Goal: Task Accomplishment & Management: Manage account settings

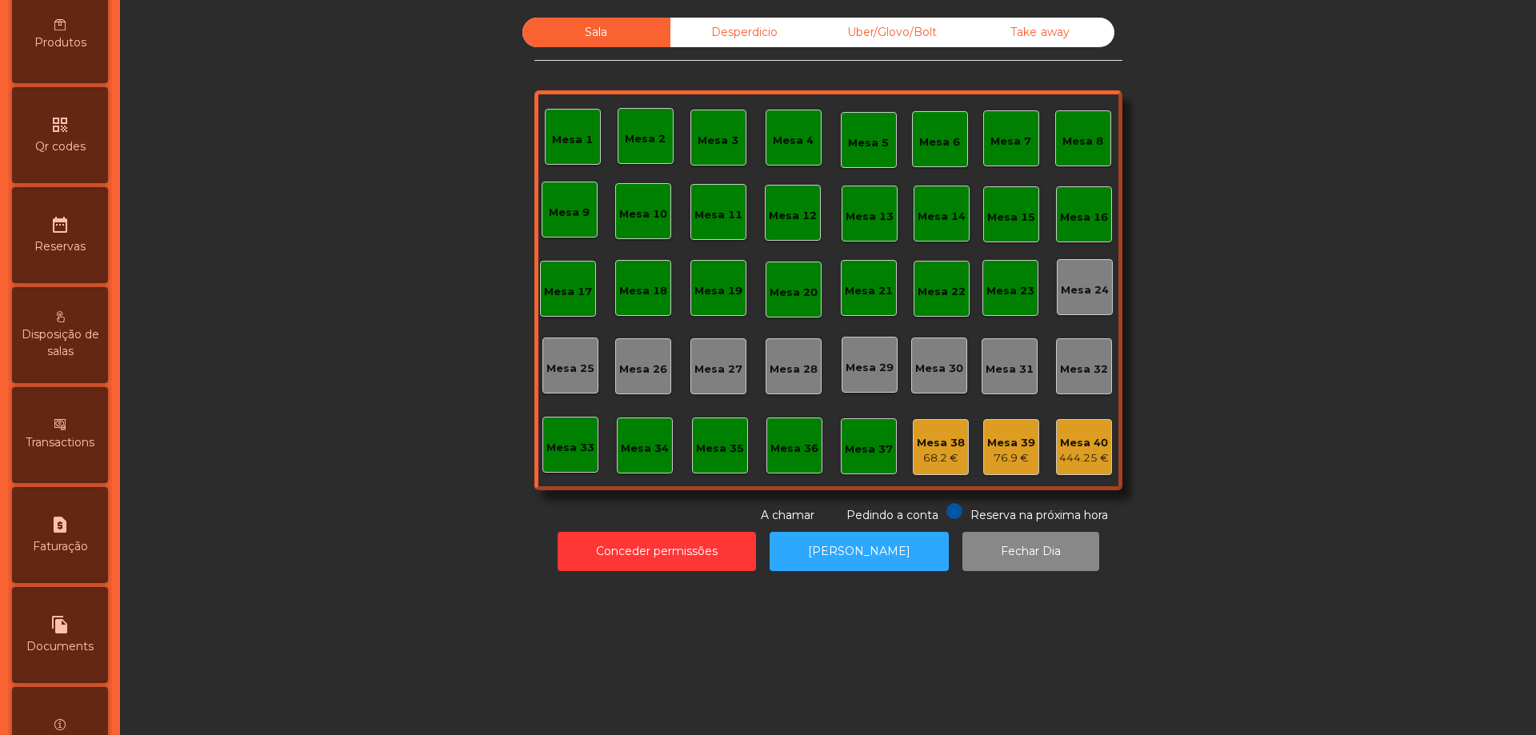
scroll to position [724, 0]
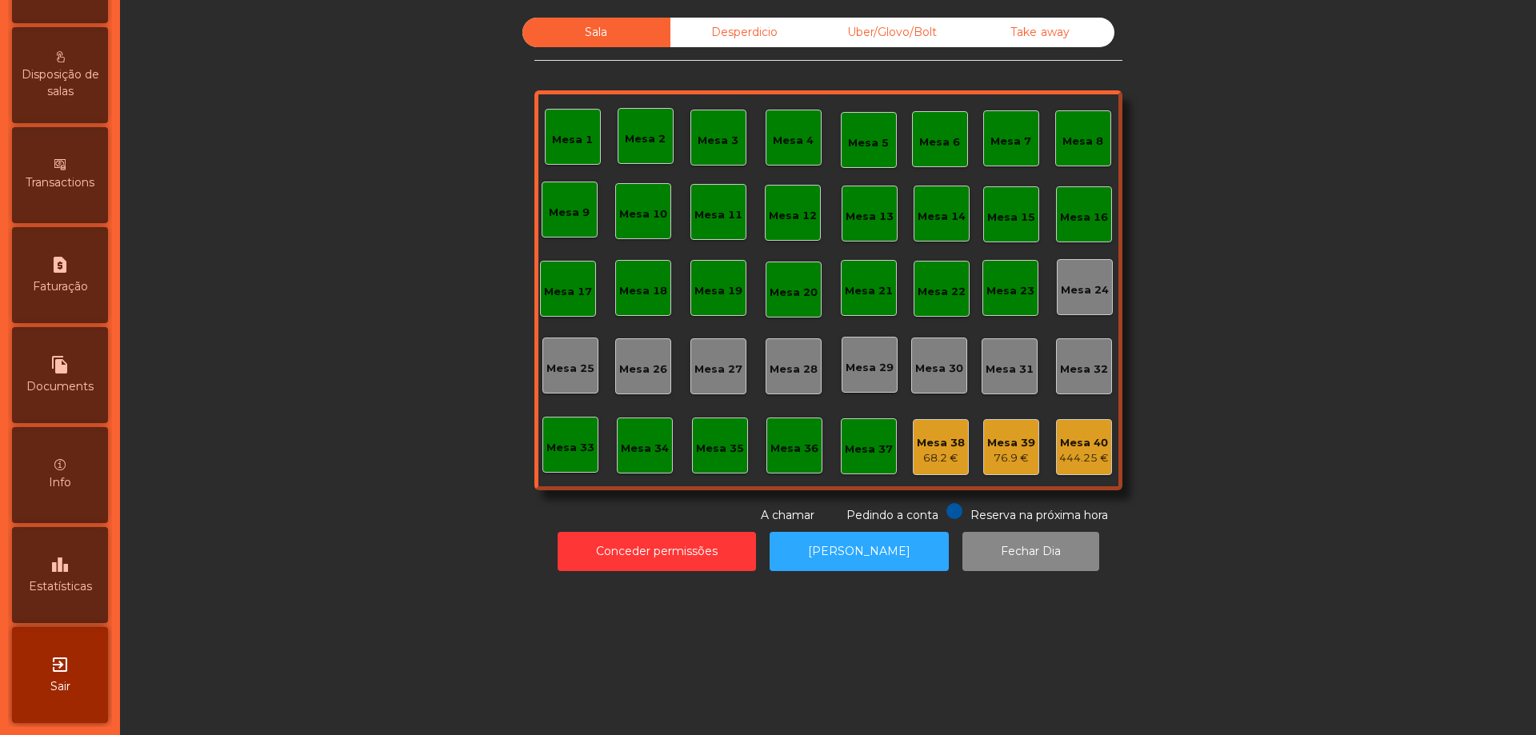
click at [74, 587] on span "Estatísticas" at bounding box center [60, 586] width 63 height 17
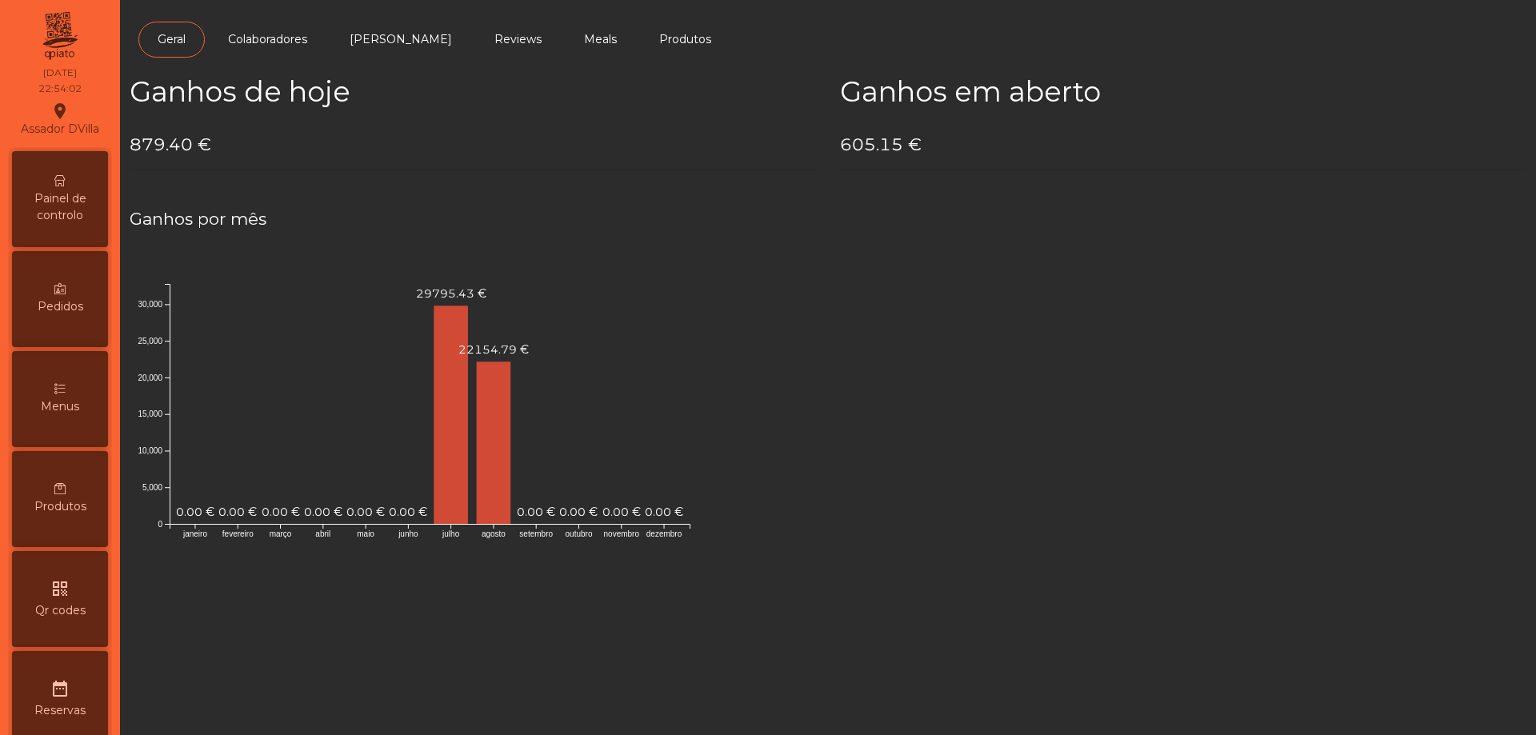
click at [68, 210] on span "Painel de controlo" at bounding box center [60, 207] width 88 height 34
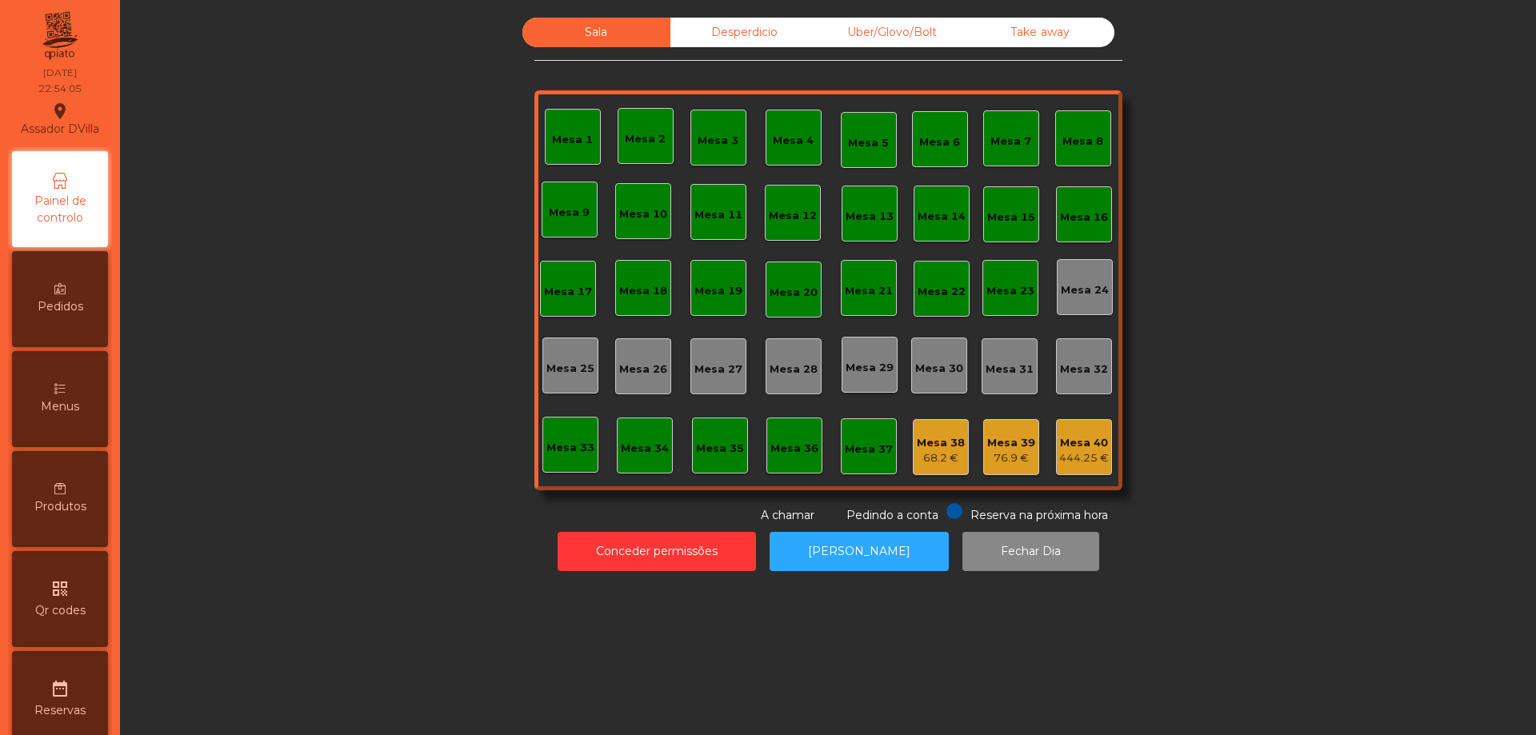
click at [1024, 452] on div "76.9 €" at bounding box center [1011, 458] width 48 height 16
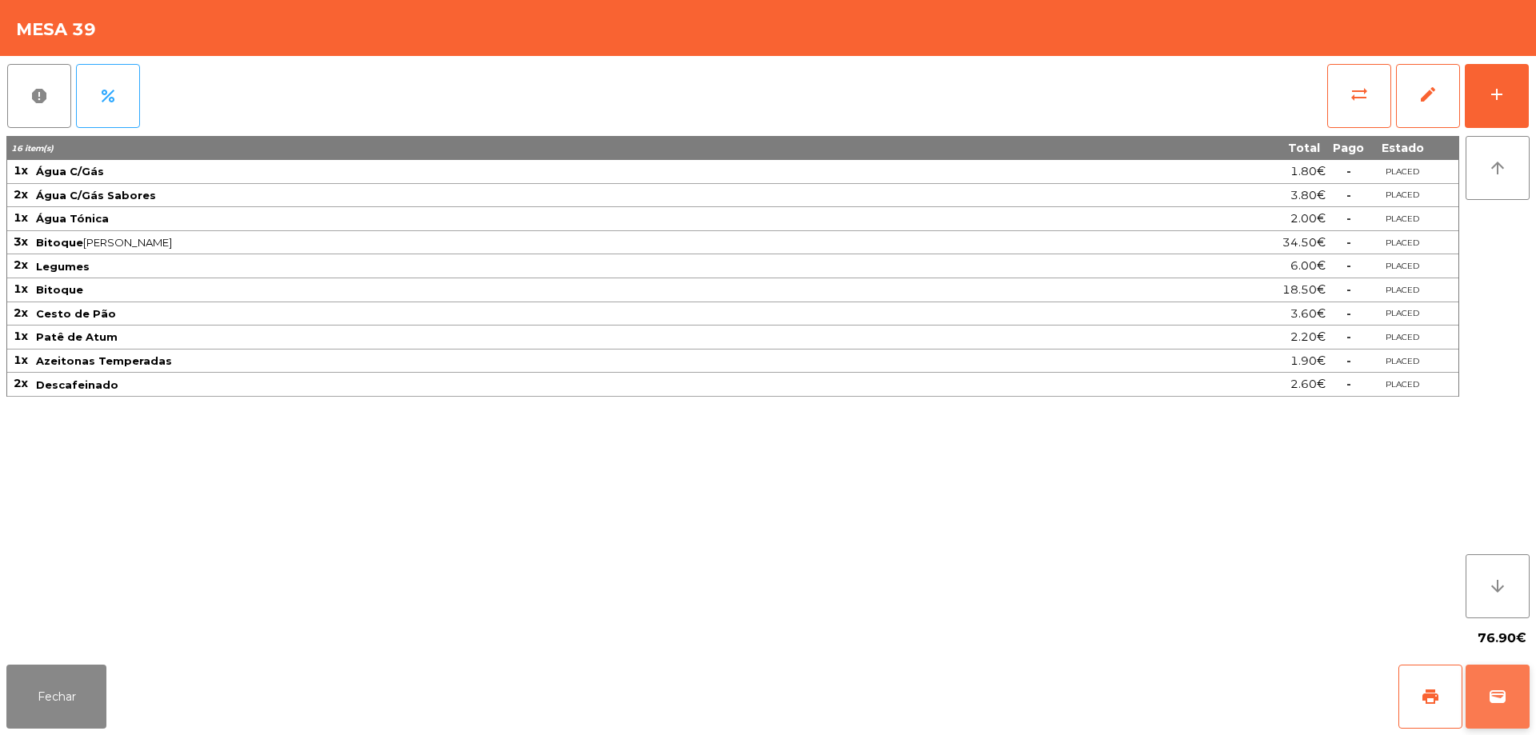
click at [1507, 674] on button "wallet" at bounding box center [1498, 697] width 64 height 64
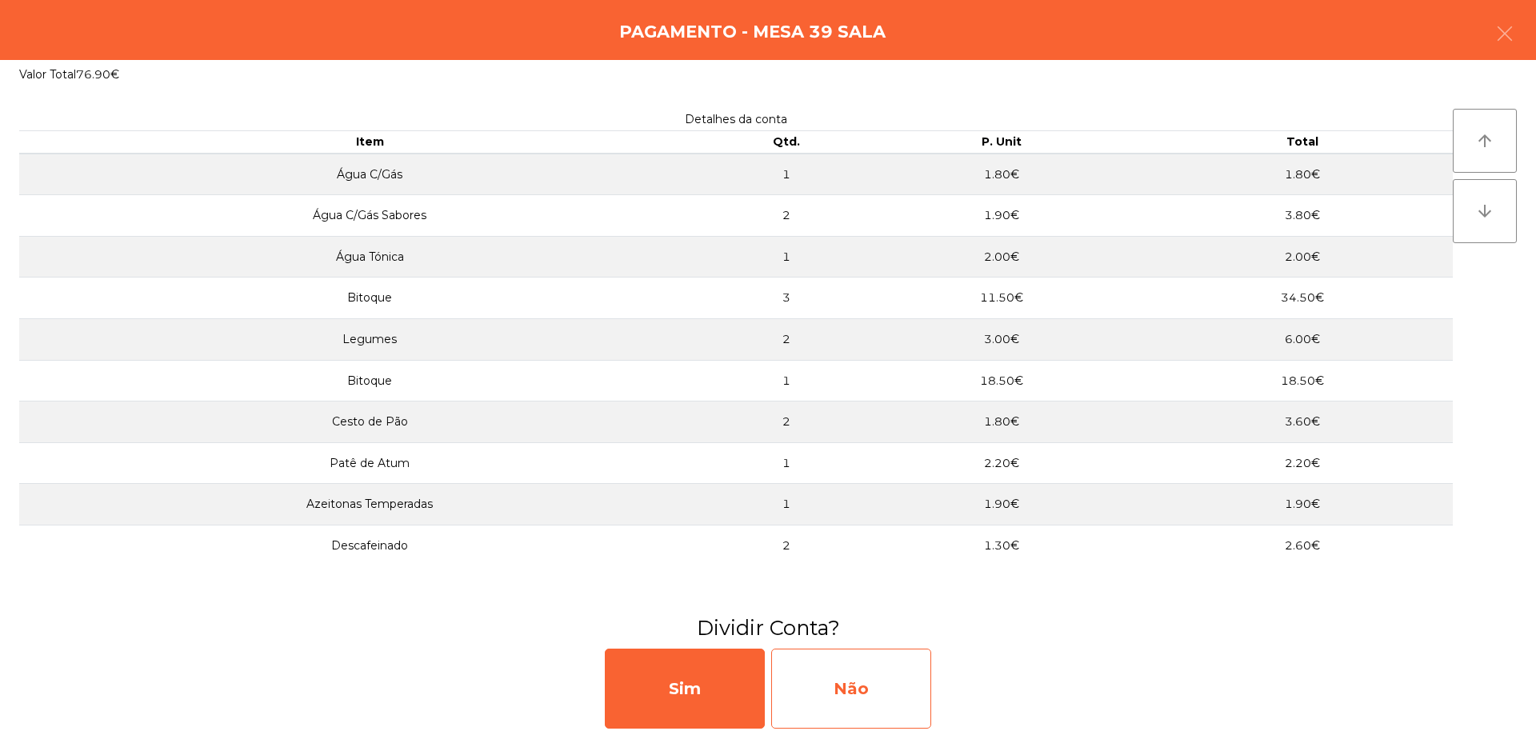
click at [900, 685] on div "Não" at bounding box center [851, 689] width 160 height 80
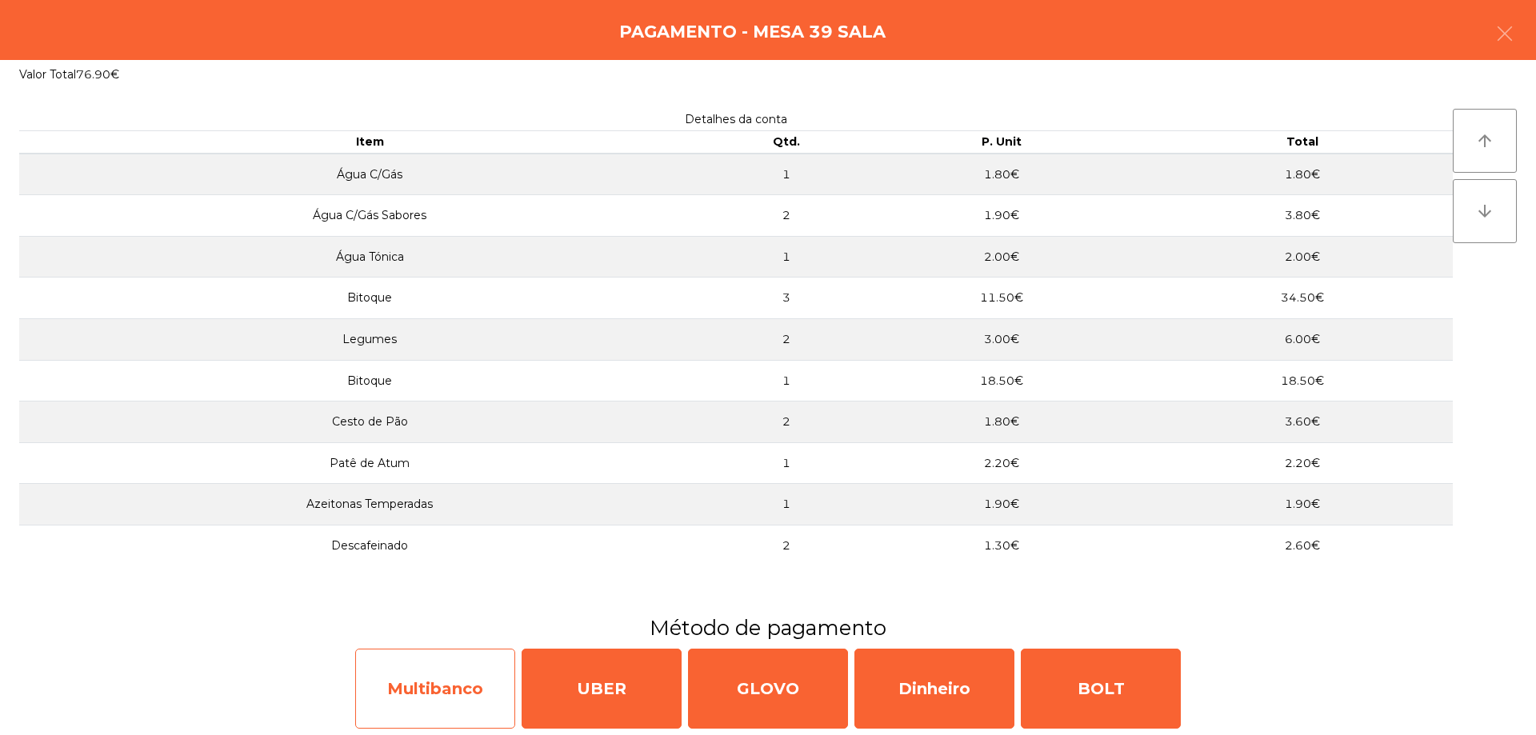
click at [442, 676] on div "Multibanco" at bounding box center [435, 689] width 160 height 80
select select "**"
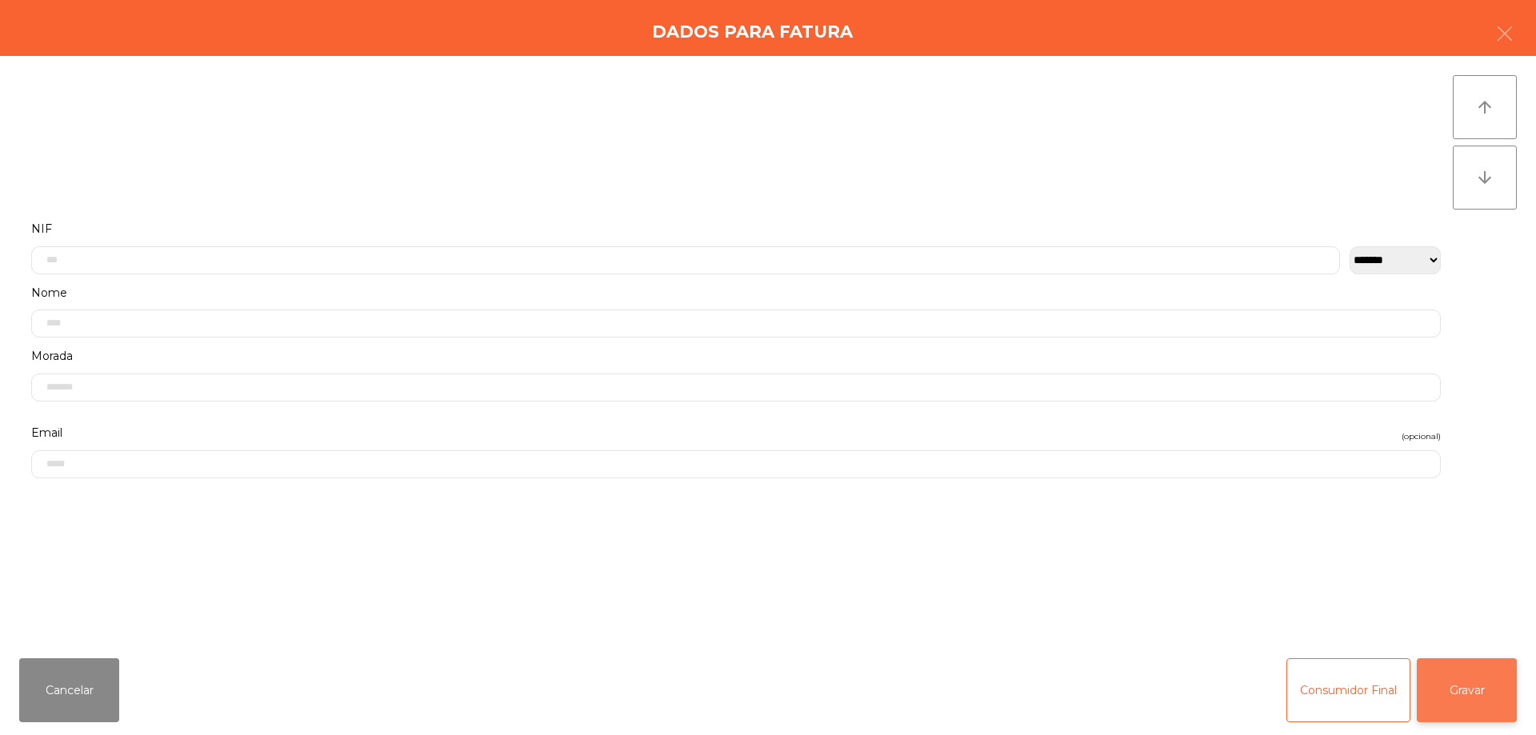
click at [1448, 674] on button "Gravar" at bounding box center [1467, 690] width 100 height 64
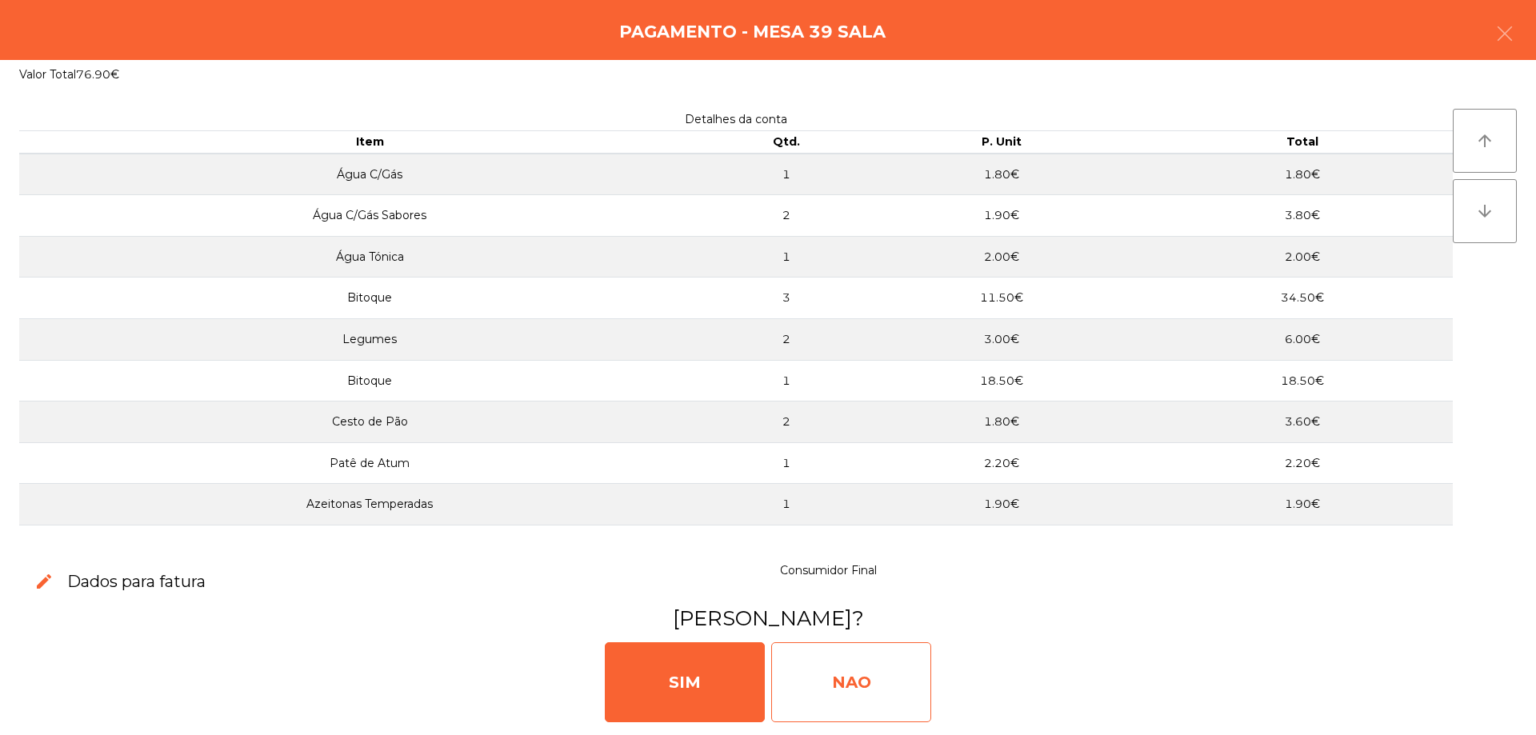
click at [889, 675] on div "NAO" at bounding box center [851, 682] width 160 height 80
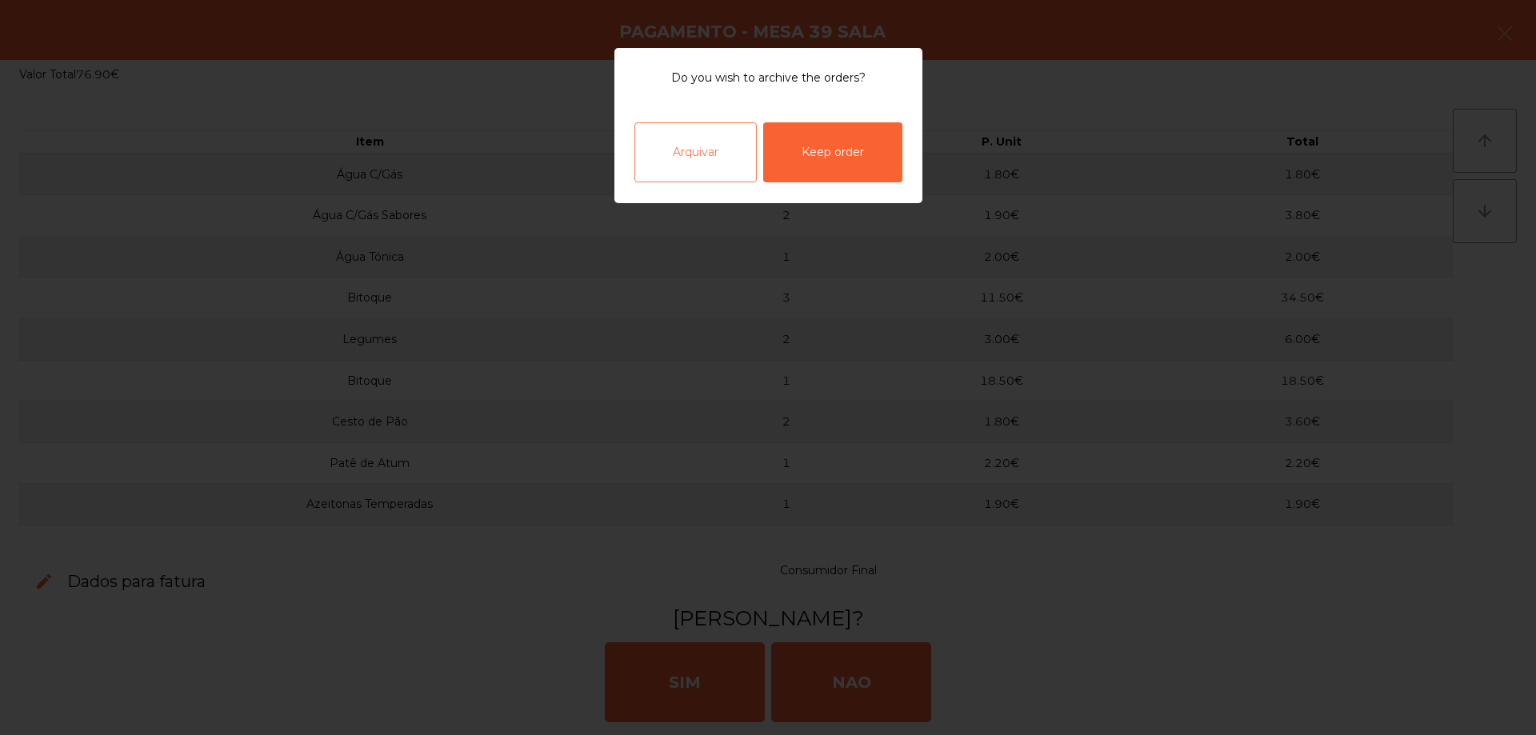
click at [722, 156] on div "Arquivar" at bounding box center [695, 152] width 122 height 60
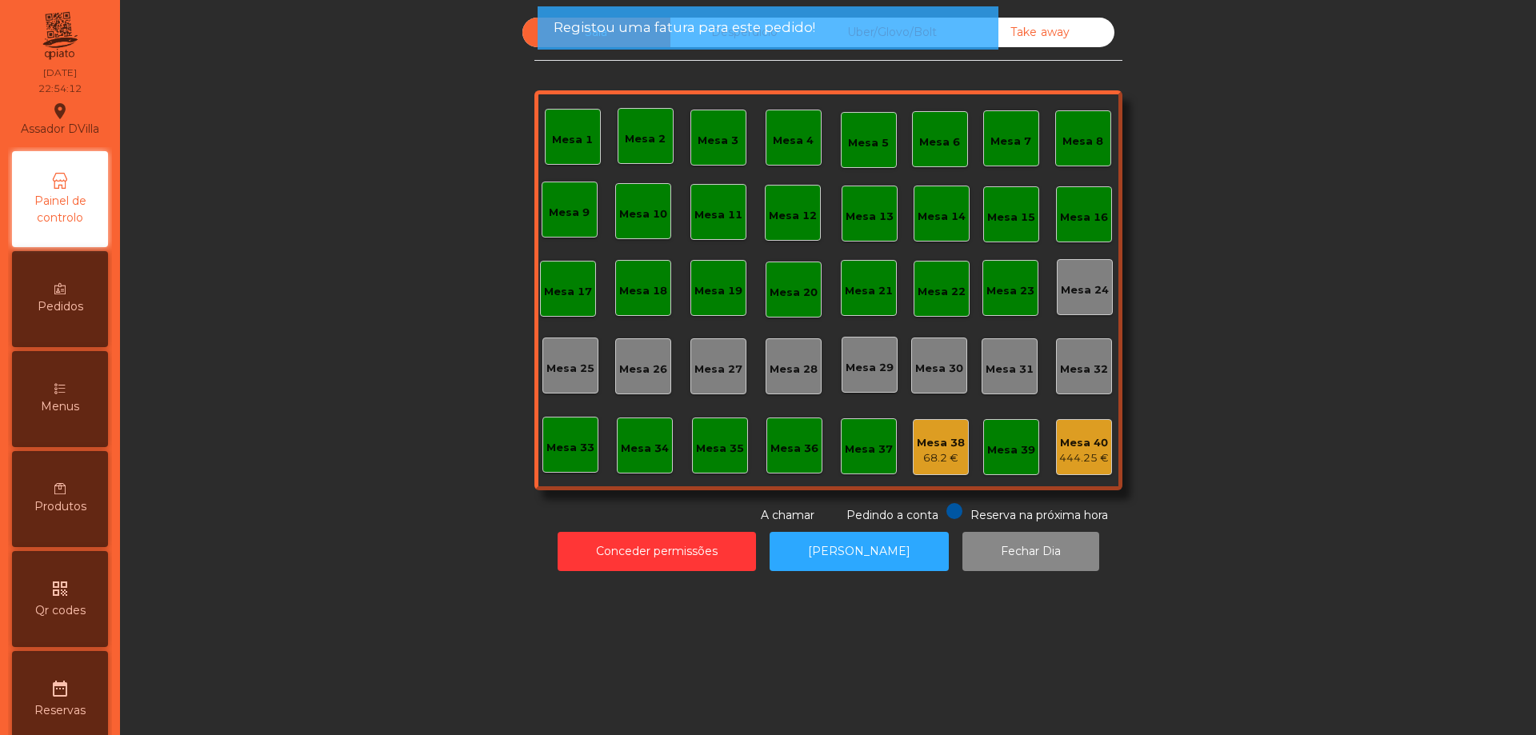
click at [939, 459] on div "68.2 €" at bounding box center [941, 458] width 48 height 16
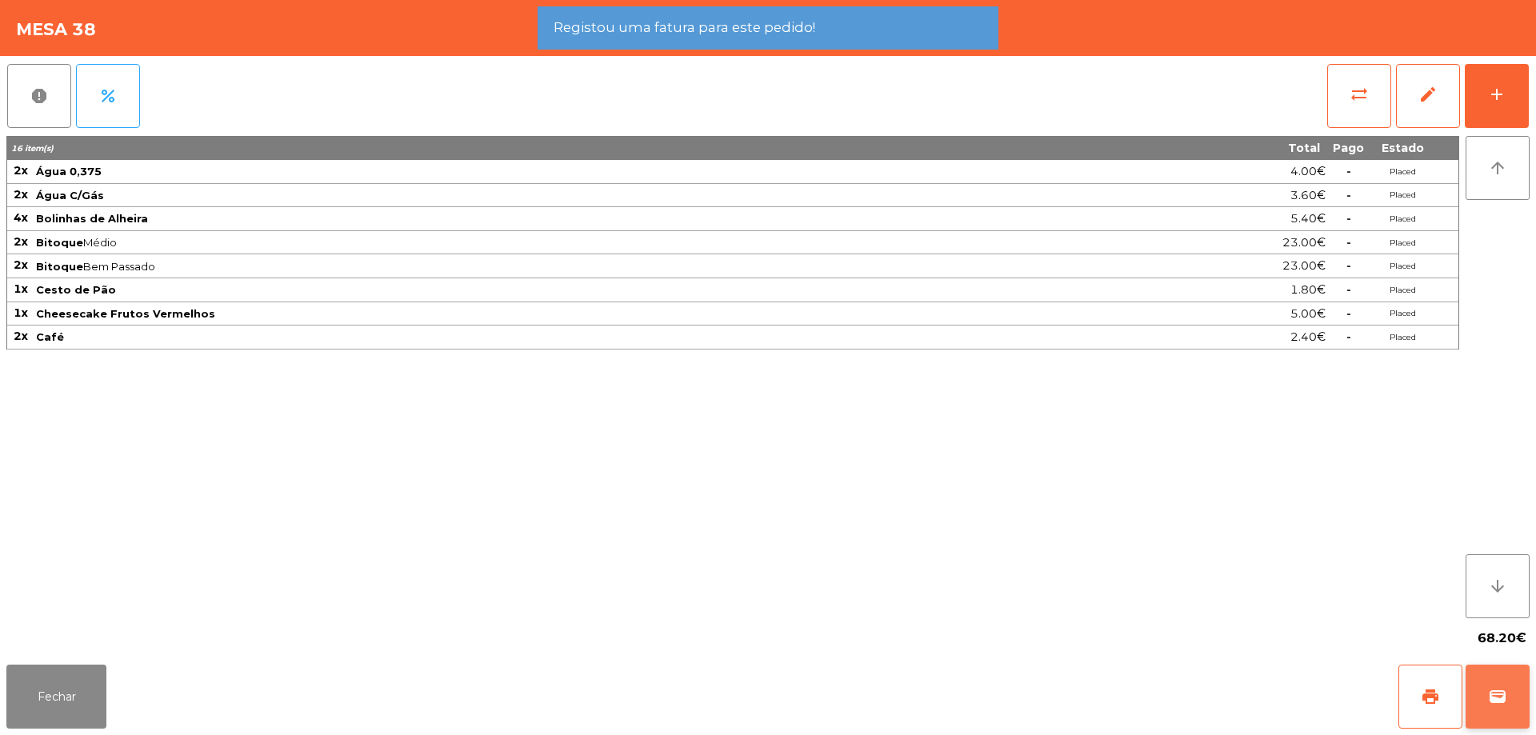
click at [1504, 690] on span "wallet" at bounding box center [1497, 696] width 19 height 19
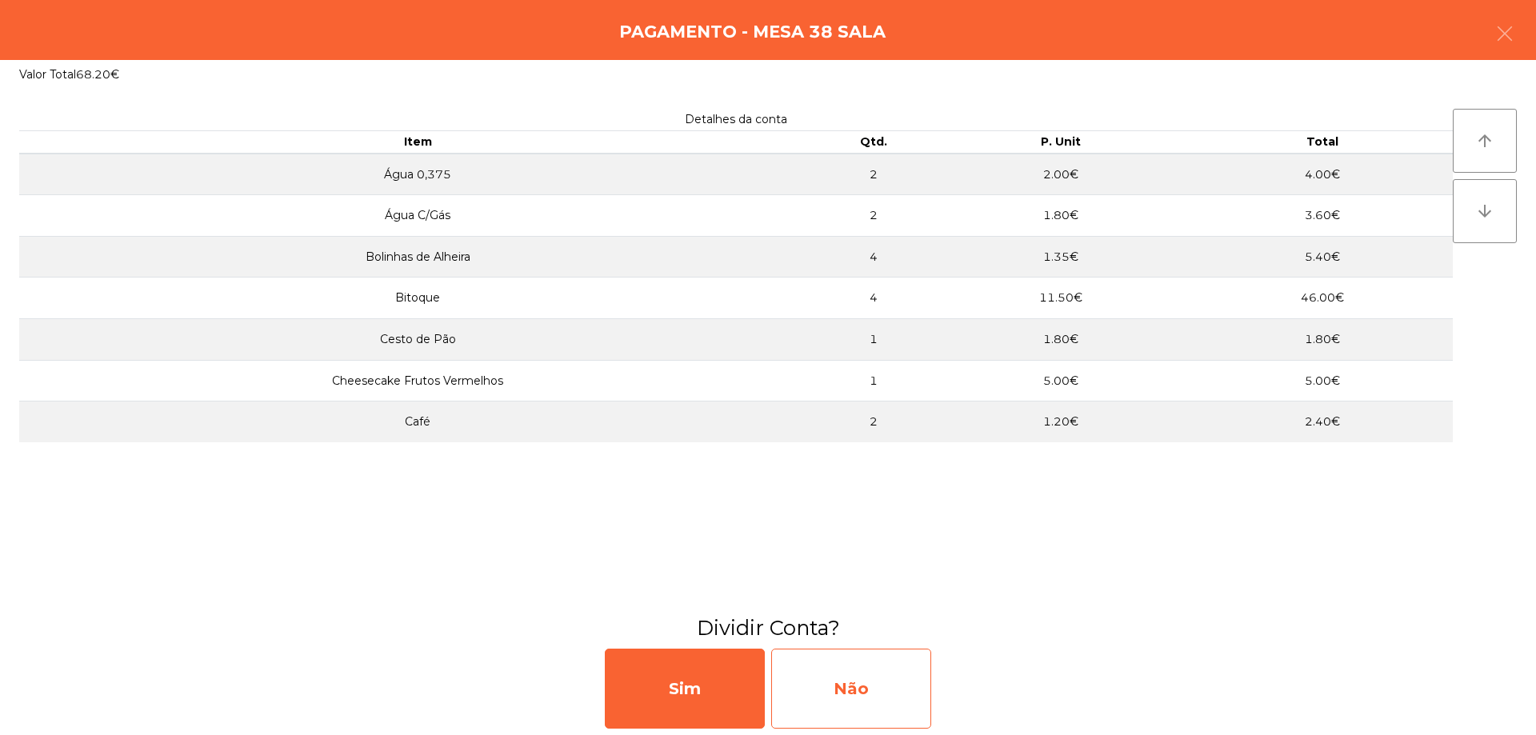
click at [892, 673] on div "Não" at bounding box center [851, 689] width 160 height 80
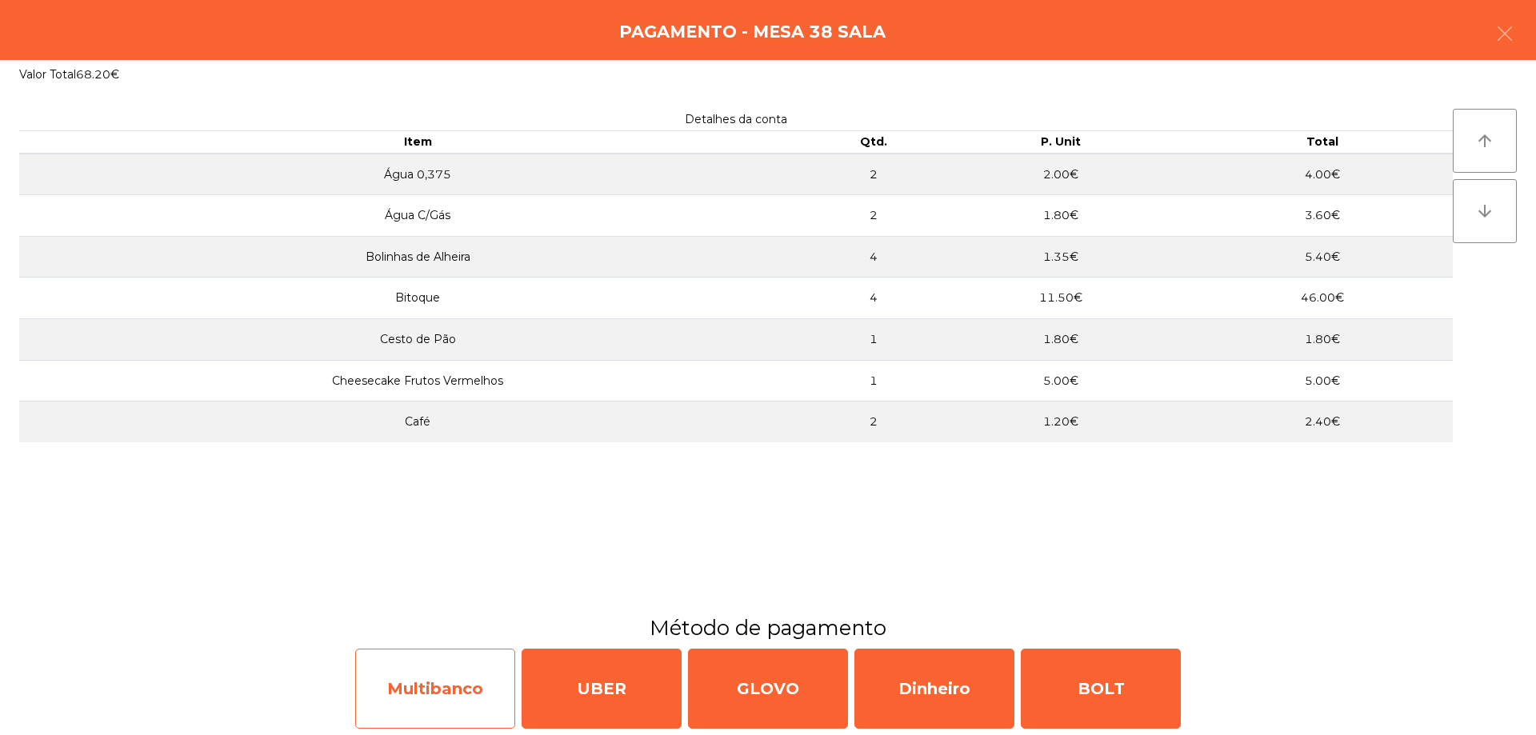
drag, startPoint x: 411, startPoint y: 647, endPoint x: 417, endPoint y: 662, distance: 16.2
click at [414, 647] on div "Multibanco UBER GLOVO Dinheiro BOLT" at bounding box center [768, 688] width 1536 height 93
click at [422, 663] on div "Multibanco" at bounding box center [435, 689] width 160 height 80
select select "**"
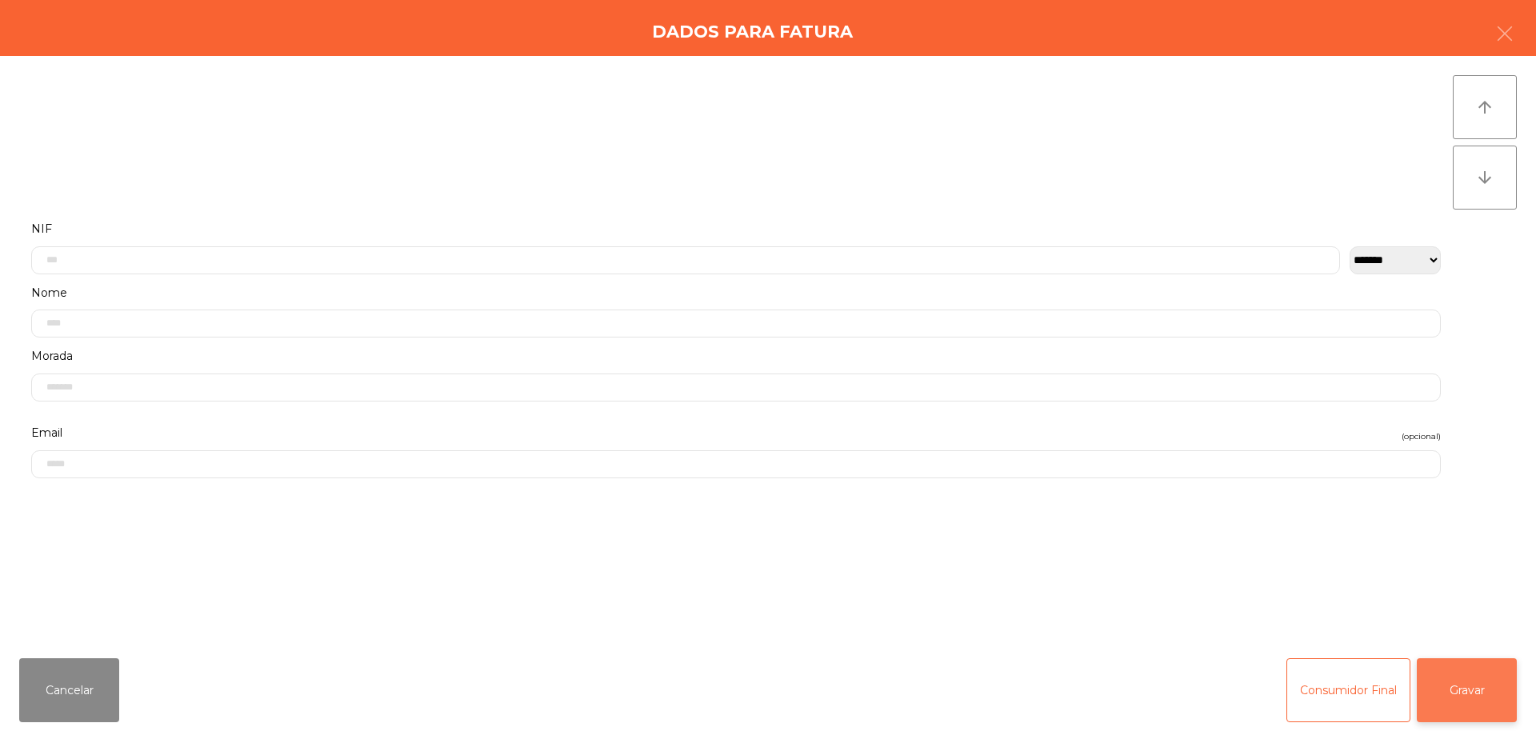
click at [1449, 694] on button "Gravar" at bounding box center [1467, 690] width 100 height 64
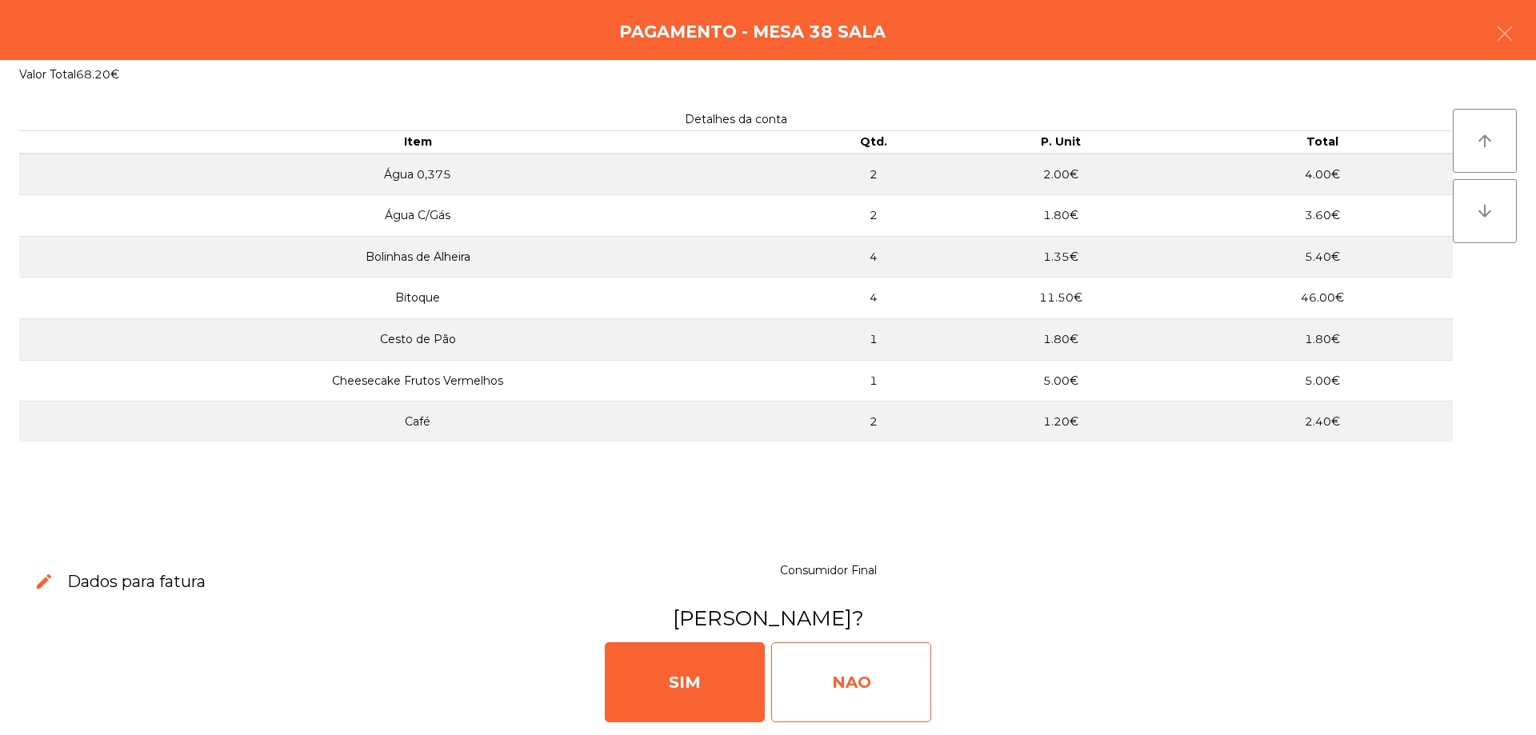
click at [893, 687] on div "NAO" at bounding box center [851, 682] width 160 height 80
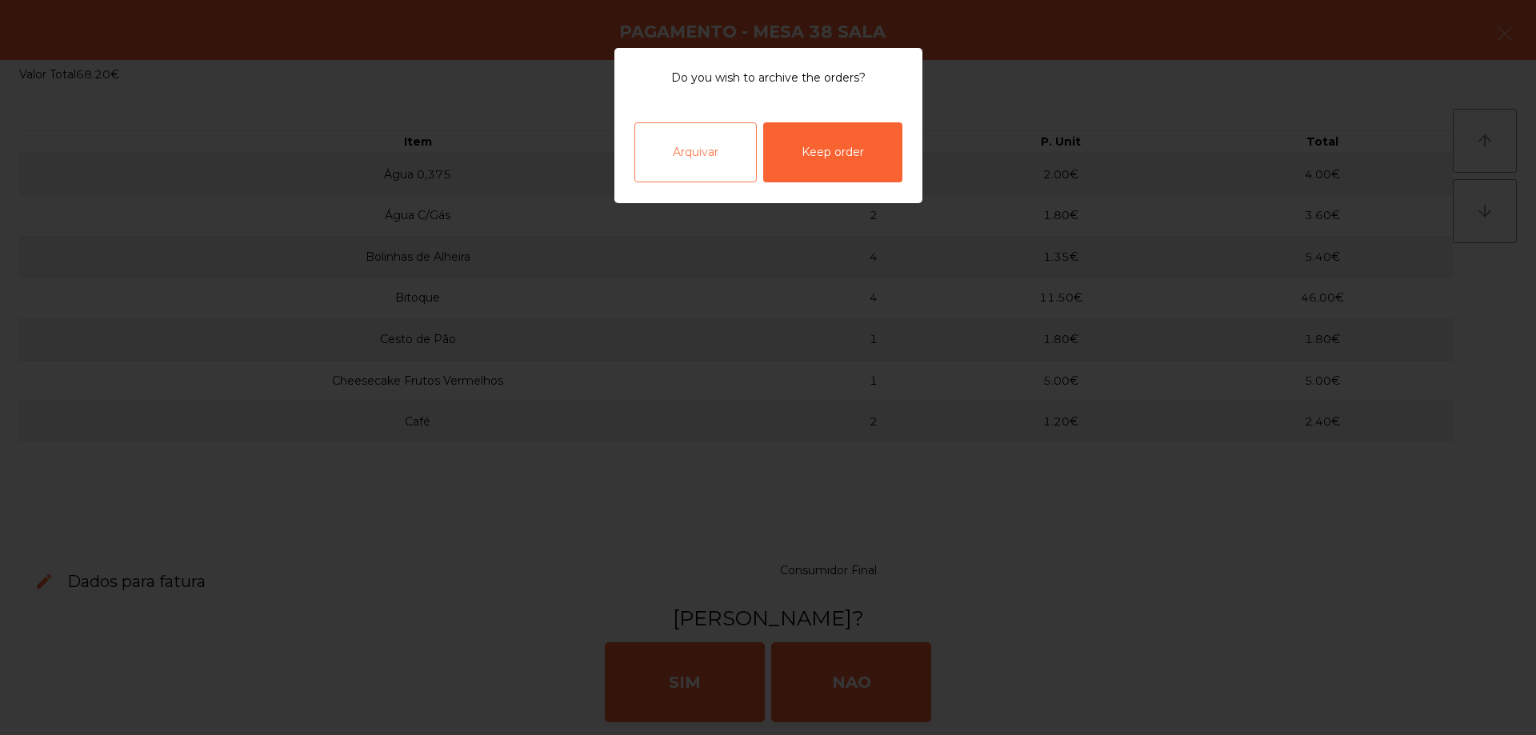
click at [710, 146] on div "Arquivar" at bounding box center [695, 152] width 122 height 60
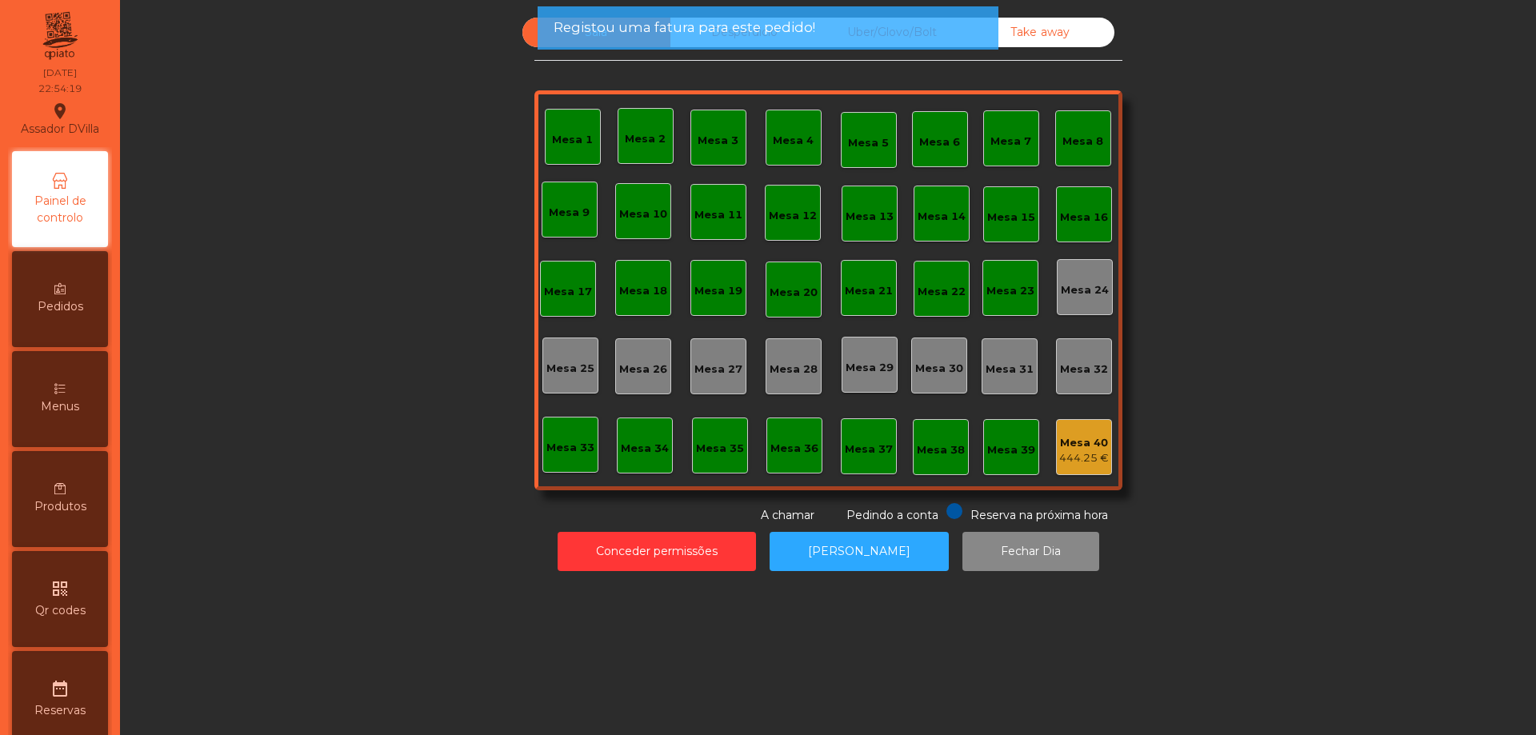
click at [1091, 445] on div "Mesa 40" at bounding box center [1084, 443] width 50 height 16
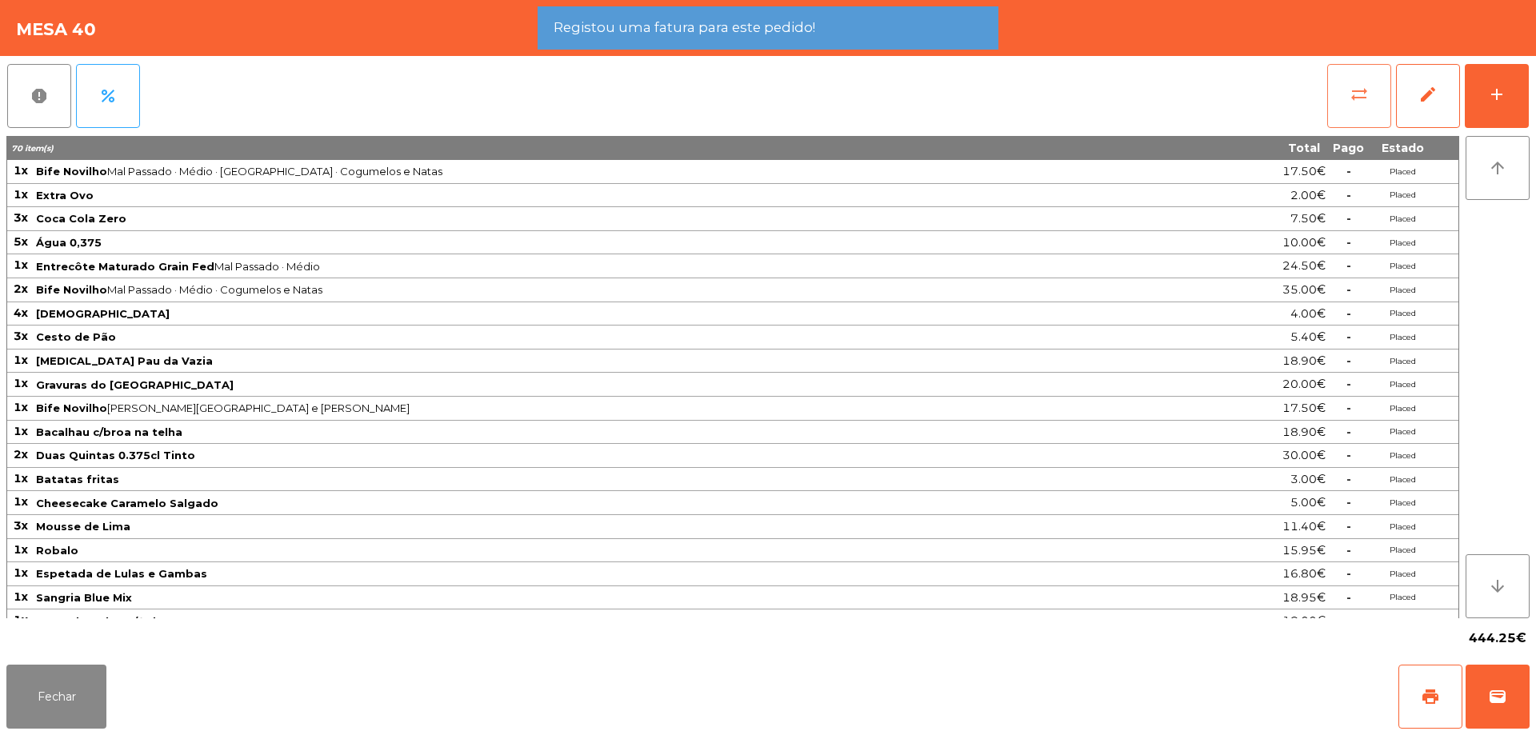
click at [1337, 112] on button "sync_alt" at bounding box center [1359, 96] width 64 height 64
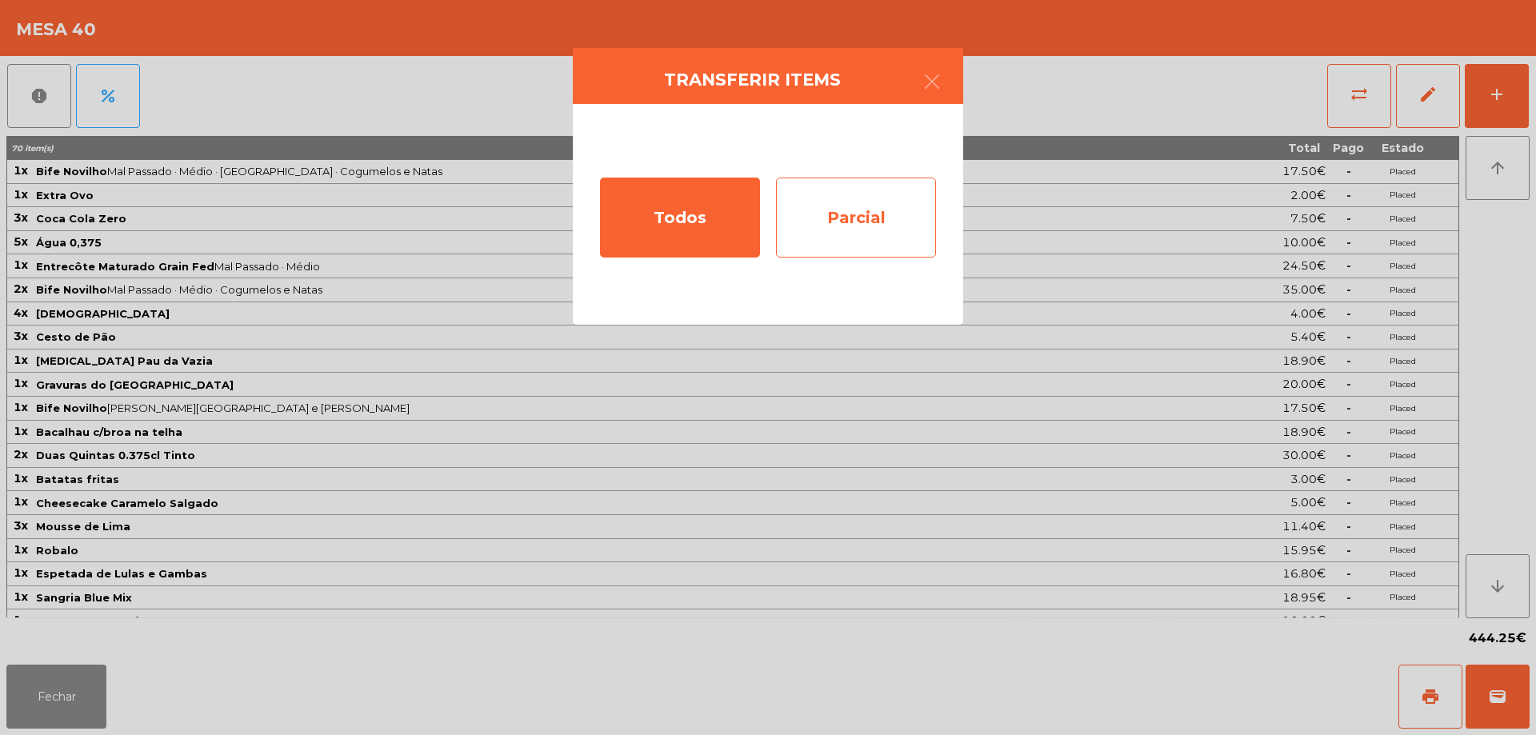
click at [901, 210] on div "Parcial" at bounding box center [856, 218] width 160 height 80
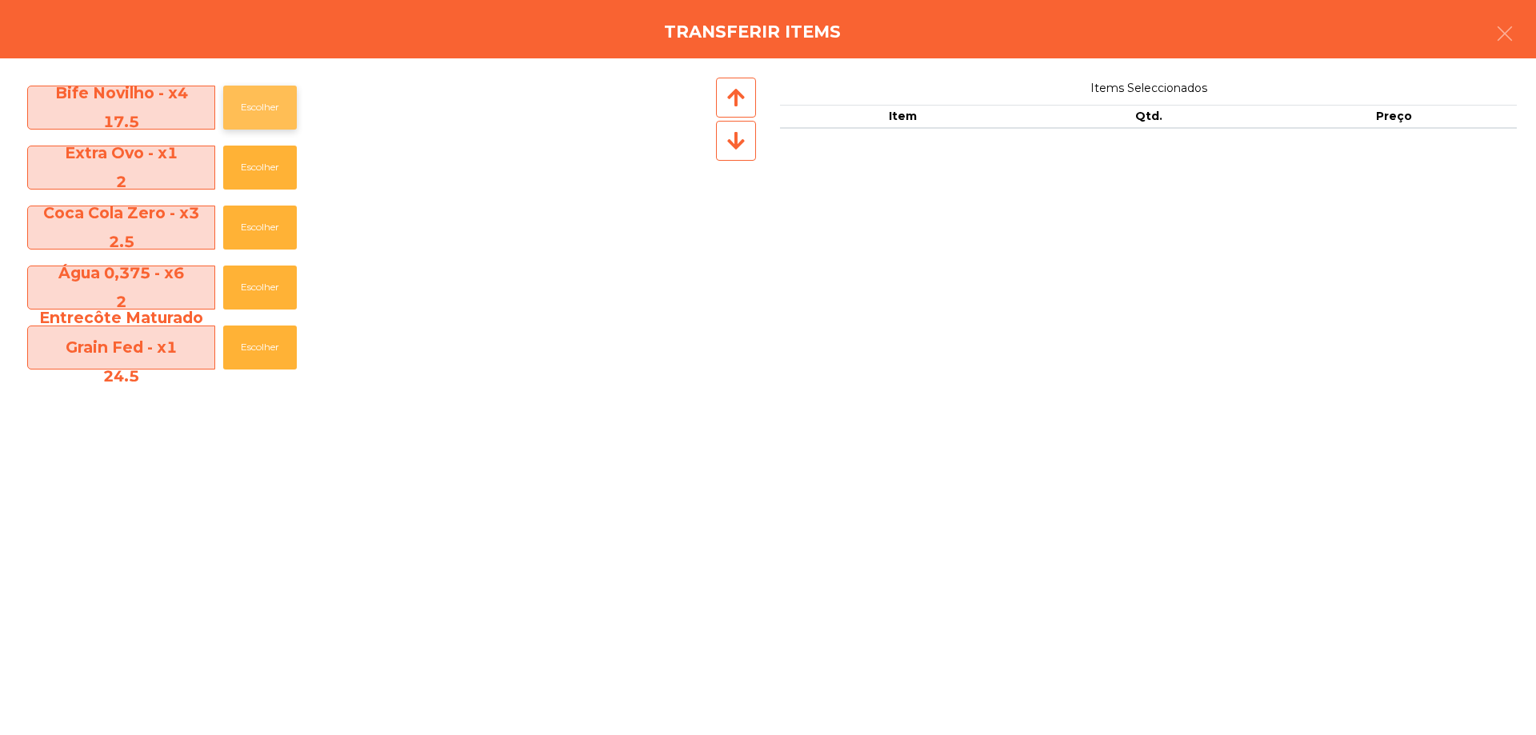
click at [238, 114] on button "Escolher" at bounding box center [260, 108] width 74 height 44
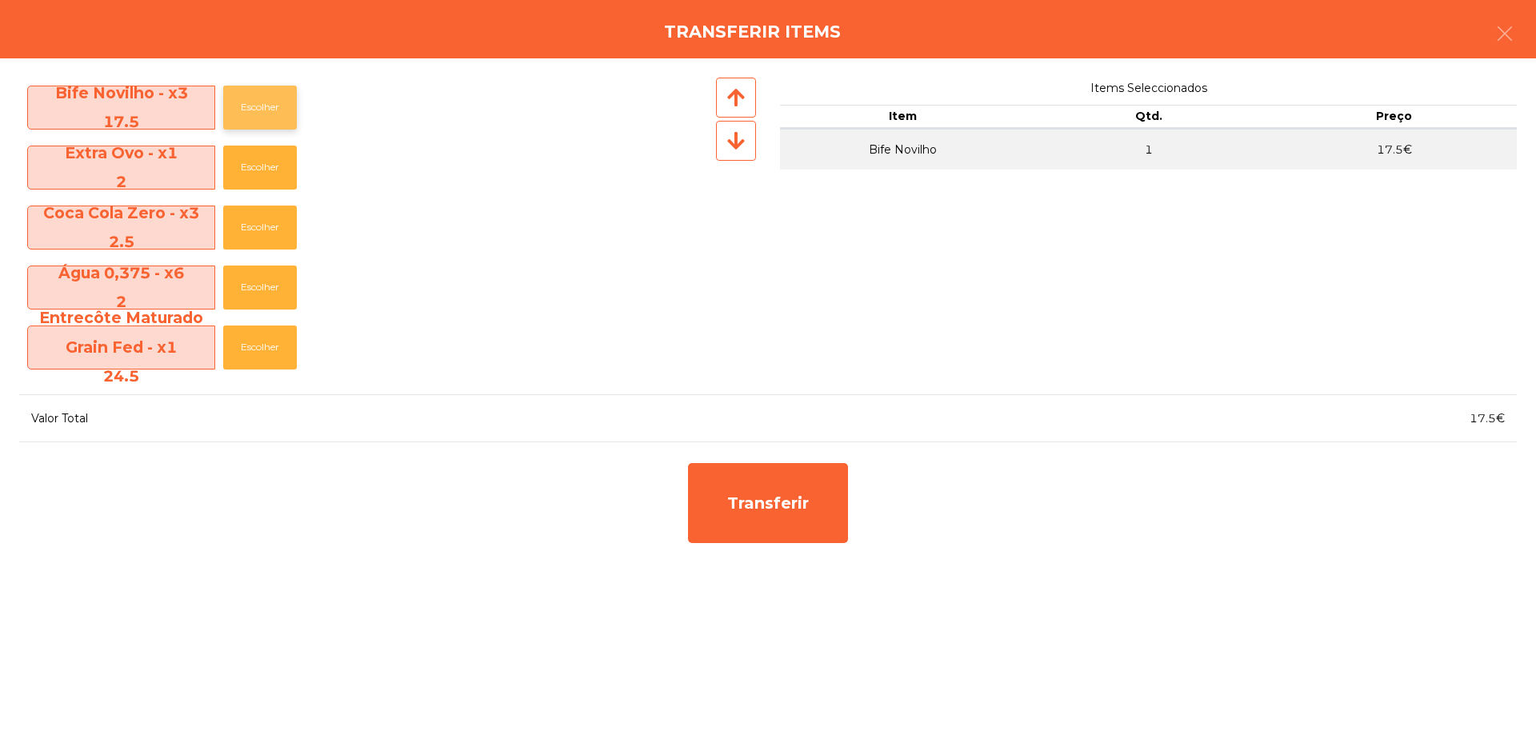
click at [242, 113] on button "Escolher" at bounding box center [260, 108] width 74 height 44
click at [251, 112] on button "Escolher" at bounding box center [260, 108] width 74 height 44
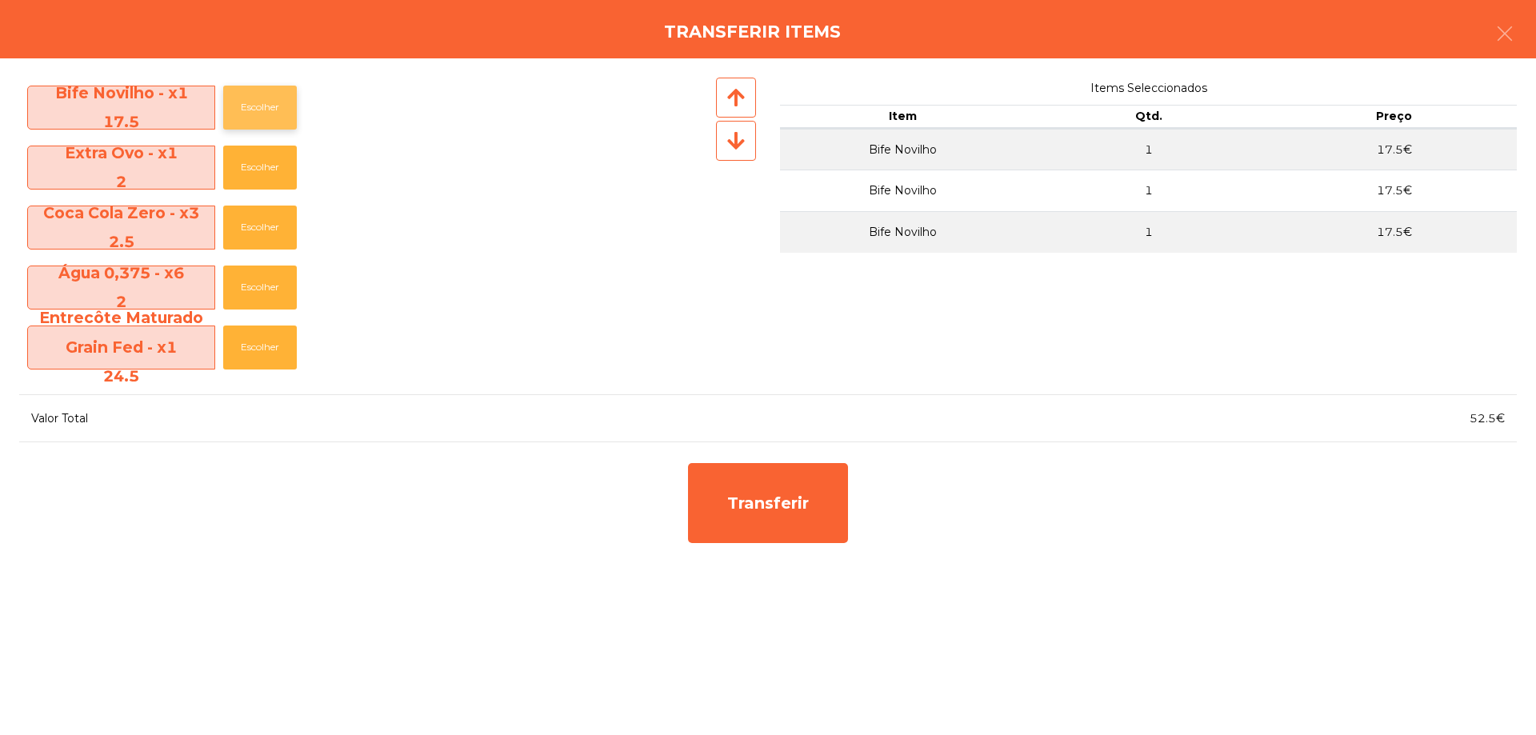
click at [253, 112] on button "Escolher" at bounding box center [260, 108] width 74 height 44
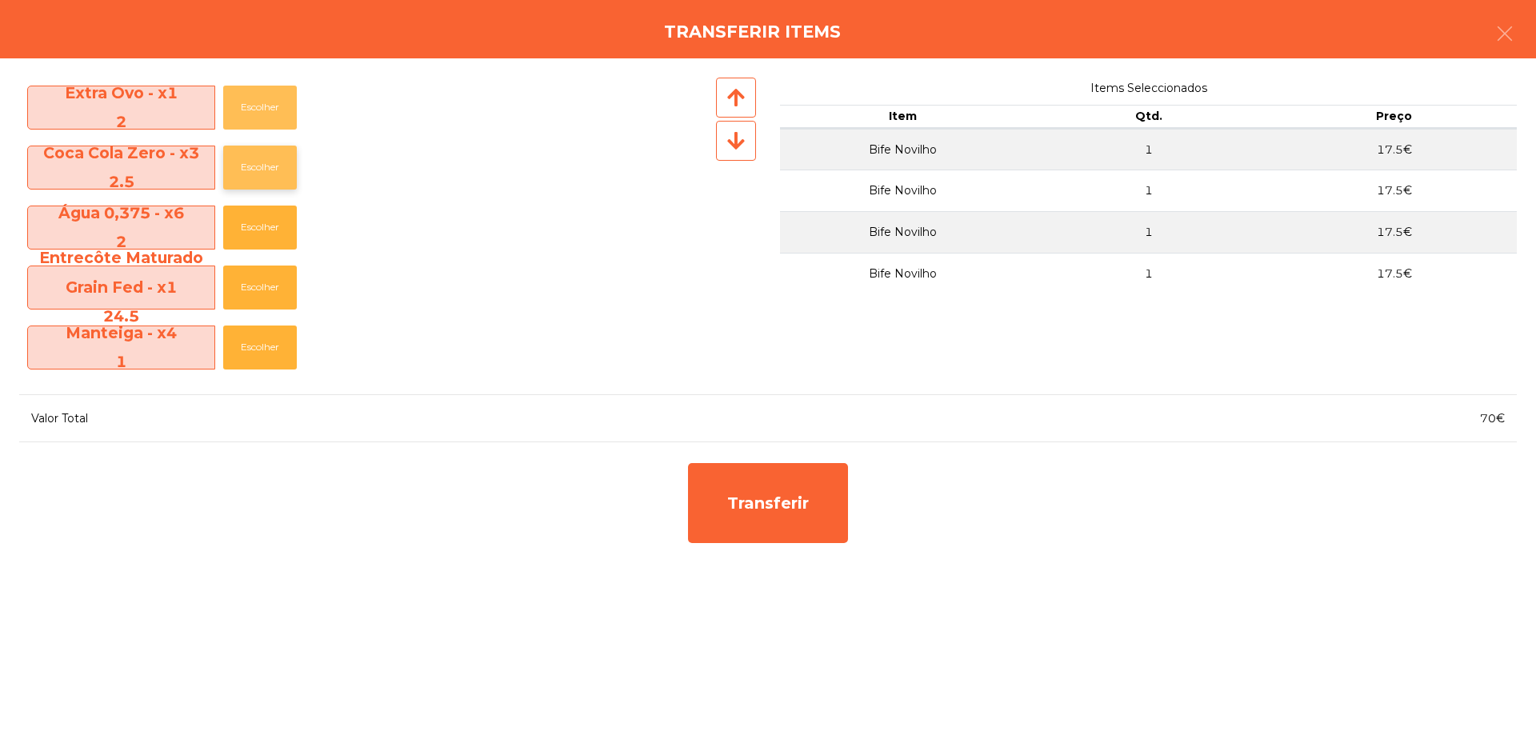
click at [254, 111] on button "Escolher" at bounding box center [260, 108] width 74 height 44
click at [255, 146] on button "Escolher" at bounding box center [260, 168] width 74 height 44
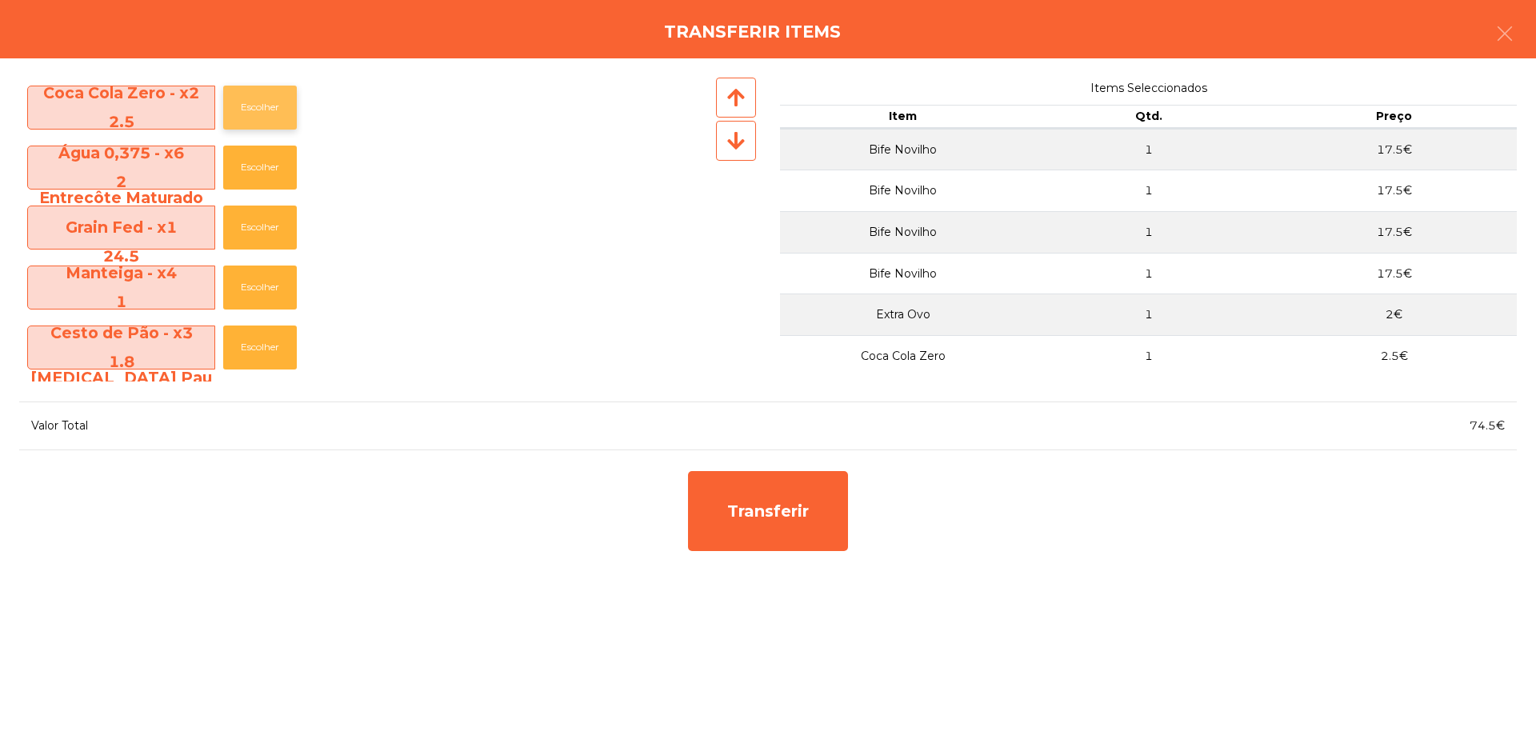
click at [255, 113] on button "Escolher" at bounding box center [260, 108] width 74 height 44
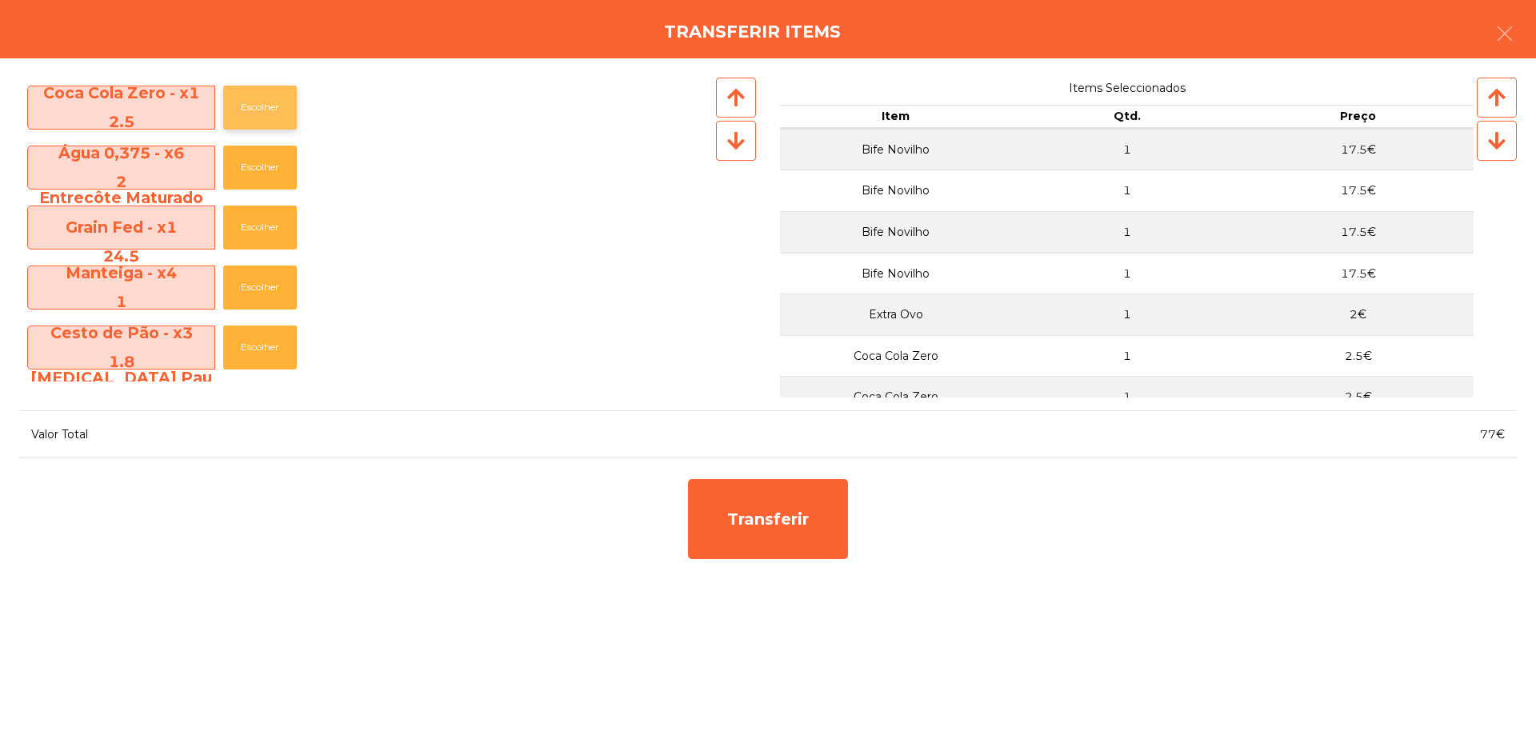
click at [255, 113] on button "Escolher" at bounding box center [260, 108] width 74 height 44
click at [255, 146] on button "Escolher" at bounding box center [260, 168] width 74 height 44
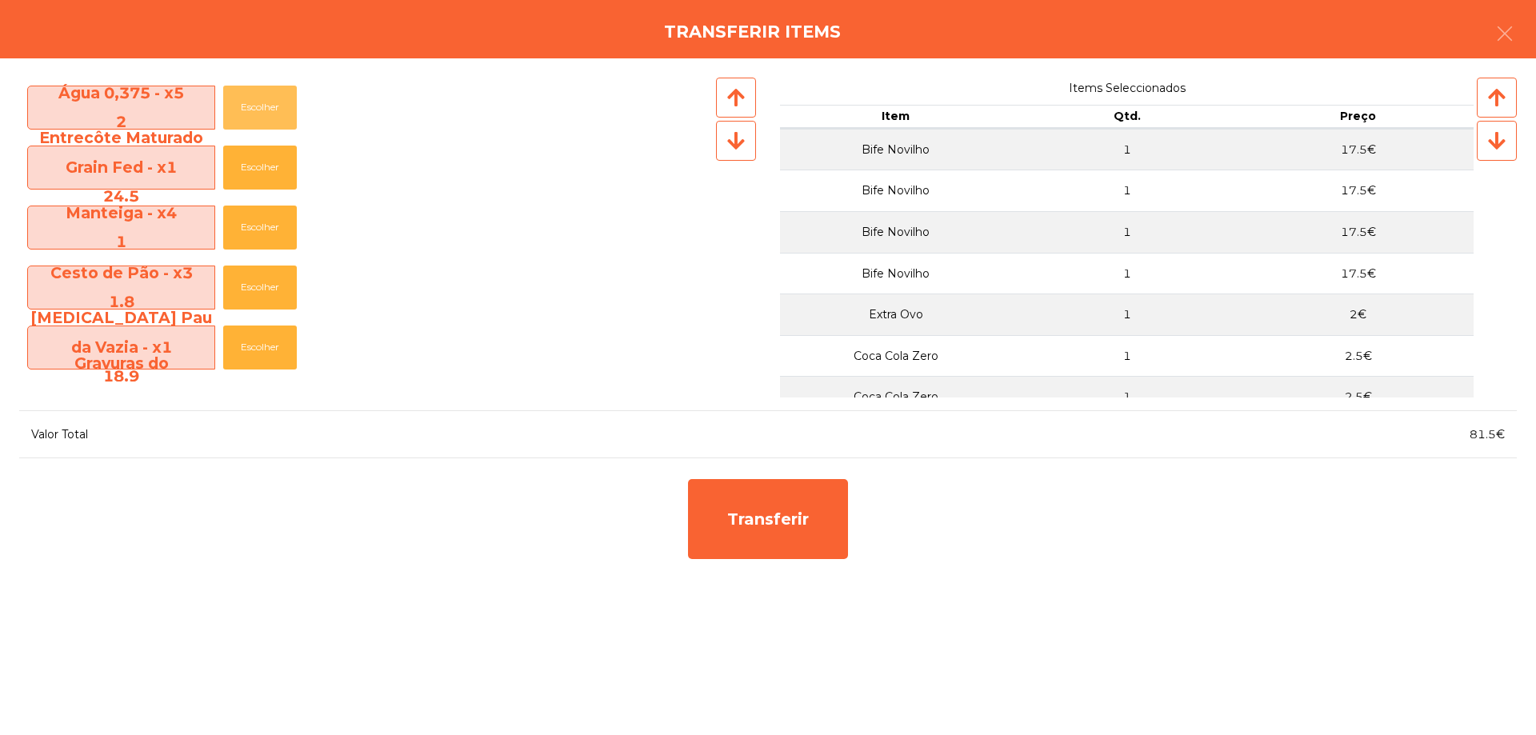
click at [255, 113] on button "Escolher" at bounding box center [260, 108] width 74 height 44
click at [255, 112] on button "Escolher" at bounding box center [260, 108] width 74 height 44
click at [255, 111] on button "Escolher" at bounding box center [260, 108] width 74 height 44
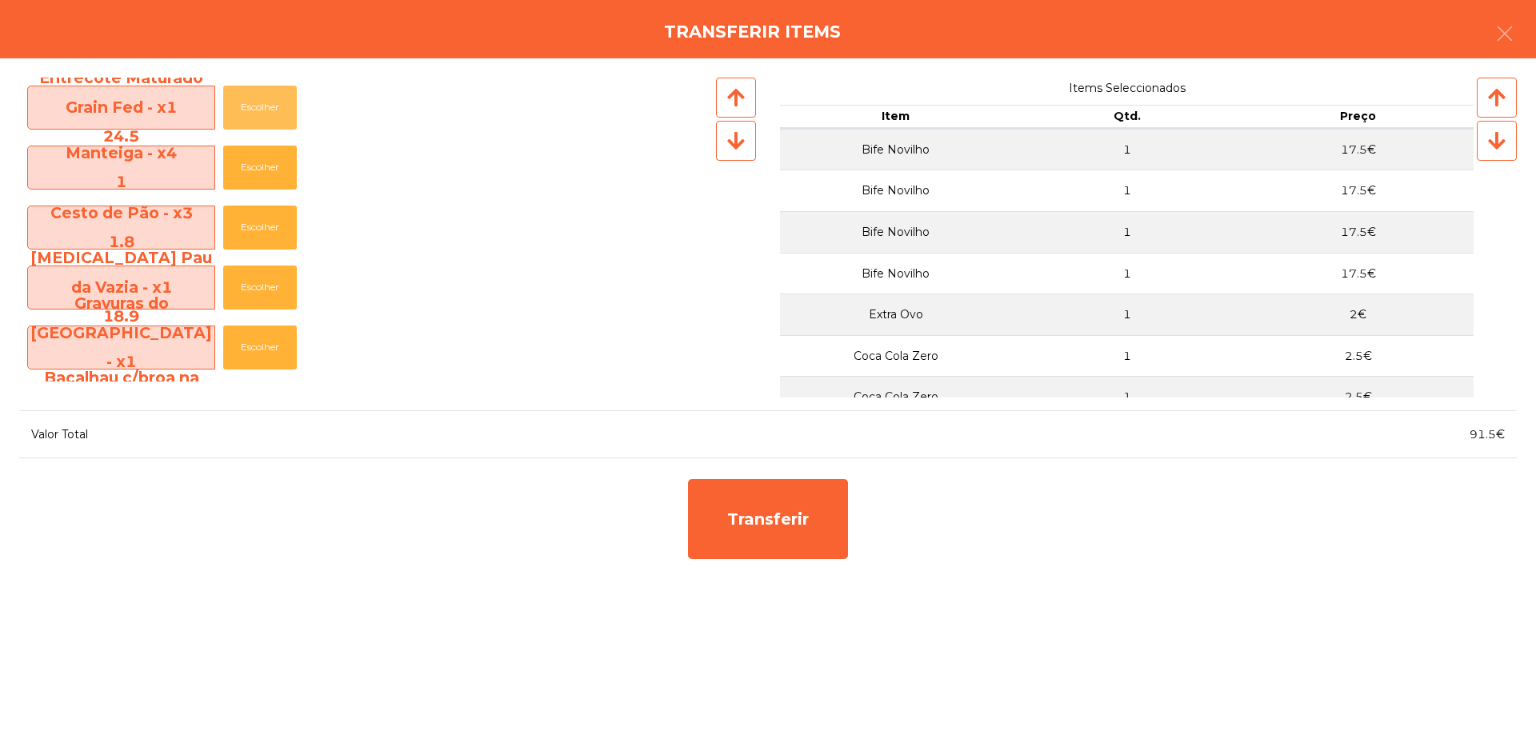
click at [255, 111] on button "Escolher" at bounding box center [260, 108] width 74 height 44
click at [255, 146] on button "Escolher" at bounding box center [260, 168] width 74 height 44
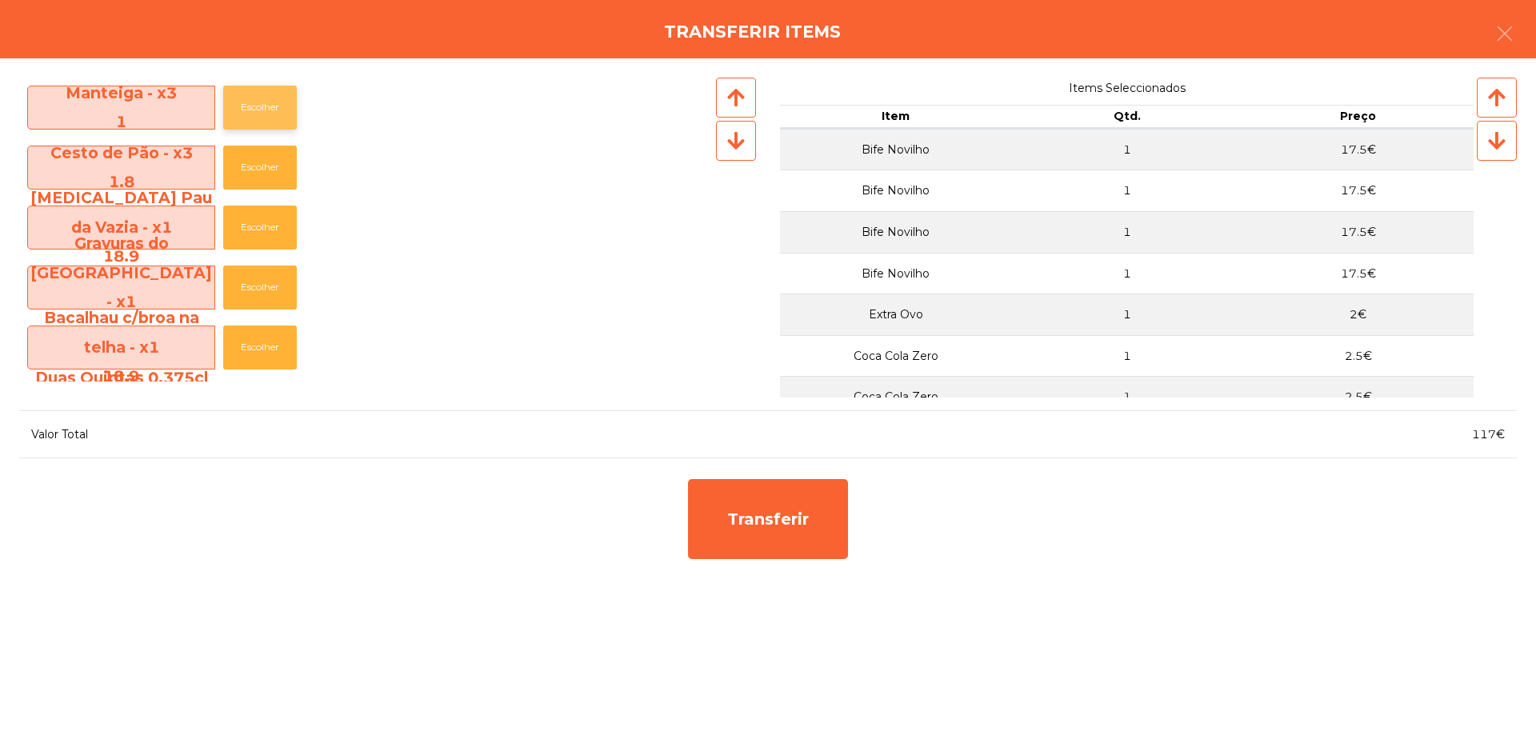
click at [257, 110] on button "Escolher" at bounding box center [260, 108] width 74 height 44
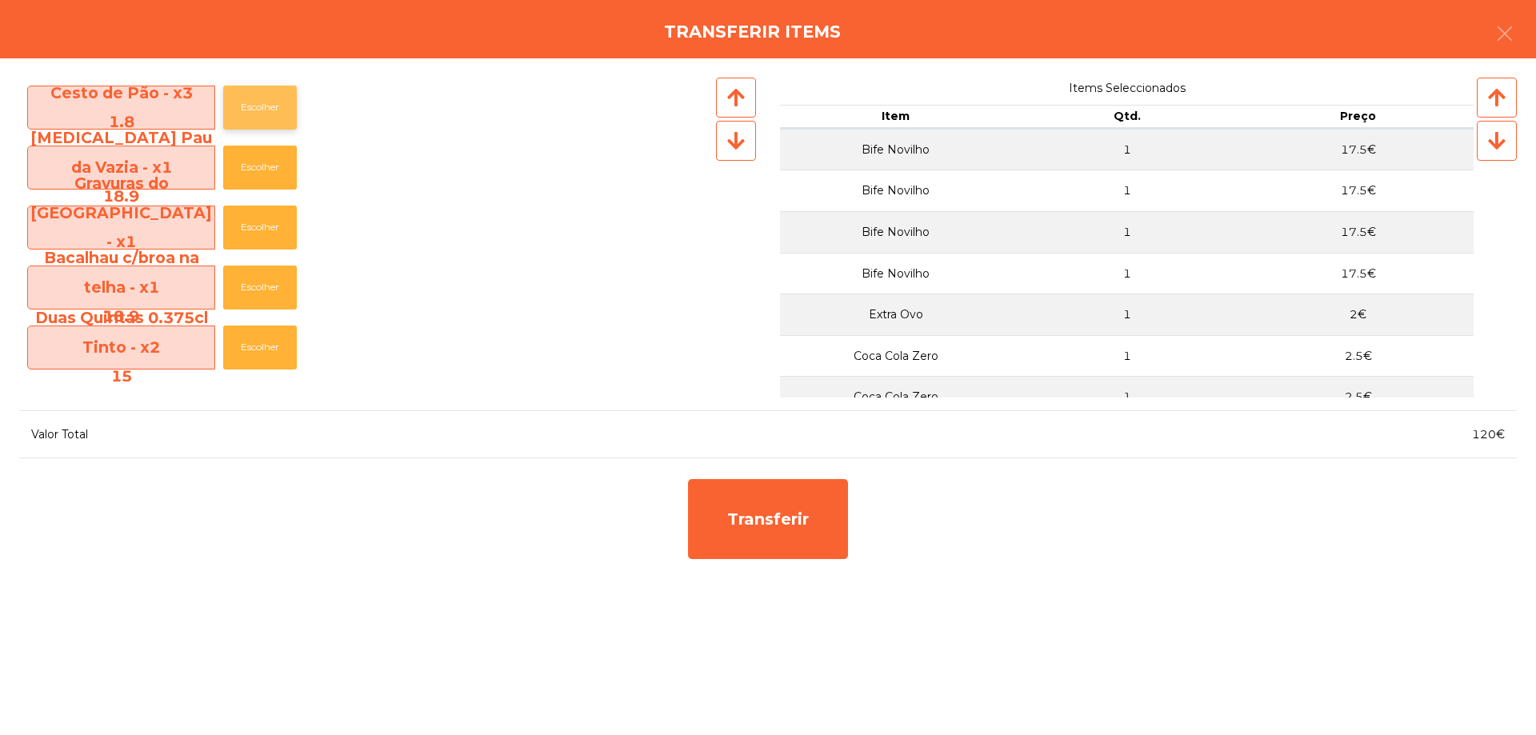
click at [258, 110] on button "Escolher" at bounding box center [260, 108] width 74 height 44
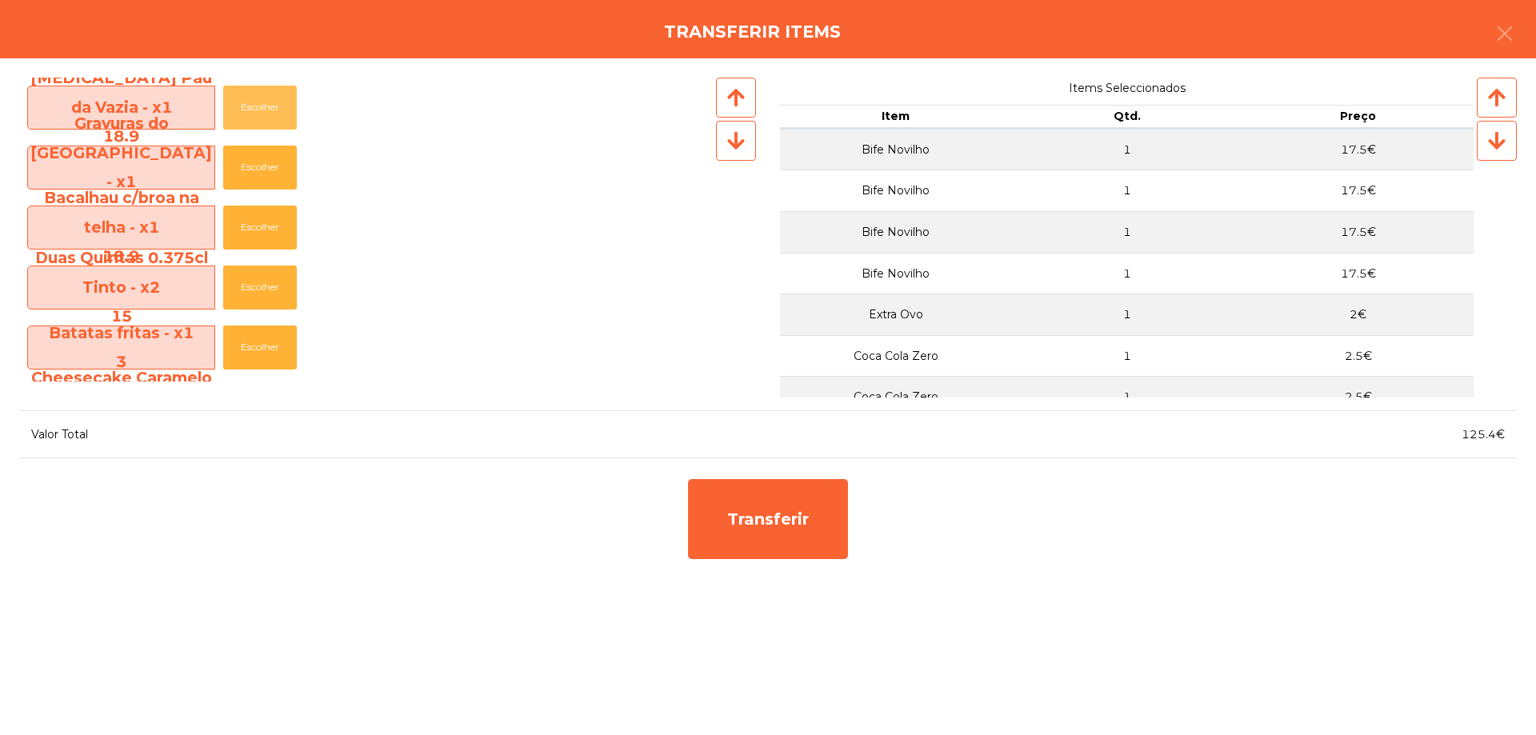
click at [258, 110] on button "Escolher" at bounding box center [260, 108] width 74 height 44
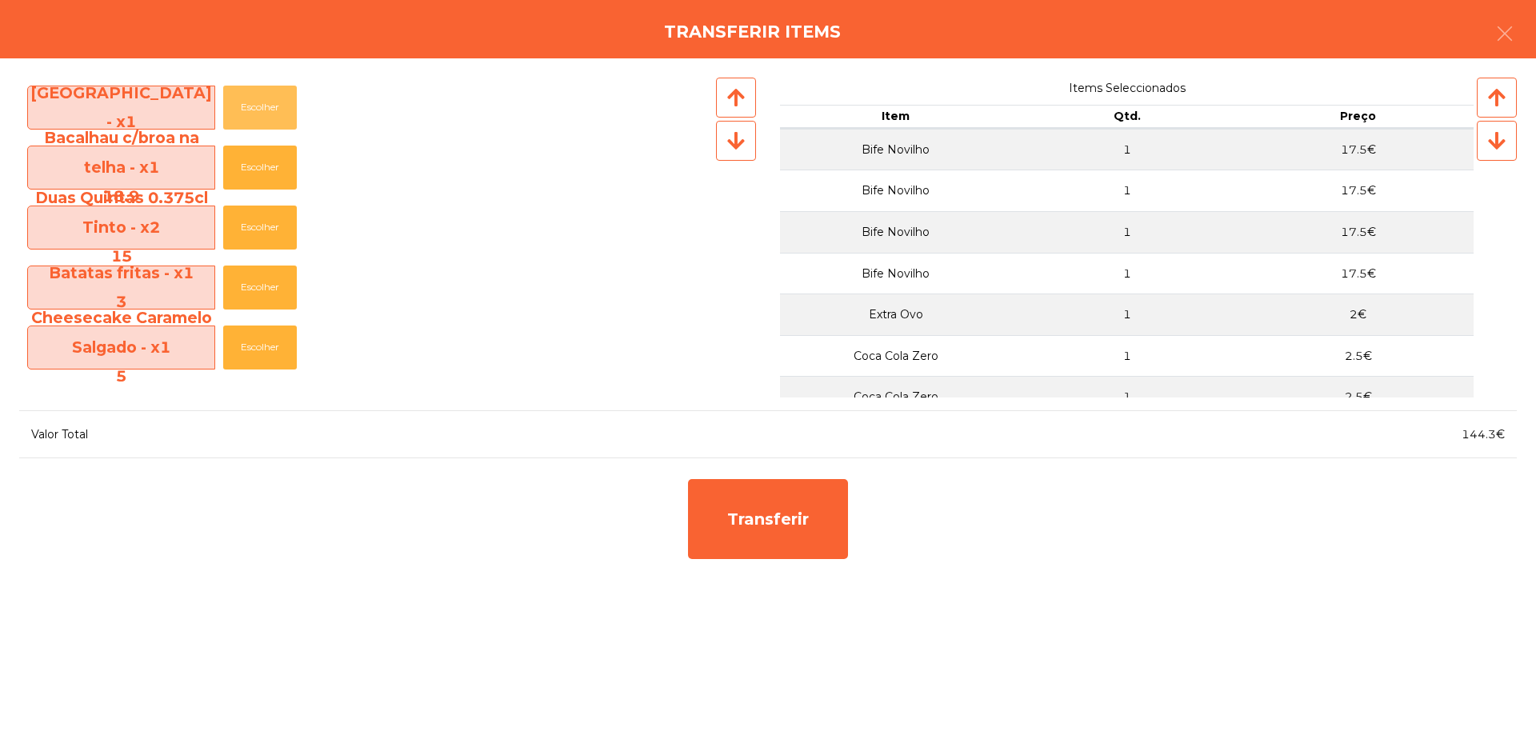
click at [258, 110] on button "Escolher" at bounding box center [260, 108] width 74 height 44
click at [258, 146] on button "Escolher" at bounding box center [260, 168] width 74 height 44
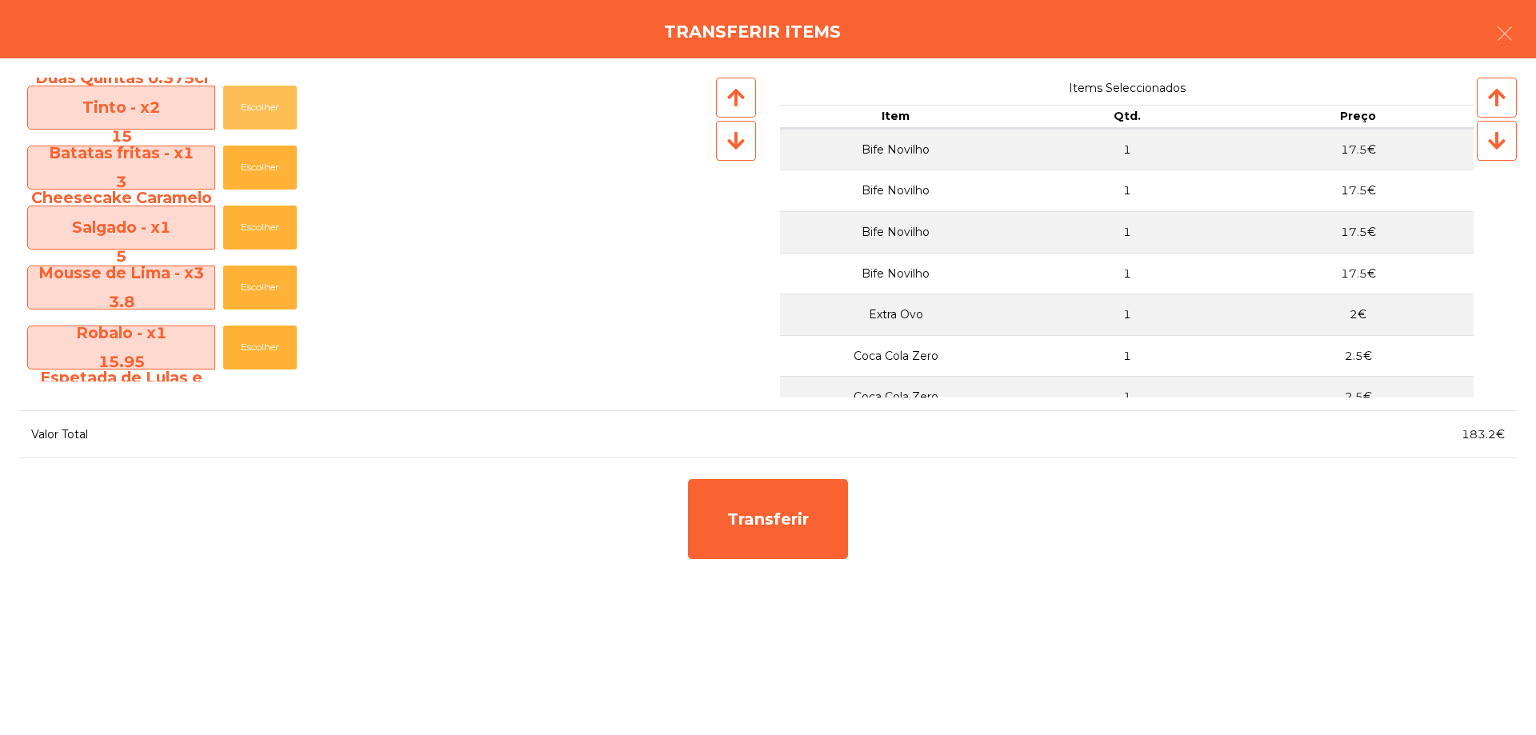
click at [258, 110] on button "Escolher" at bounding box center [260, 108] width 74 height 44
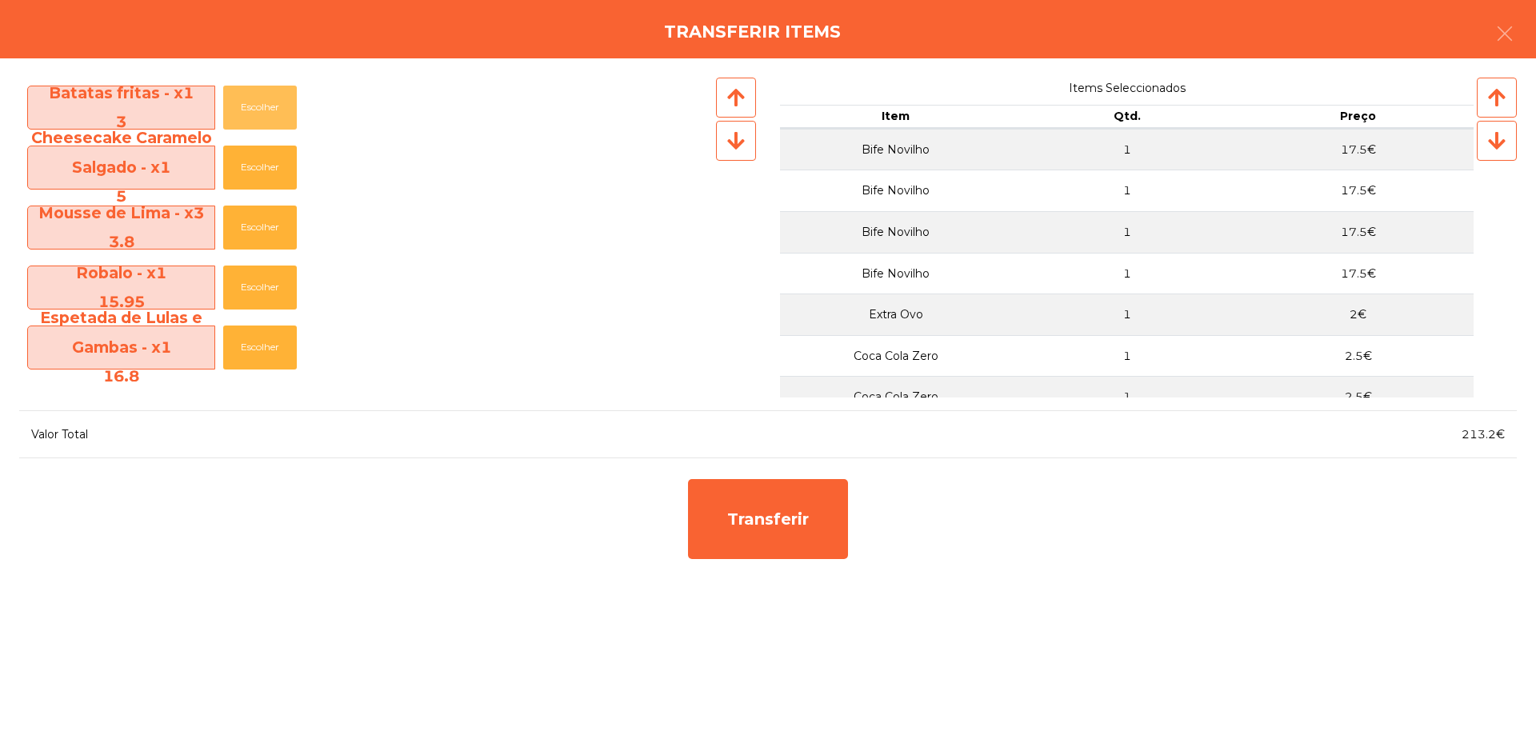
click at [258, 110] on button "Escolher" at bounding box center [260, 108] width 74 height 44
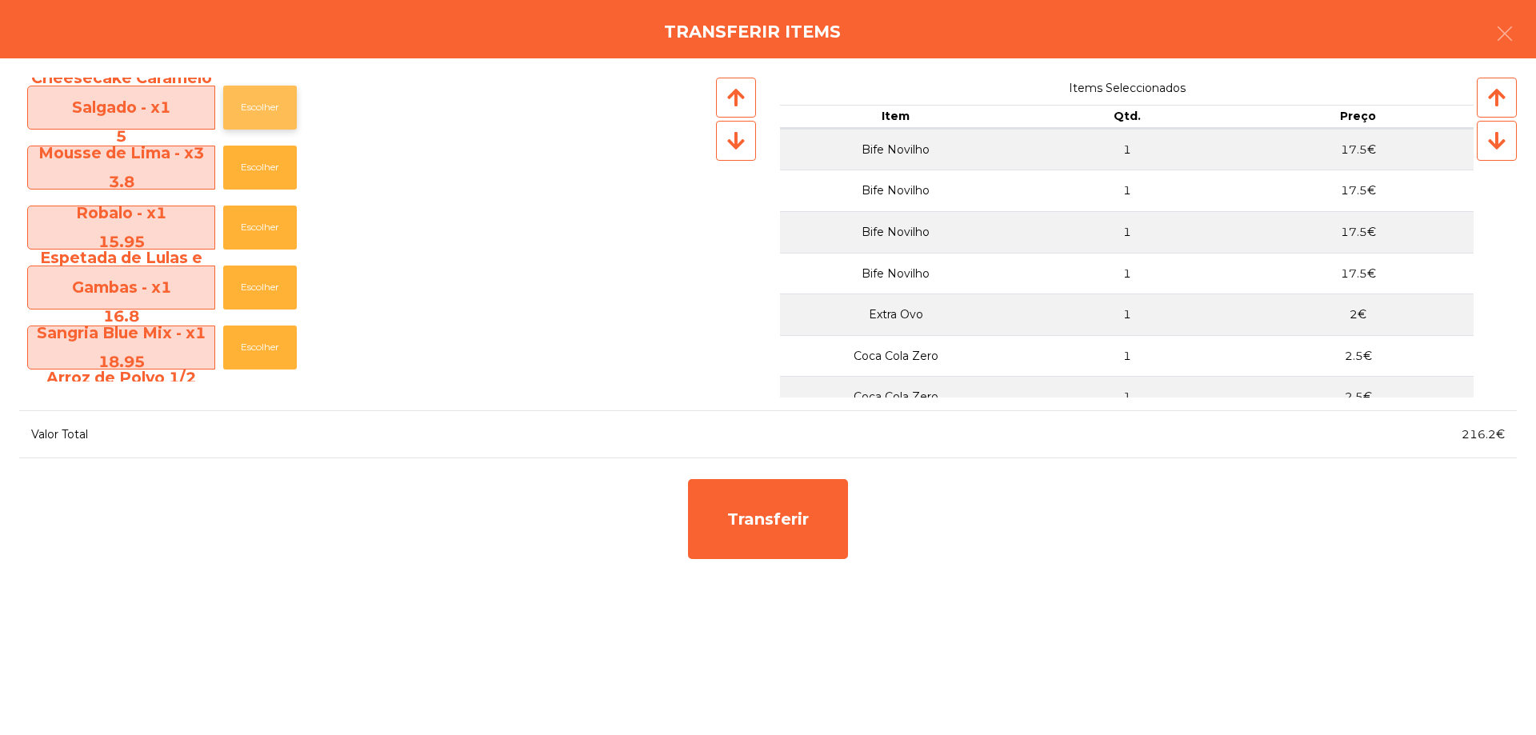
click at [258, 111] on button "Escolher" at bounding box center [260, 108] width 74 height 44
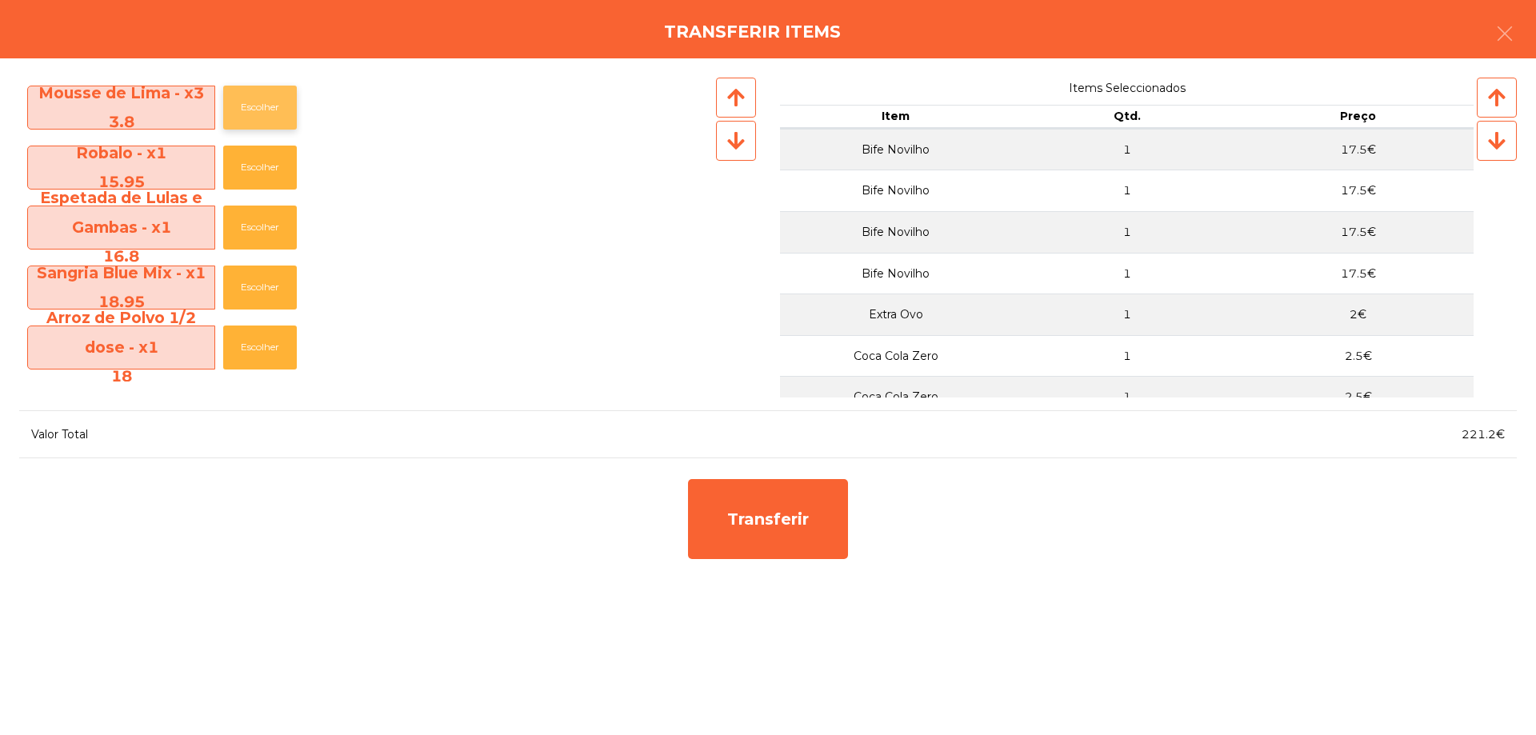
click at [258, 112] on button "Escolher" at bounding box center [260, 108] width 74 height 44
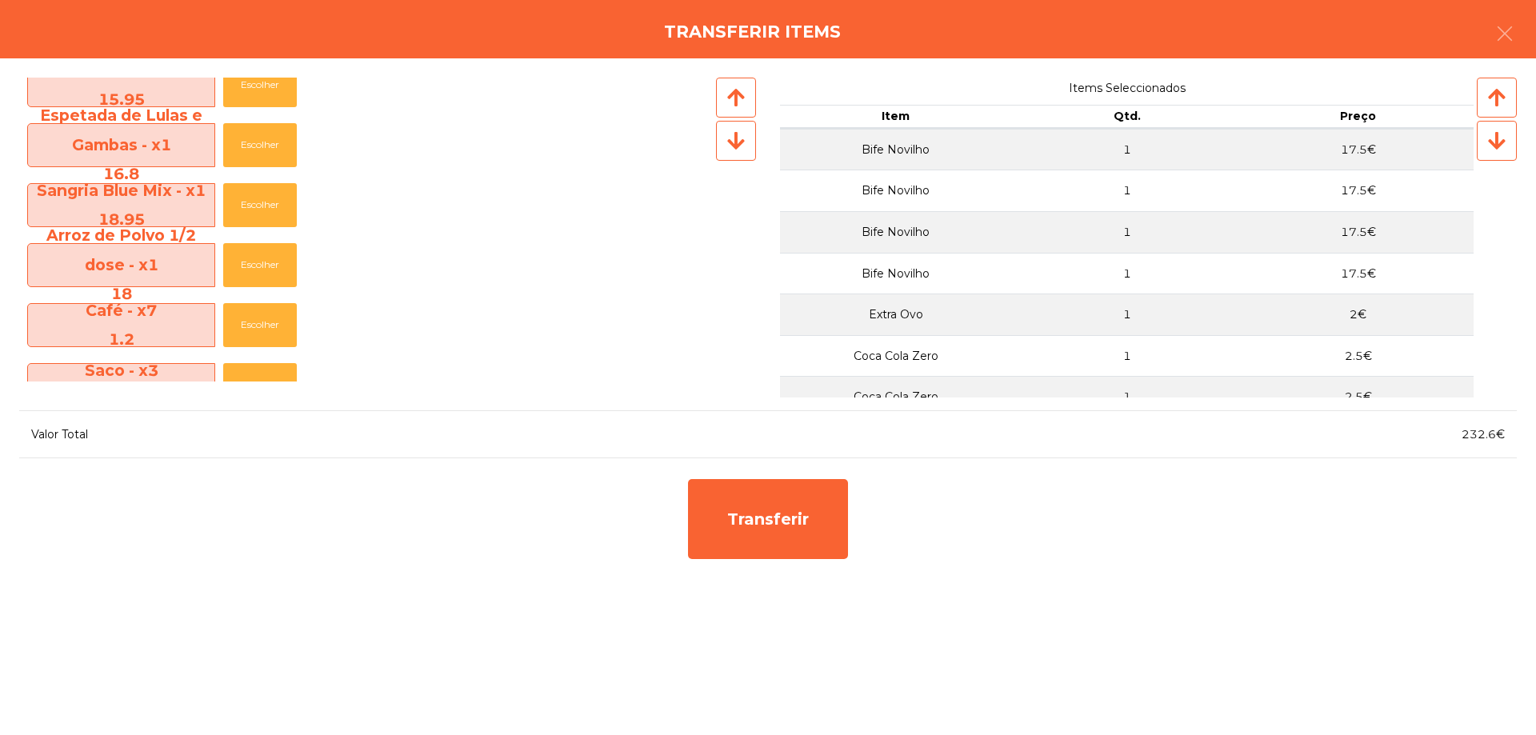
scroll to position [80, 0]
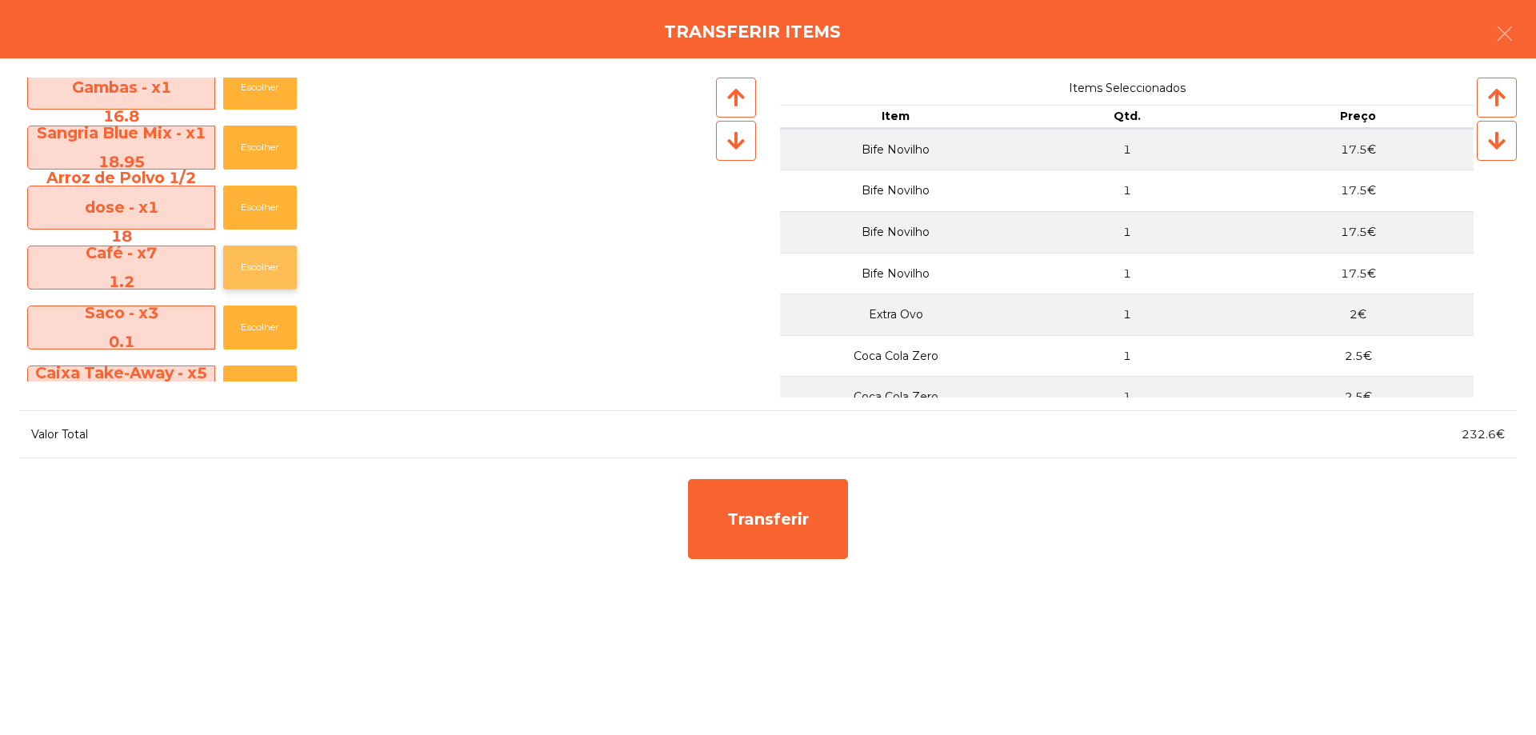
click at [263, 275] on button "Escolher" at bounding box center [260, 268] width 74 height 44
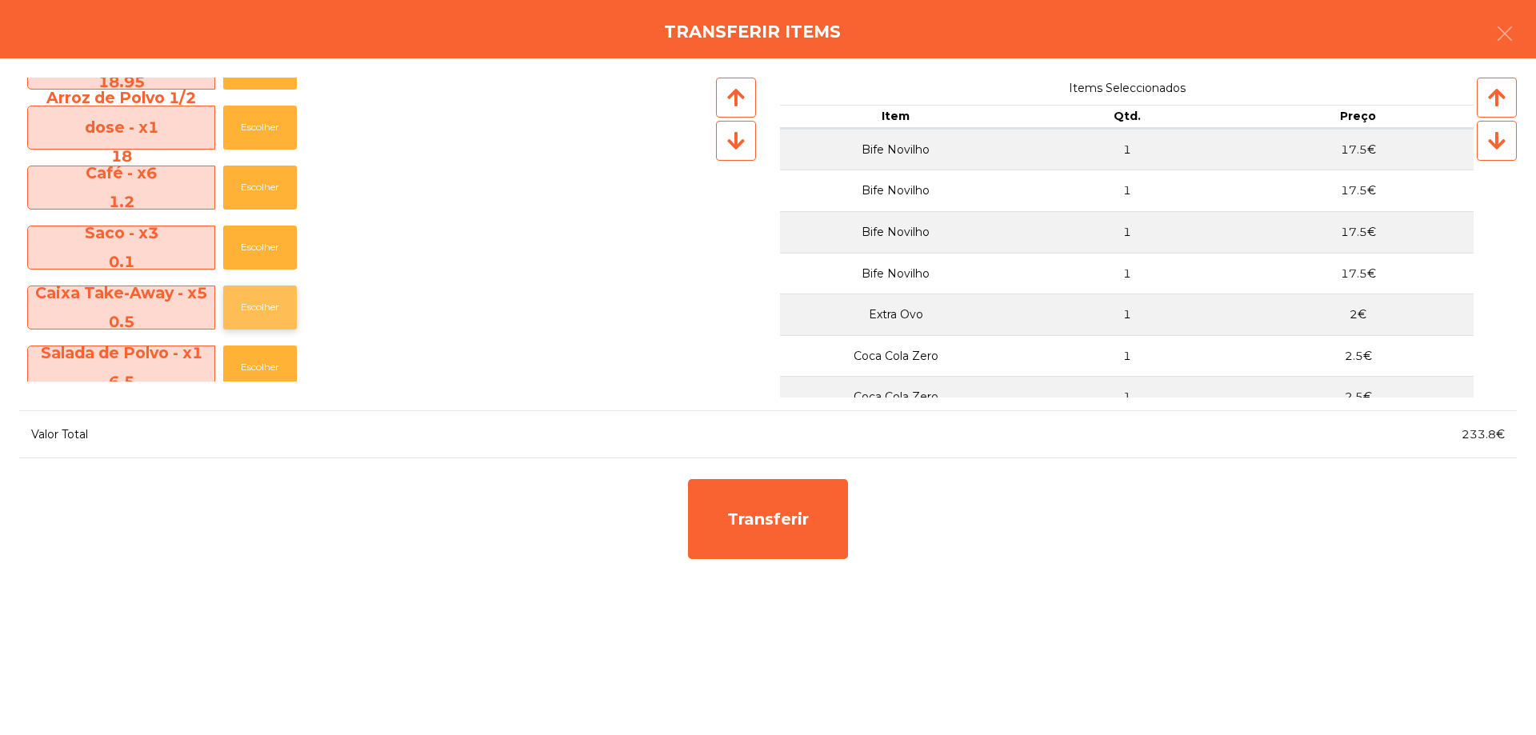
click at [242, 298] on button "Escolher" at bounding box center [260, 308] width 74 height 44
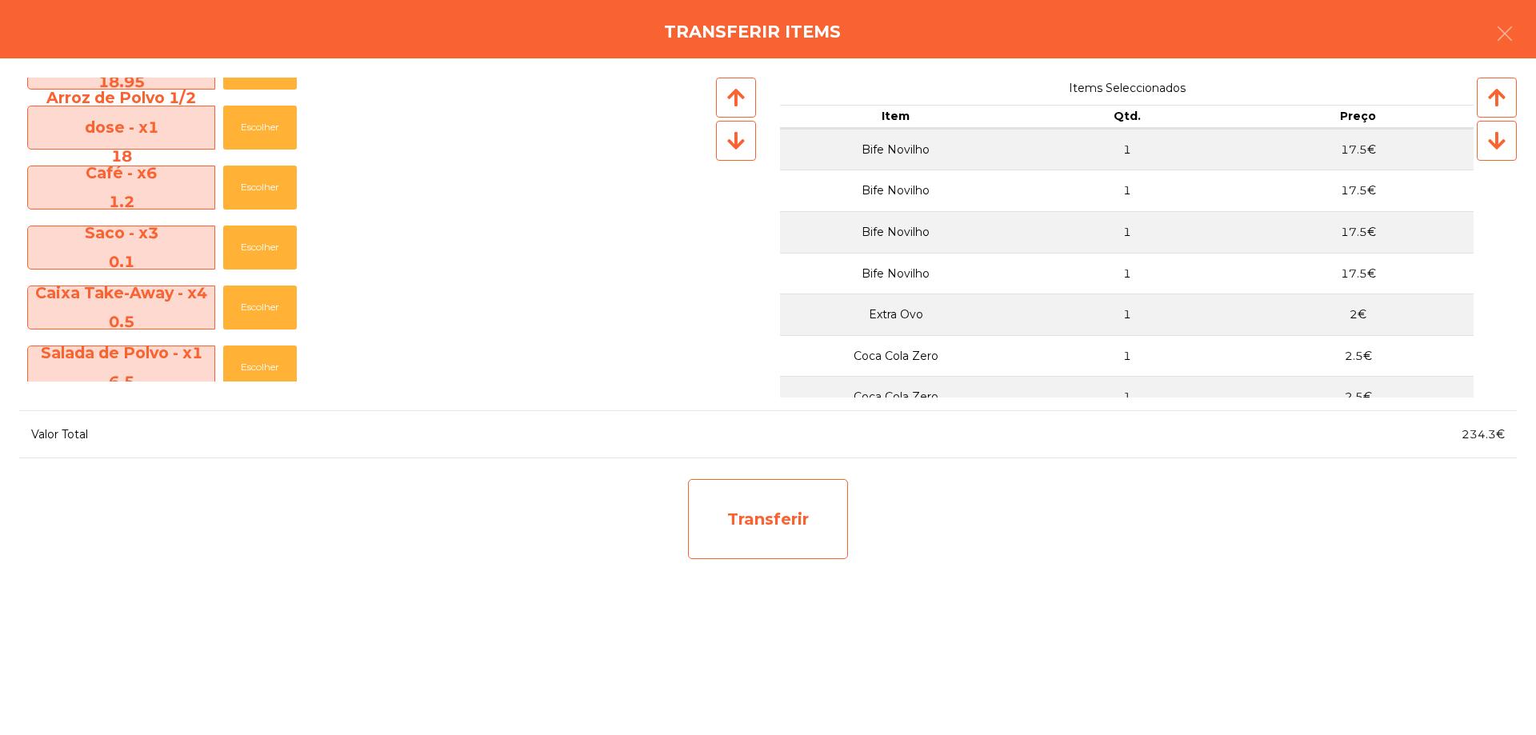
click at [775, 516] on div "Transferir" at bounding box center [768, 519] width 160 height 80
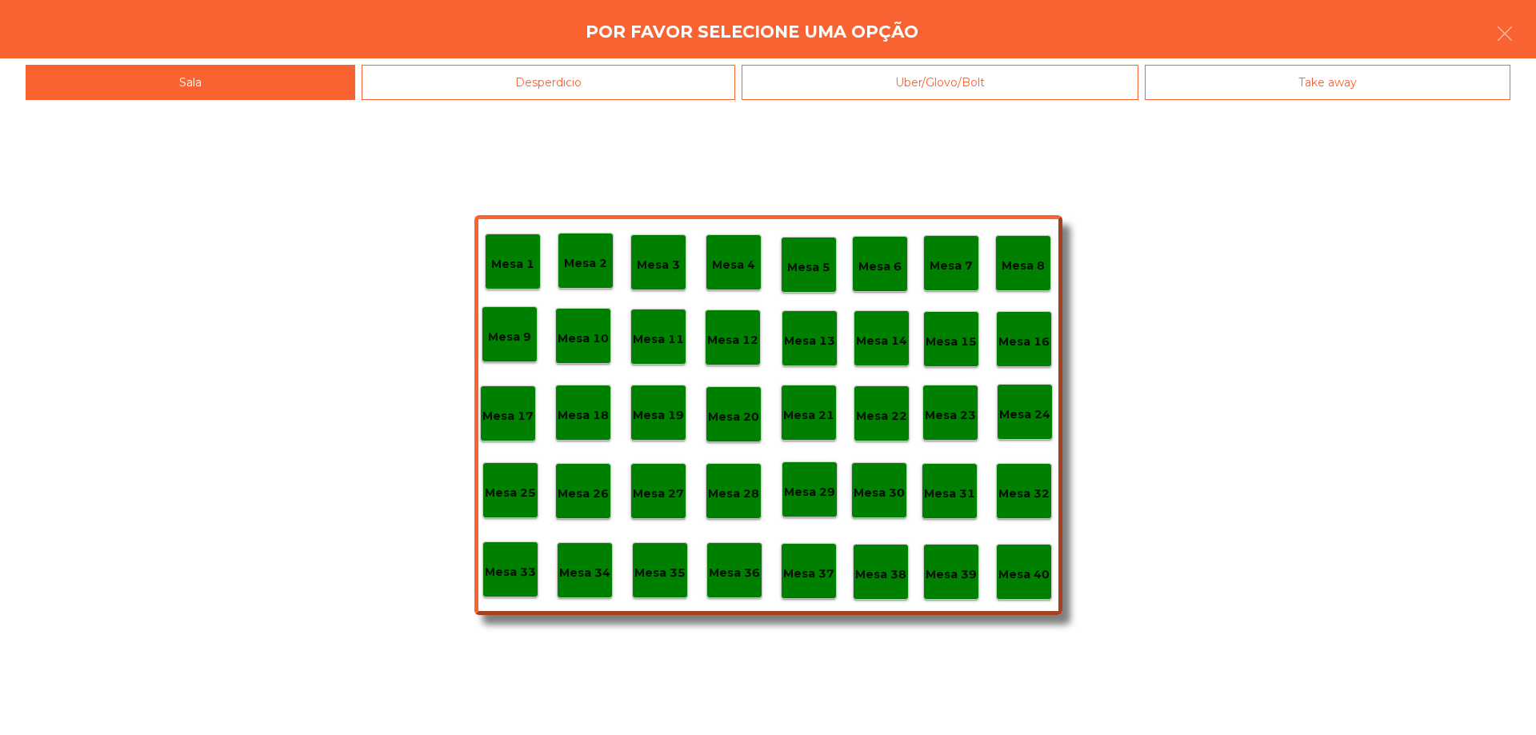
click at [886, 570] on p "Mesa 38" at bounding box center [880, 575] width 51 height 18
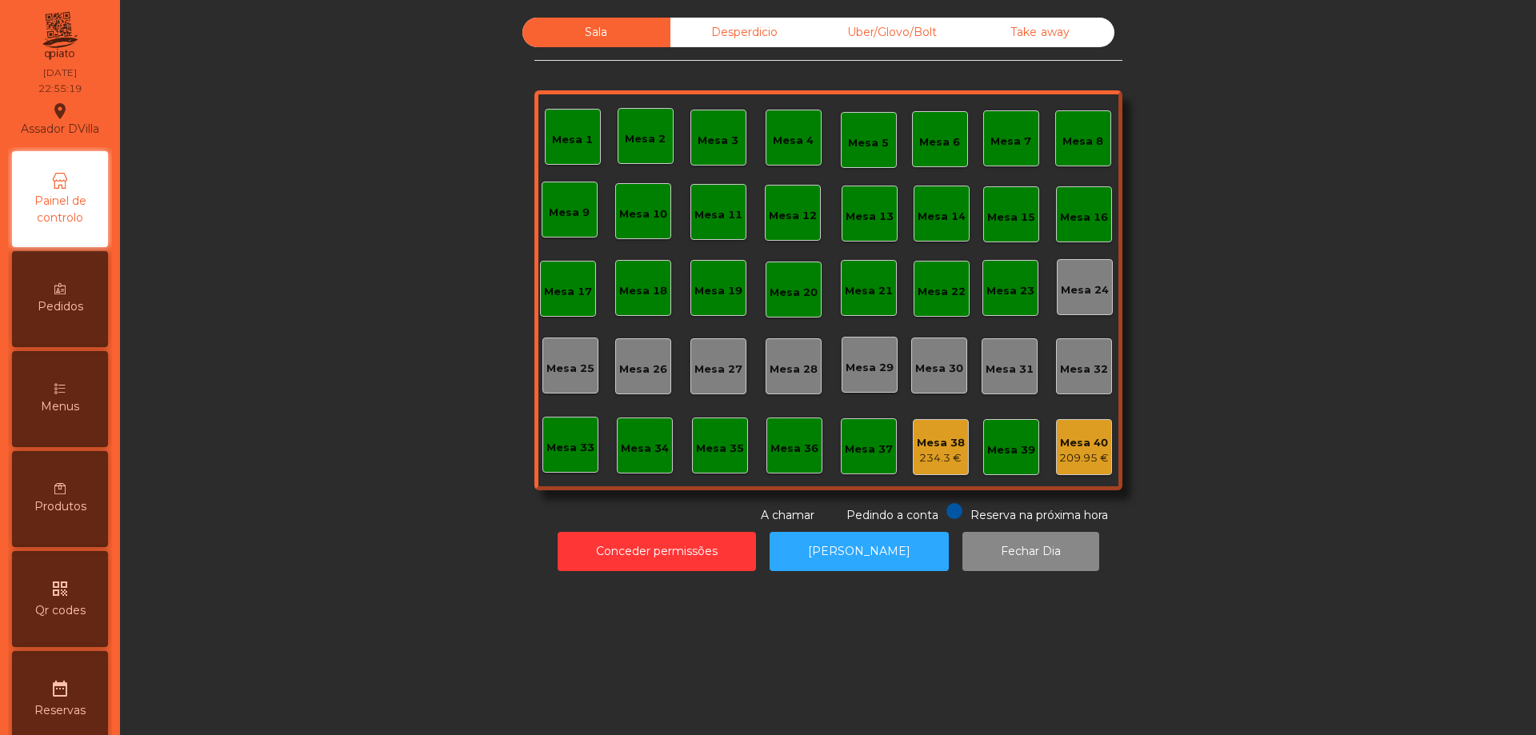
click at [1088, 448] on div "Mesa 40" at bounding box center [1084, 443] width 50 height 16
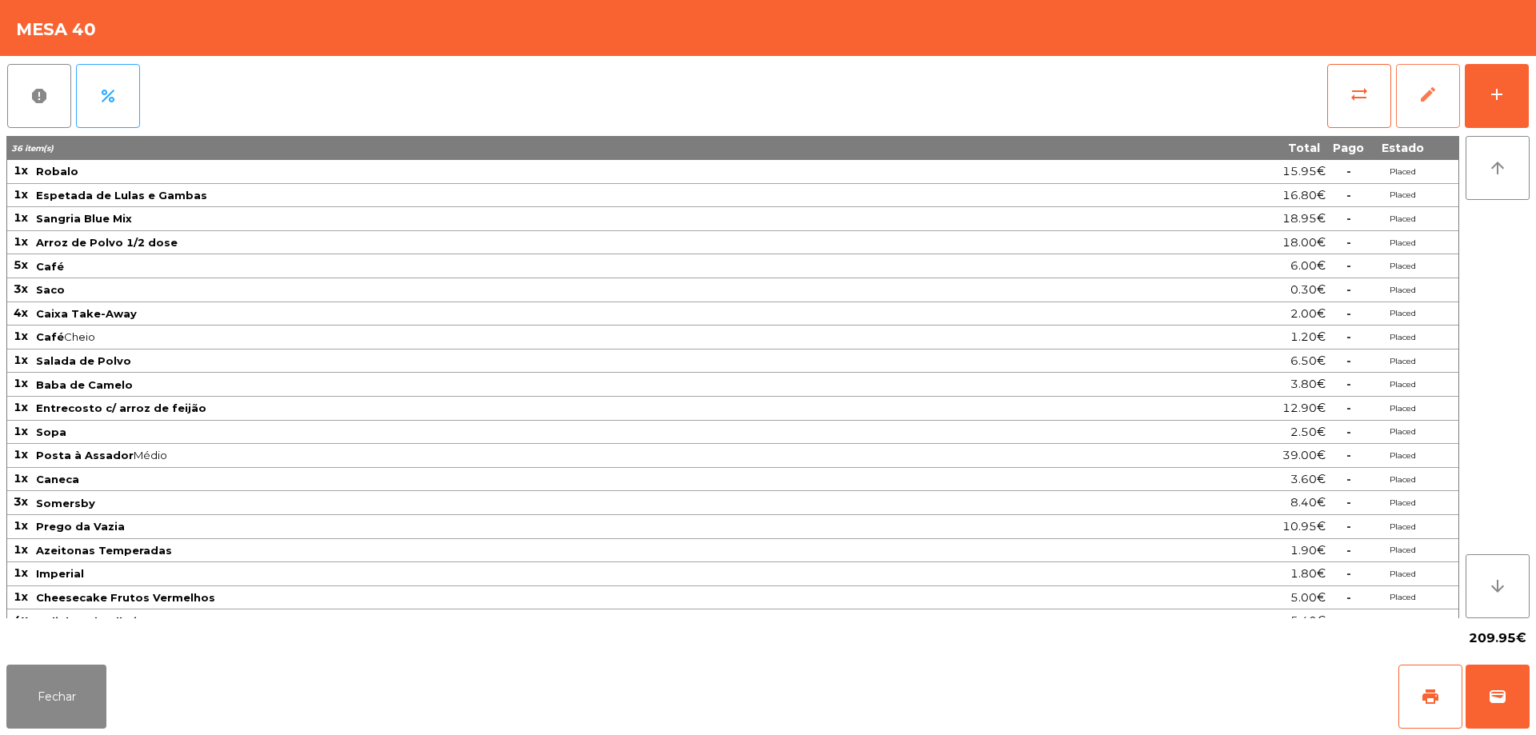
click at [1415, 95] on button "edit" at bounding box center [1428, 96] width 64 height 64
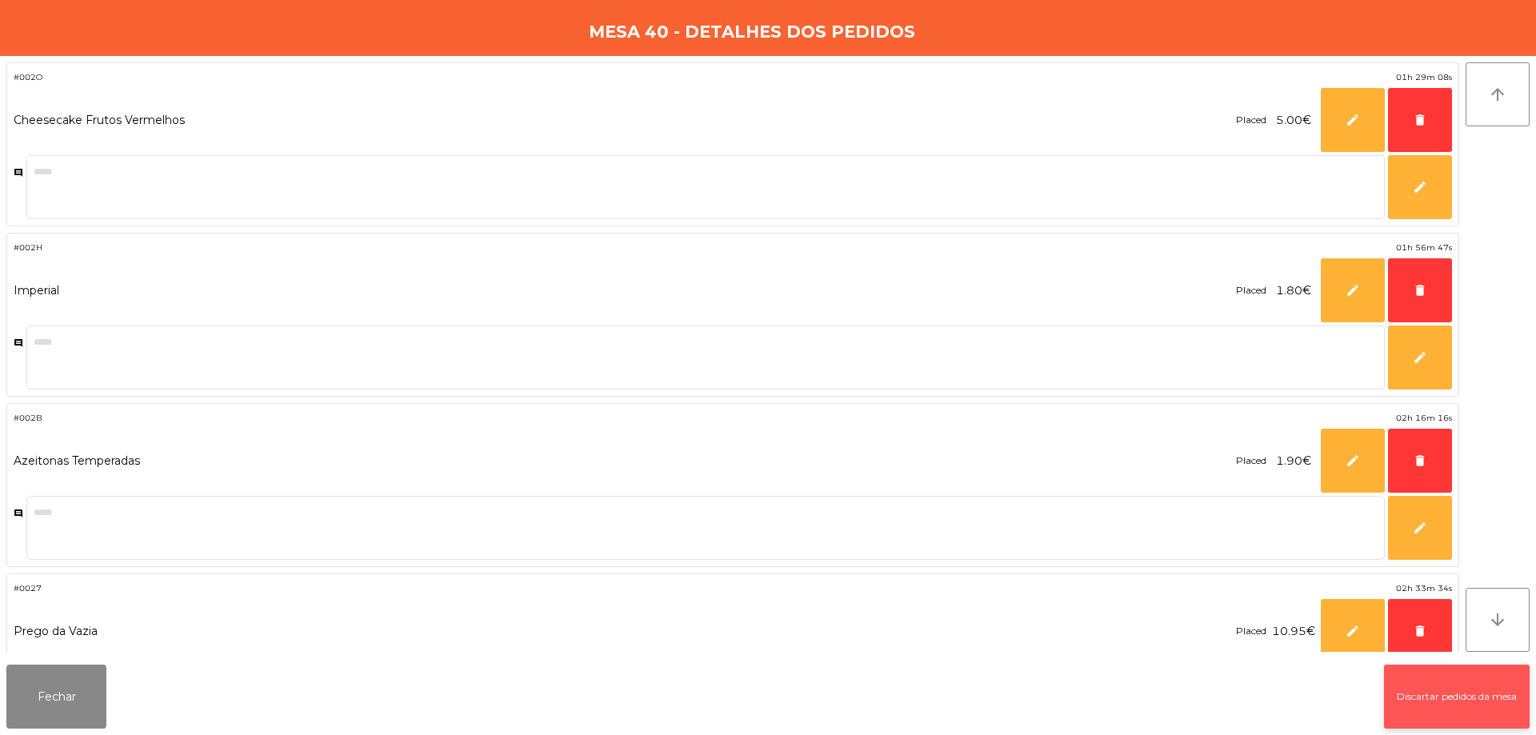
click at [1429, 683] on button "Discartar pedidos da mesa" at bounding box center [1457, 697] width 146 height 64
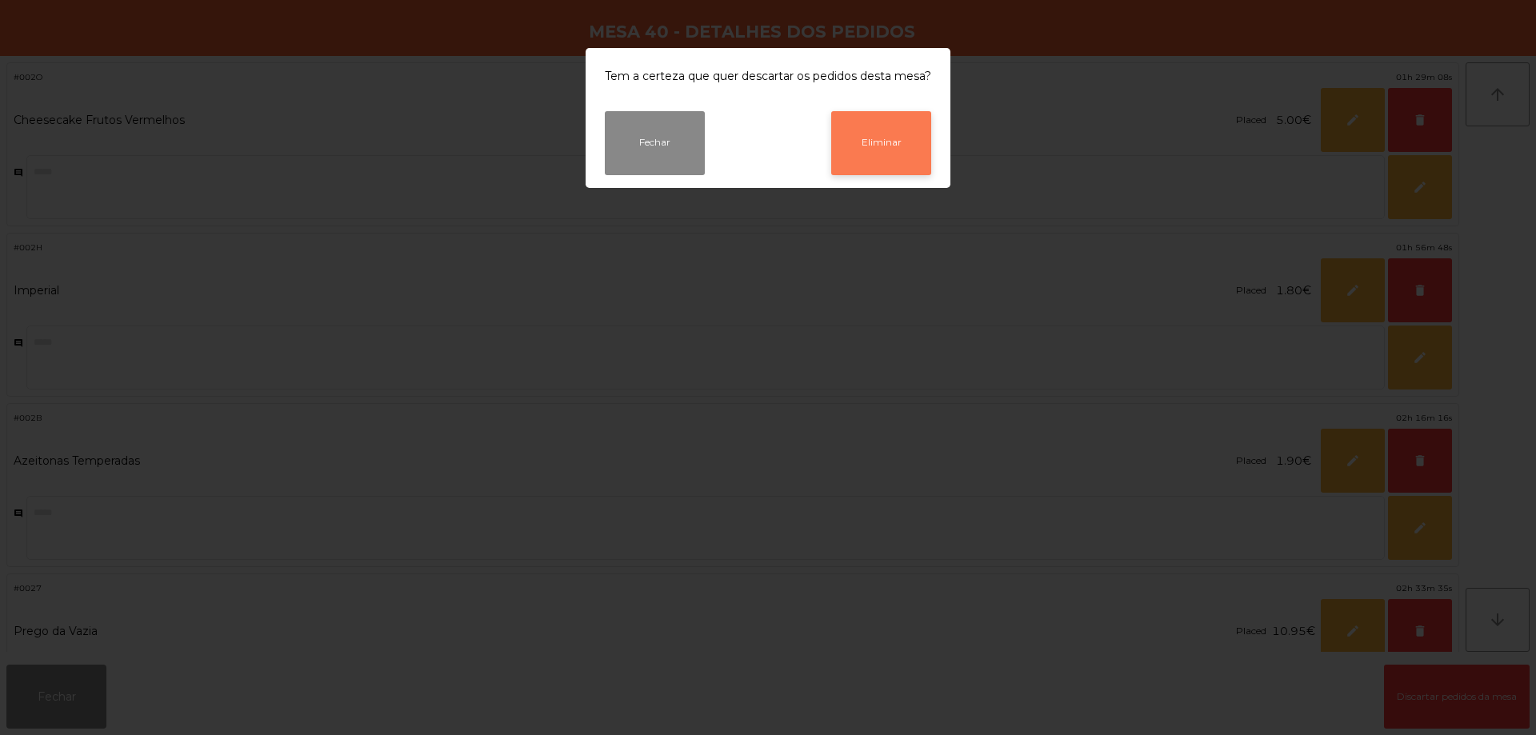
click at [858, 148] on button "Eliminar" at bounding box center [881, 143] width 100 height 64
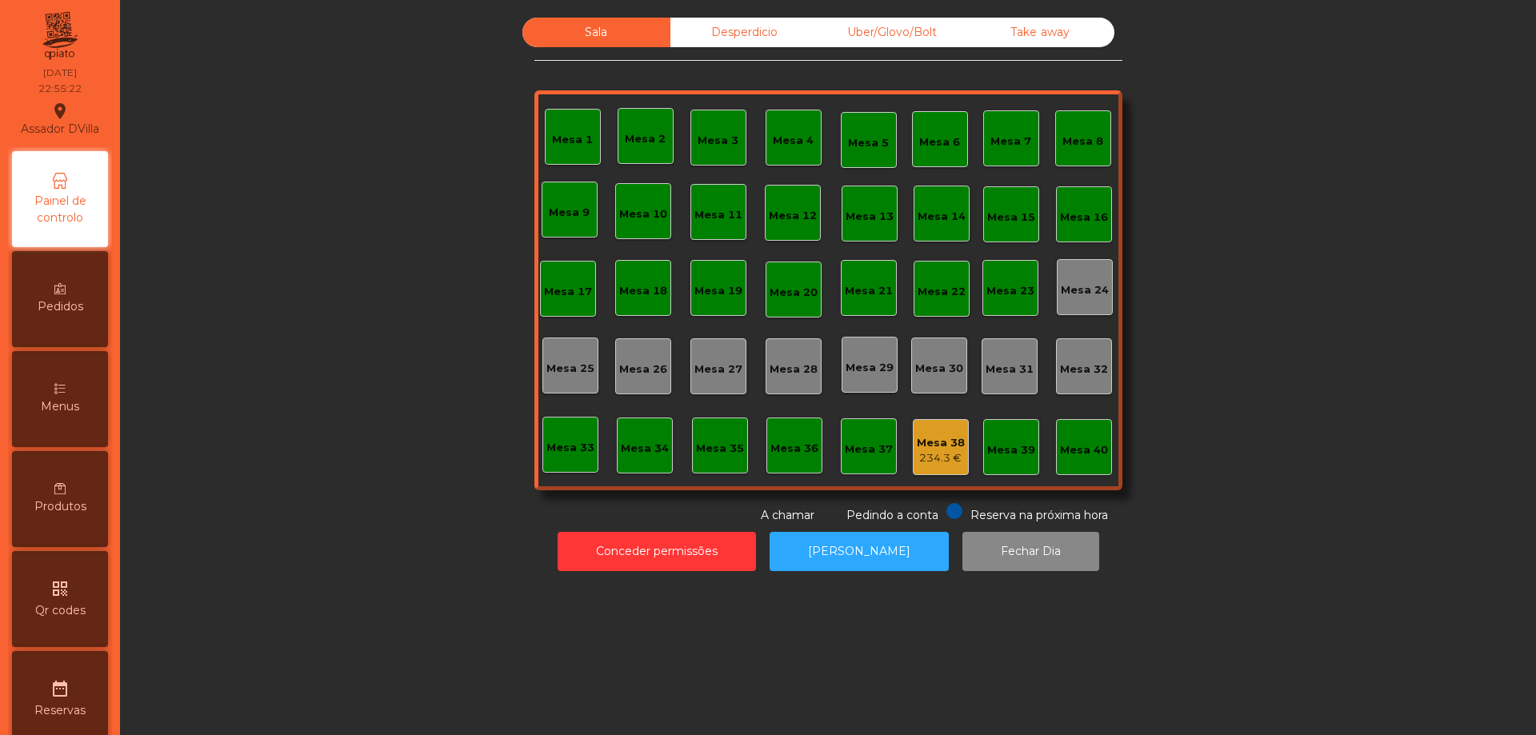
click at [724, 33] on div "Desperdicio" at bounding box center [744, 33] width 148 height 30
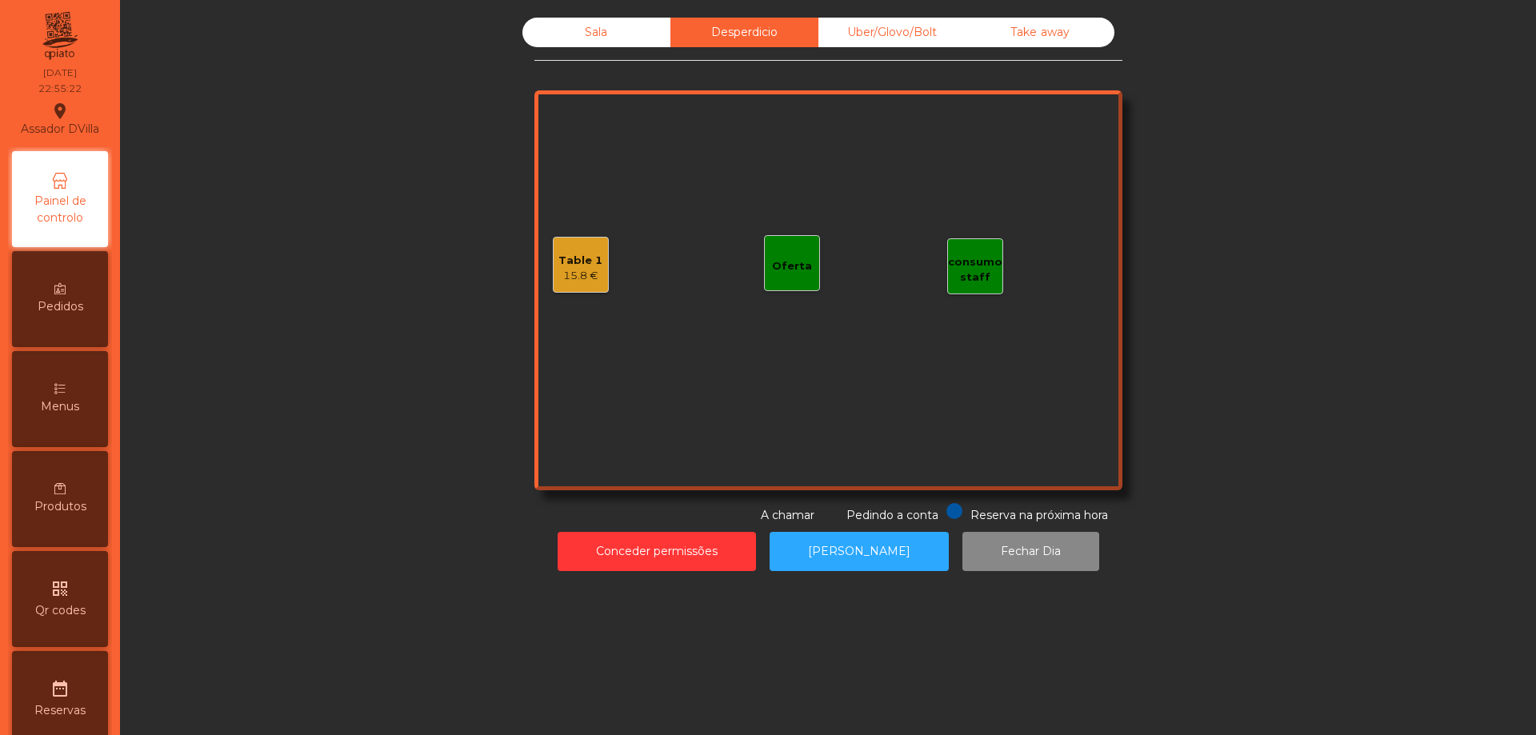
click at [862, 41] on div "Uber/Glovo/Bolt" at bounding box center [892, 33] width 148 height 30
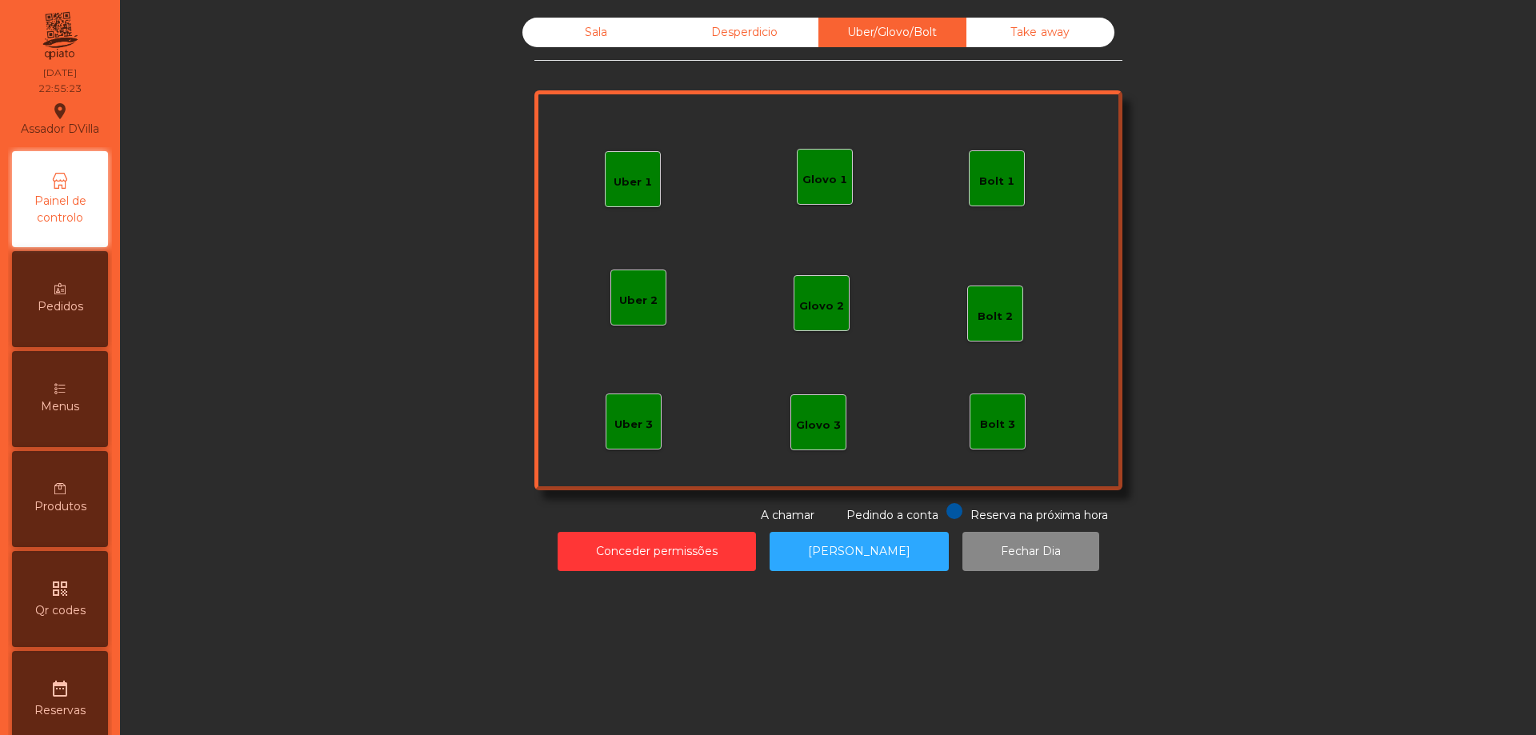
click at [974, 39] on div "Take away" at bounding box center [1040, 33] width 148 height 30
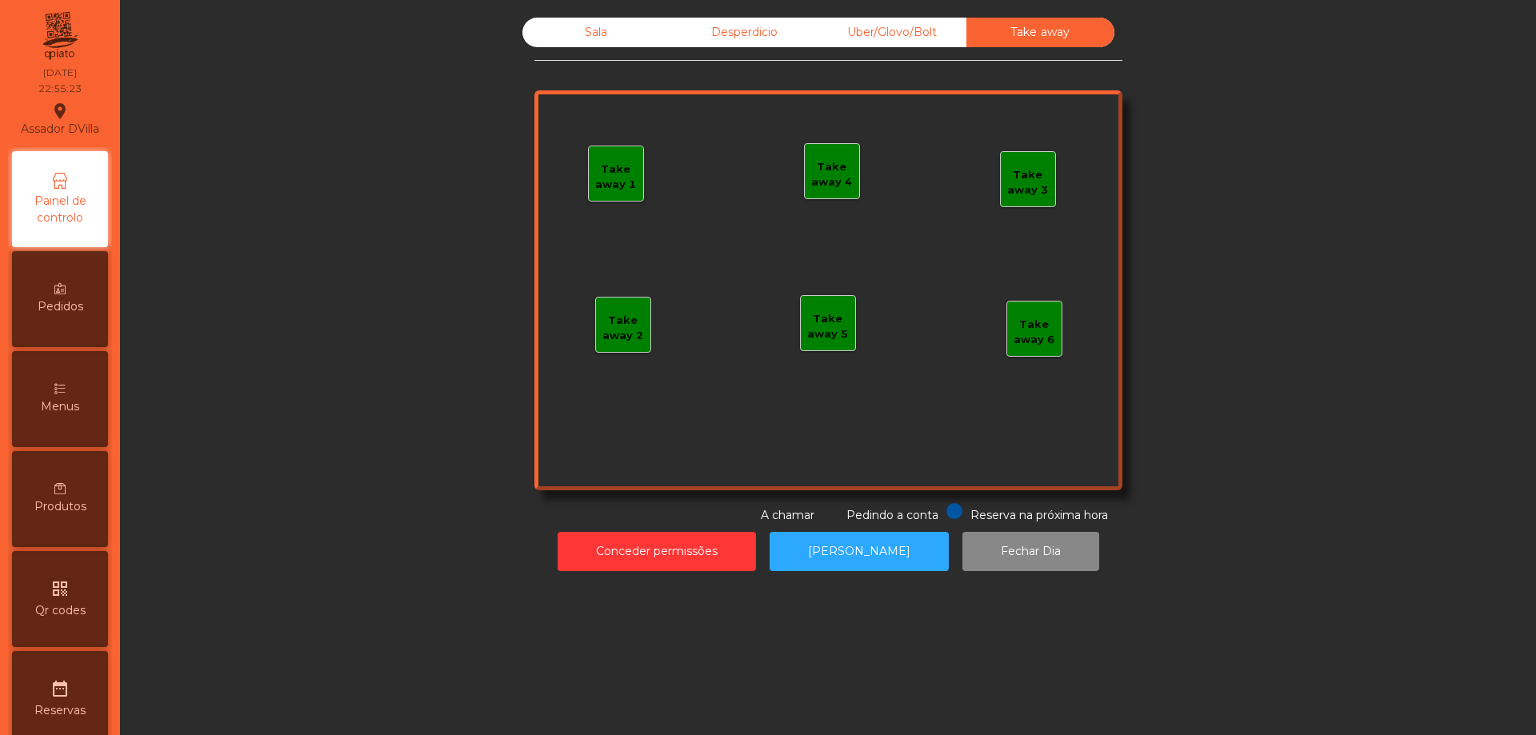
click at [692, 30] on div "Desperdicio" at bounding box center [744, 33] width 148 height 30
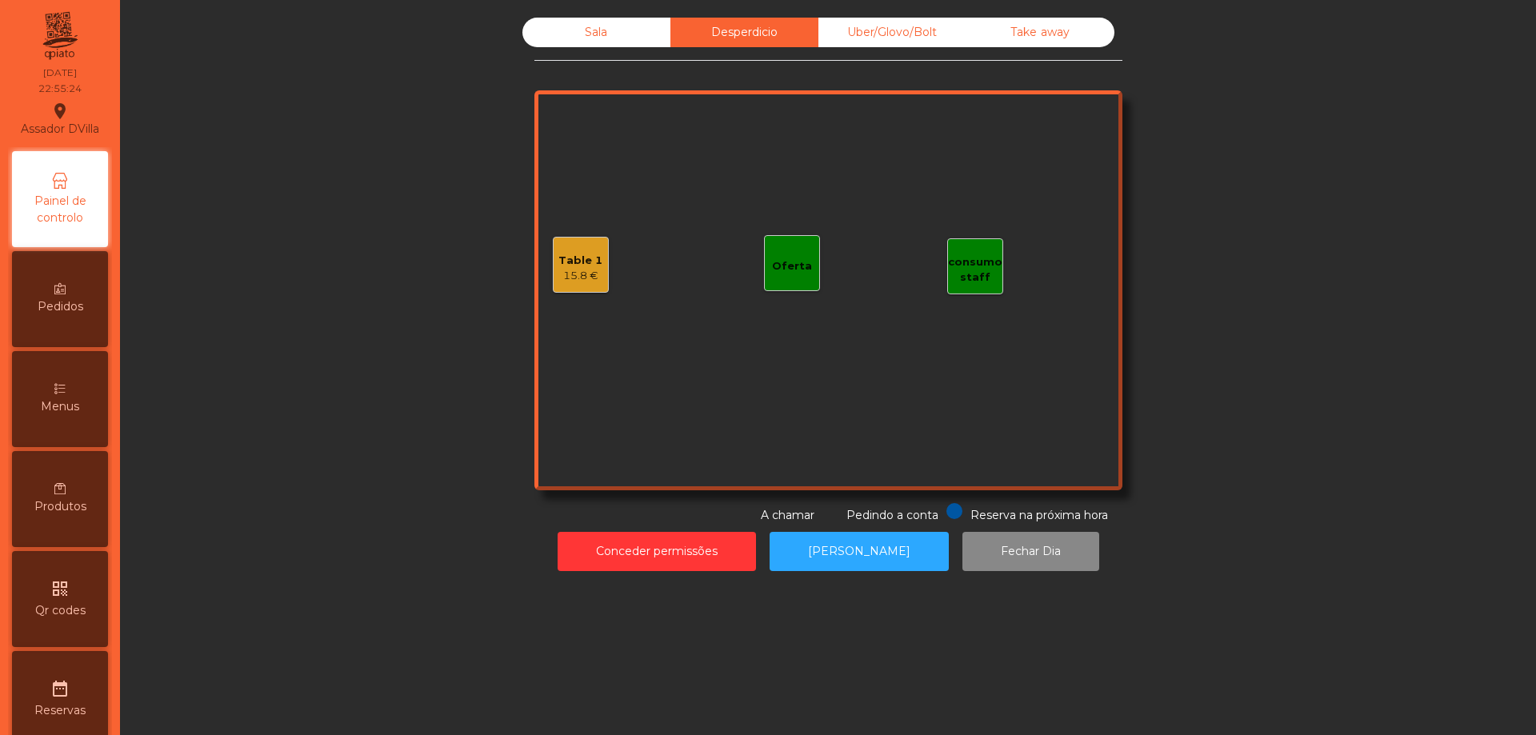
click at [588, 269] on div "15.8 €" at bounding box center [580, 276] width 44 height 16
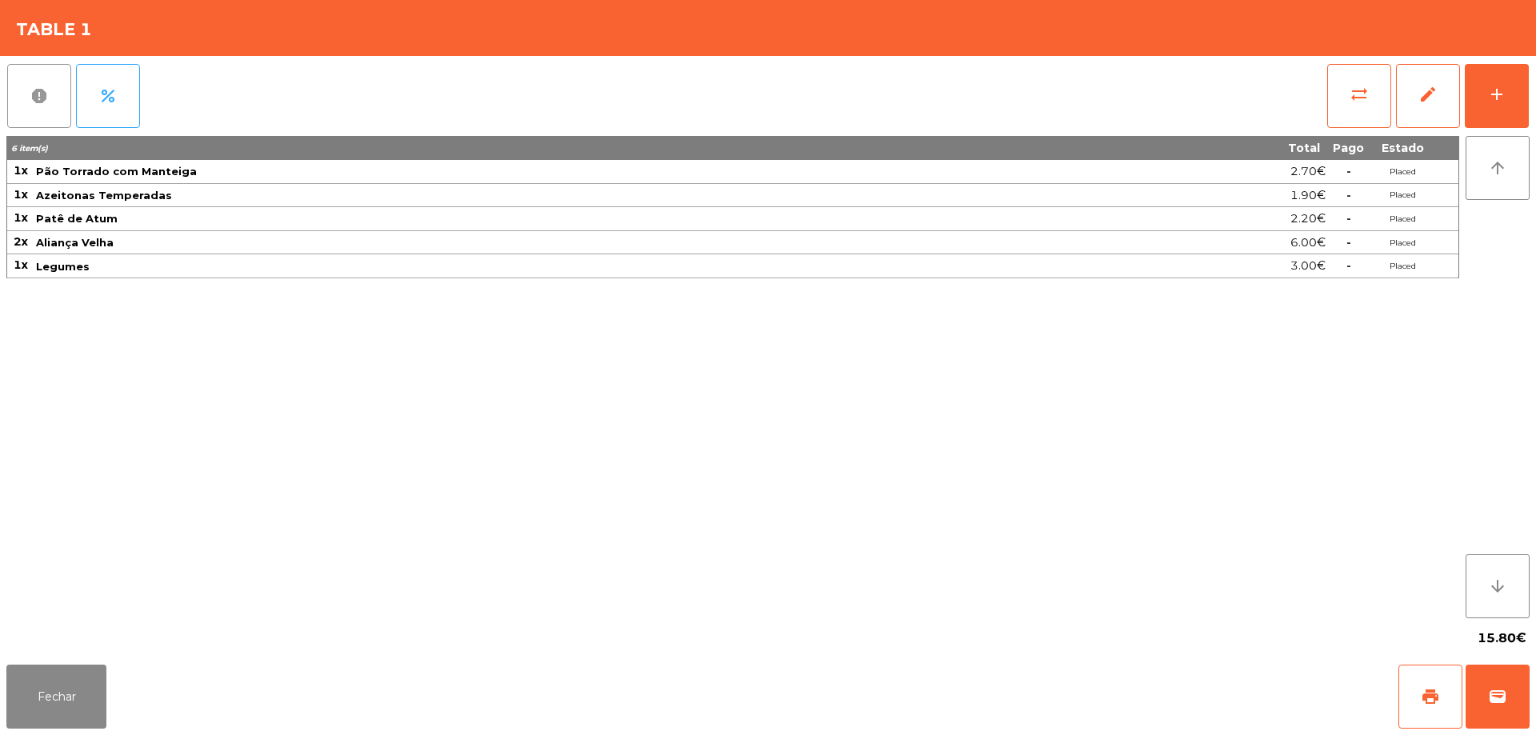
click at [38, 88] on span "report" at bounding box center [39, 95] width 19 height 19
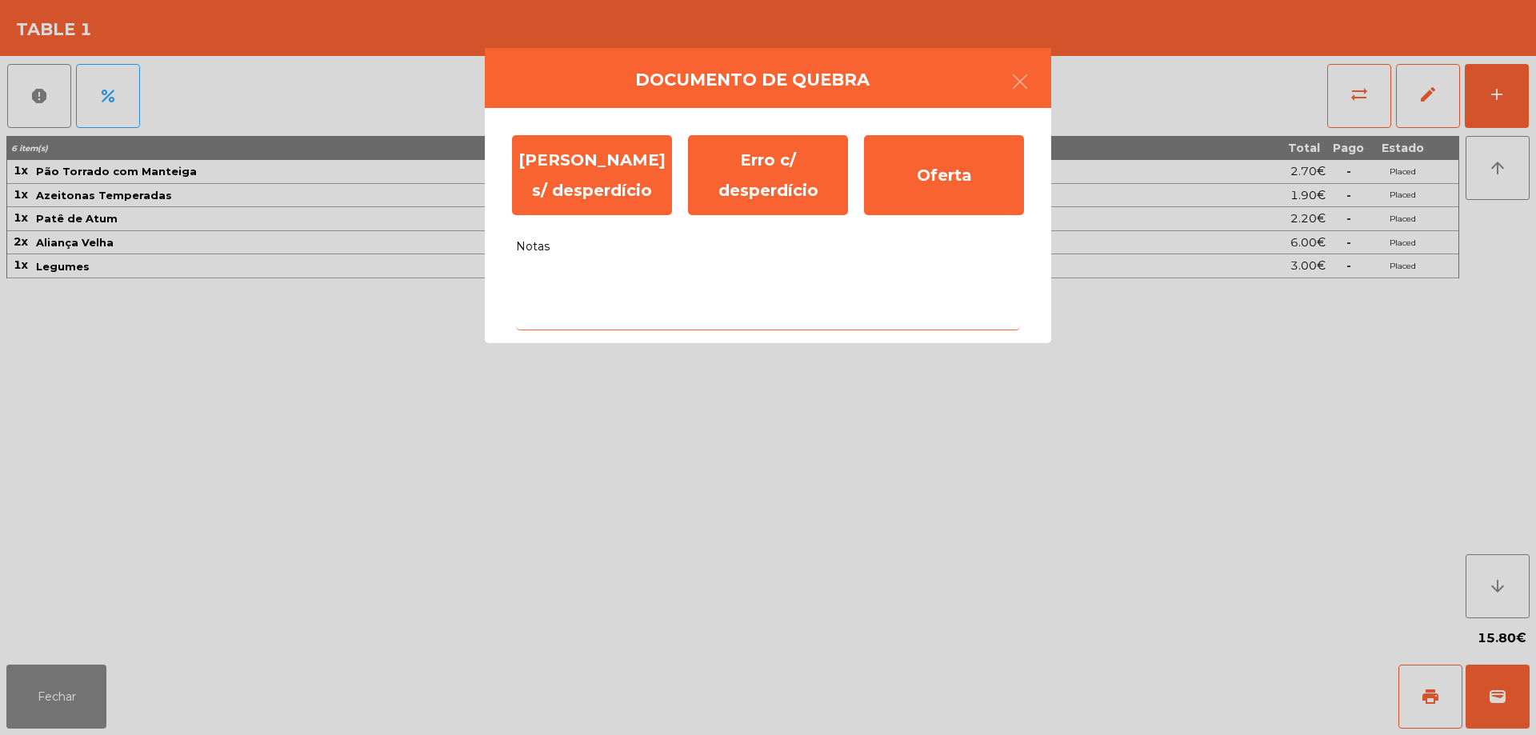
click at [611, 321] on textarea "Notas" at bounding box center [768, 297] width 504 height 66
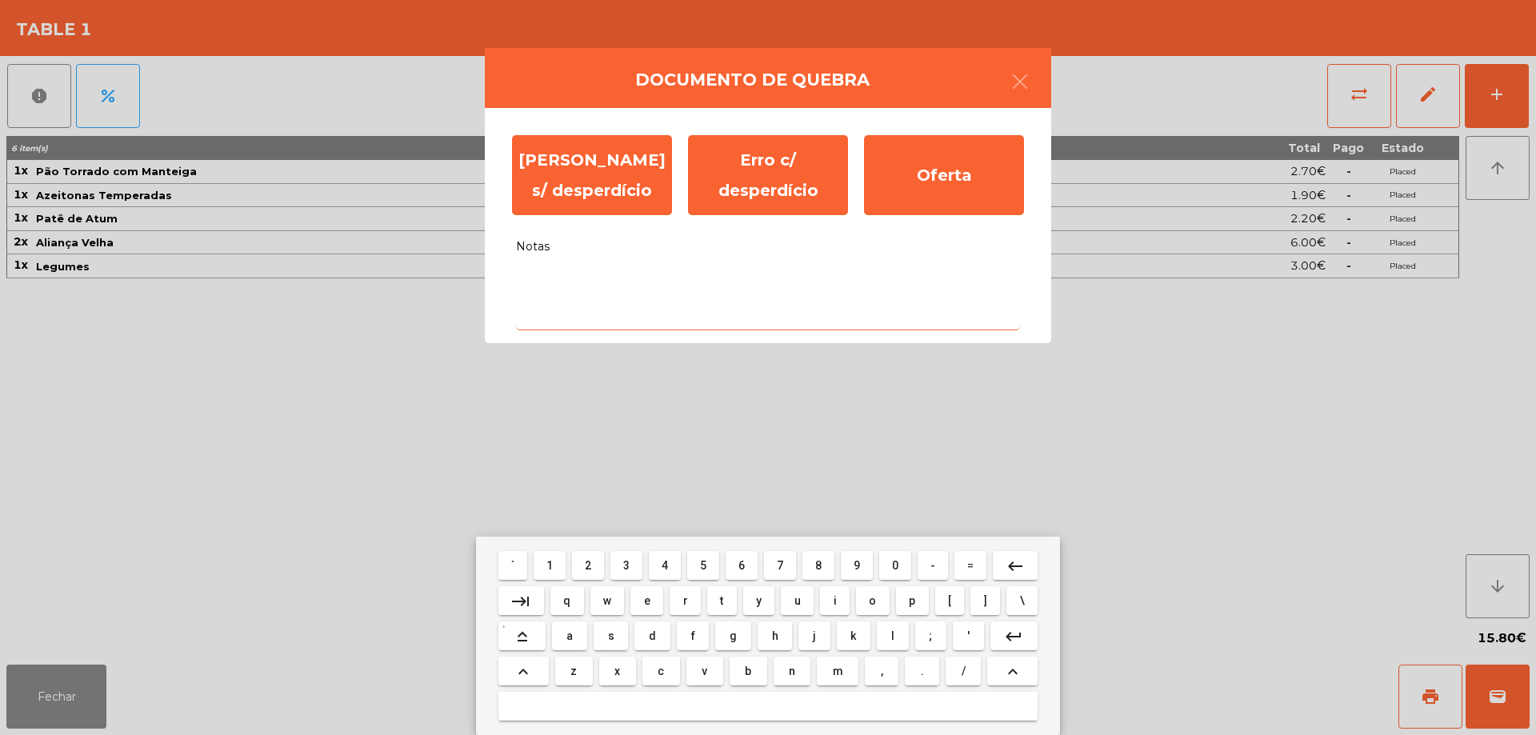
click at [743, 631] on button "g" at bounding box center [732, 636] width 35 height 29
type textarea "*"
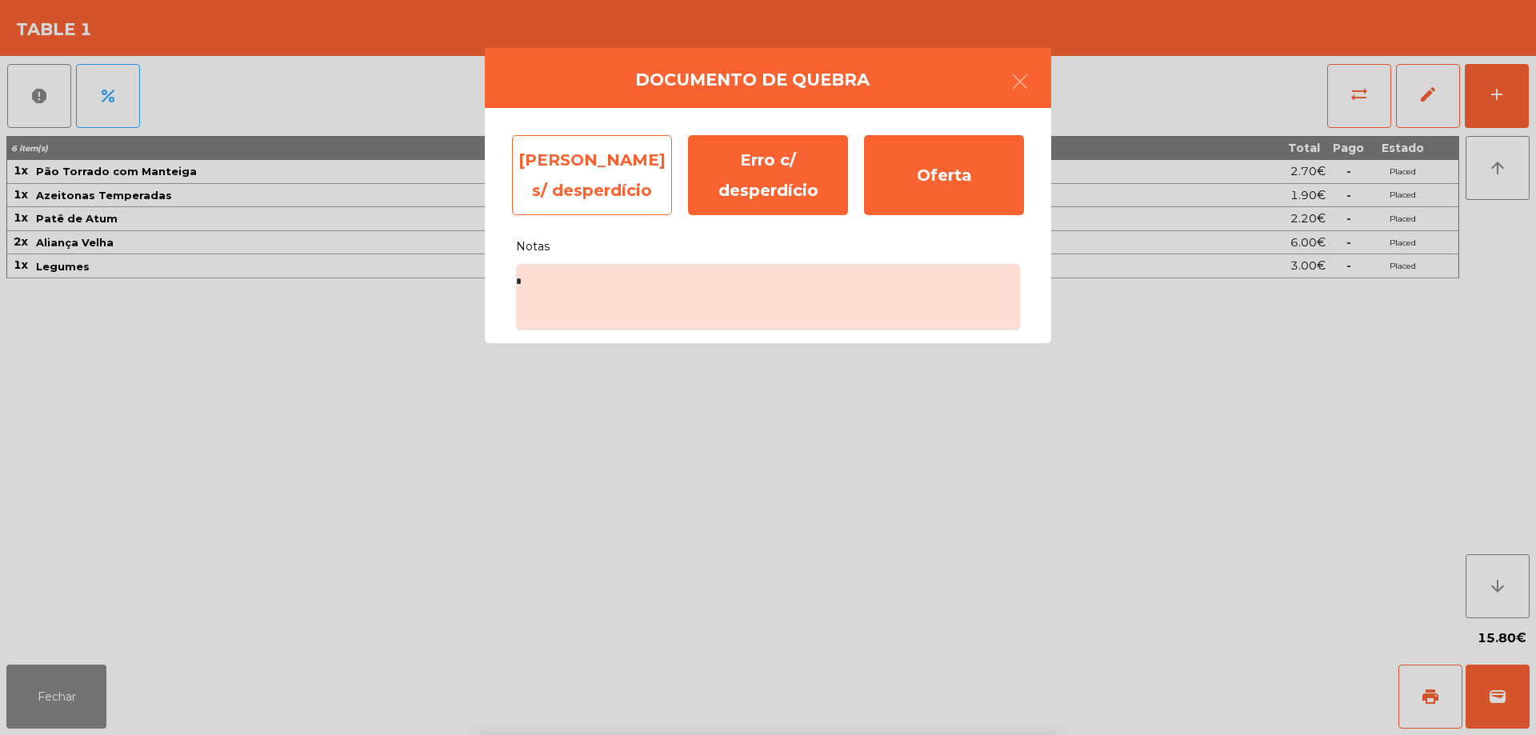
click at [620, 152] on div "[PERSON_NAME] s/ desperdício" at bounding box center [592, 175] width 160 height 80
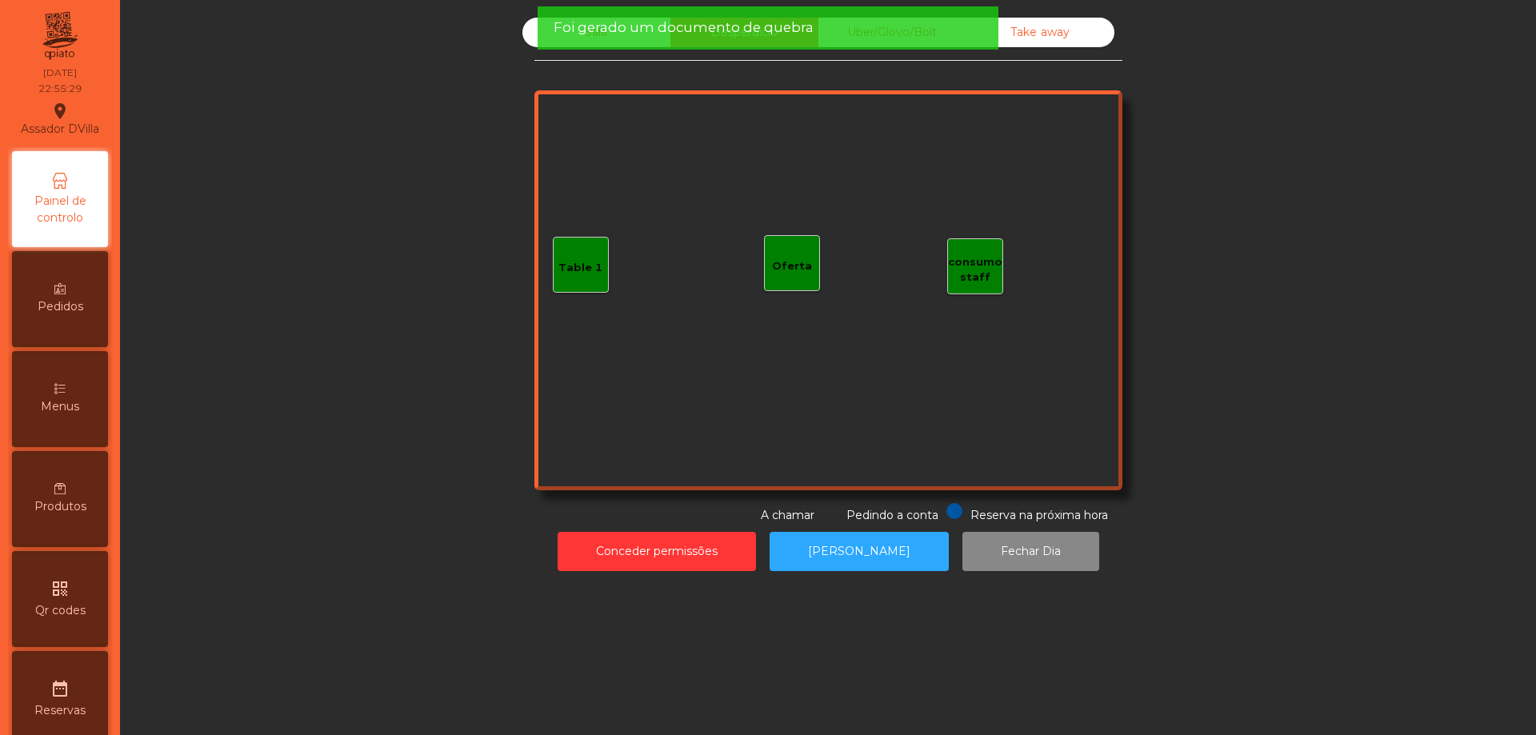
click at [557, 44] on div "Foi gerado um documento de quebra" at bounding box center [768, 27] width 461 height 43
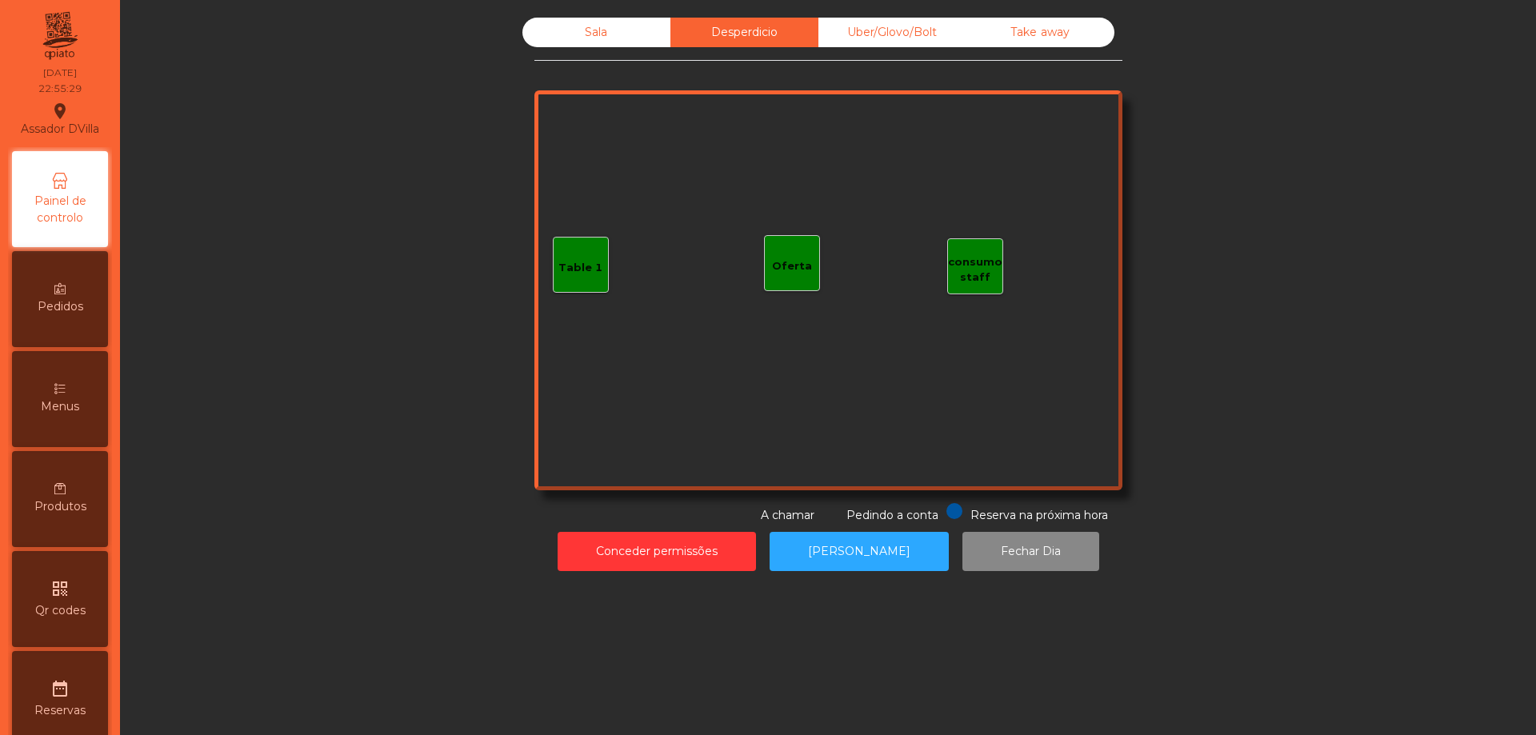
click at [563, 38] on div "Foi gerado um documento de quebra" at bounding box center [768, 27] width 461 height 43
drag, startPoint x: 577, startPoint y: 34, endPoint x: 633, endPoint y: 36, distance: 56.0
click at [578, 34] on div "Sala" at bounding box center [596, 33] width 148 height 30
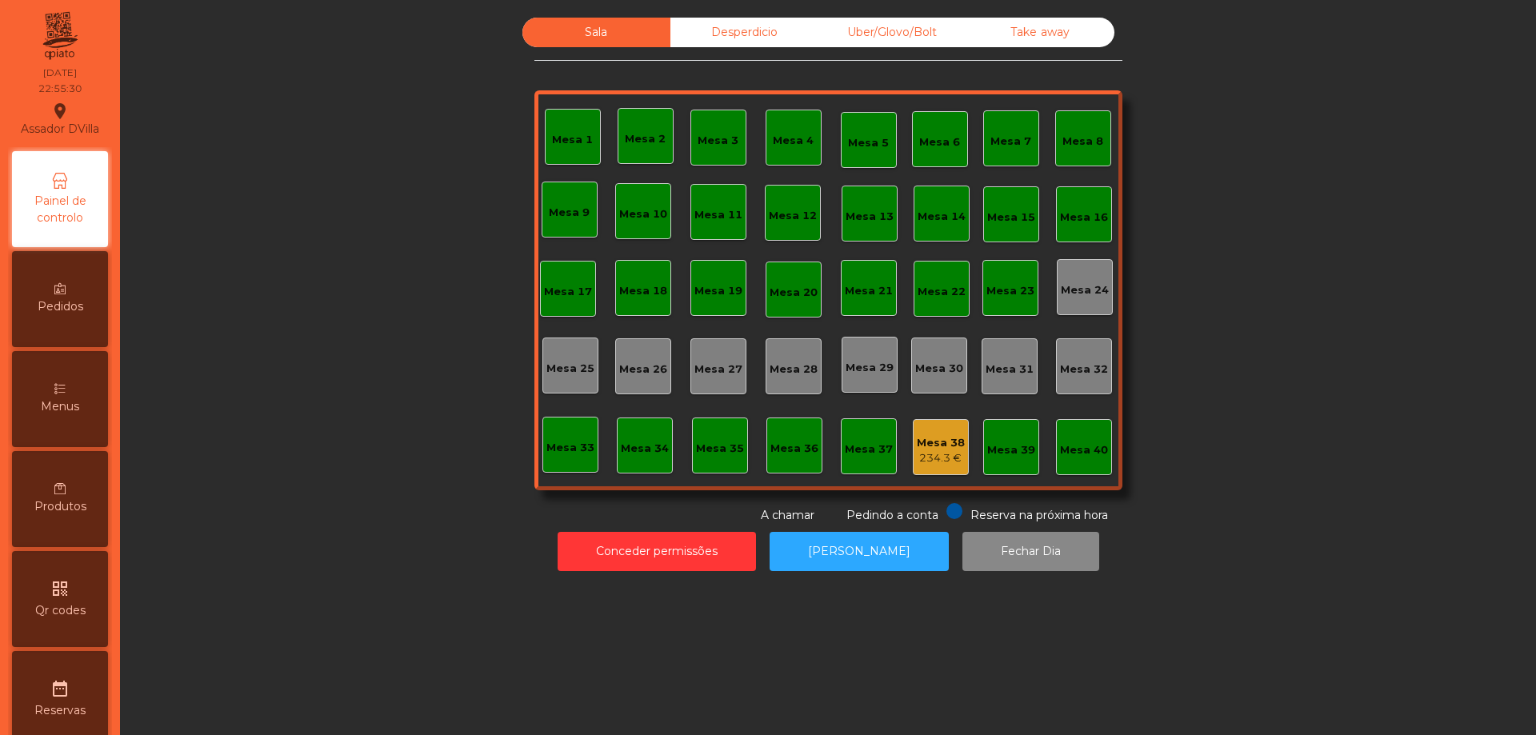
click at [891, 36] on div "Uber/Glovo/Bolt" at bounding box center [892, 33] width 148 height 30
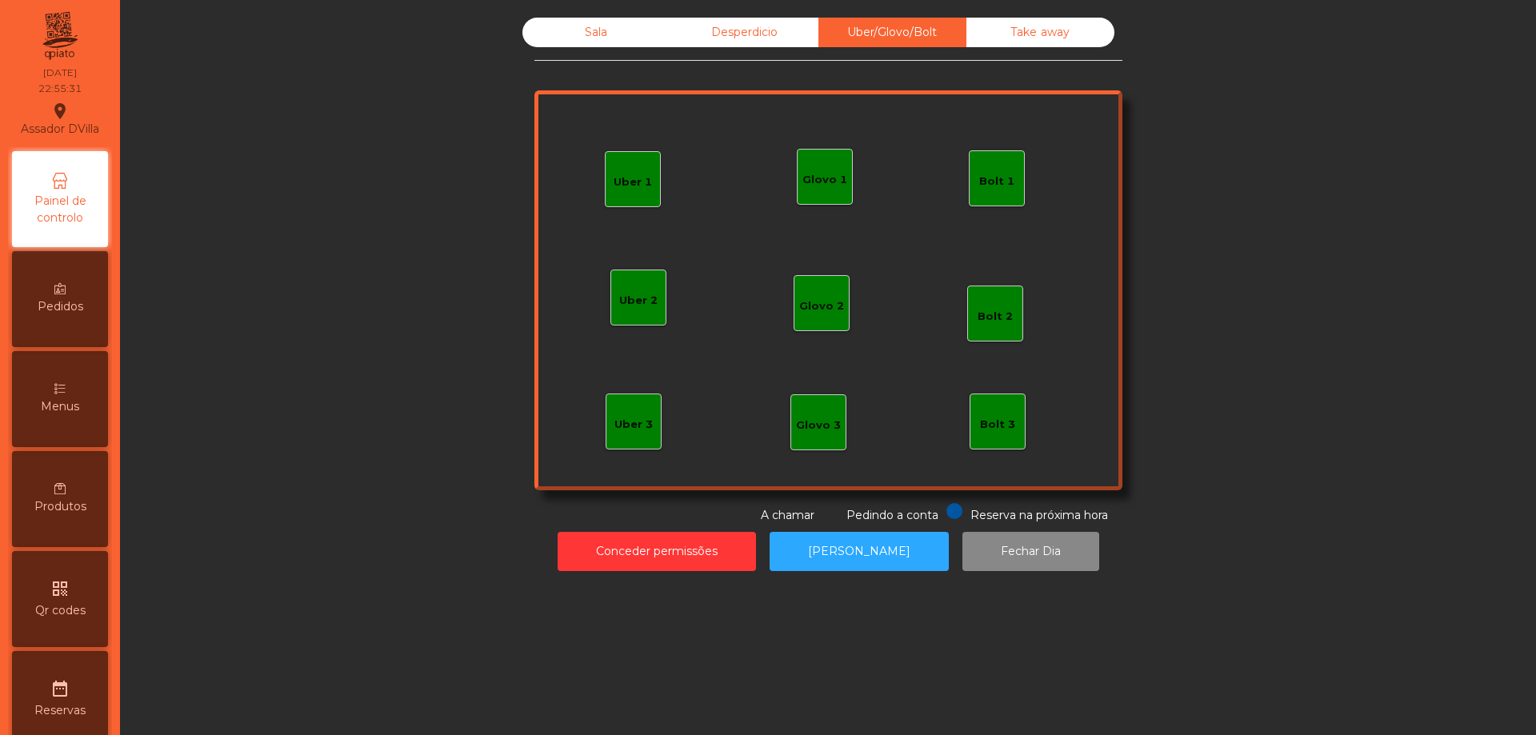
click at [1012, 36] on div "Take away" at bounding box center [1040, 33] width 148 height 30
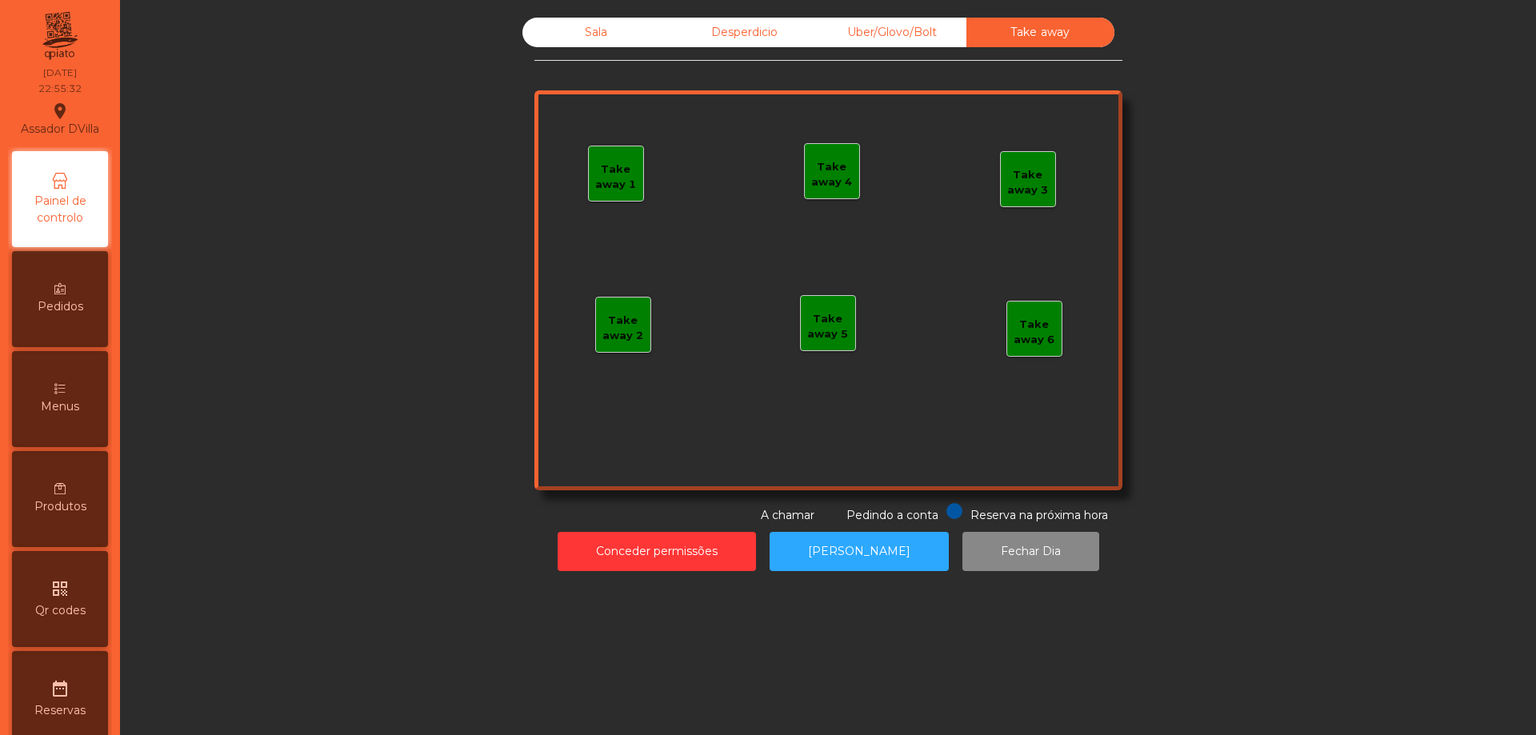
click at [634, 30] on div "Sala" at bounding box center [596, 33] width 148 height 30
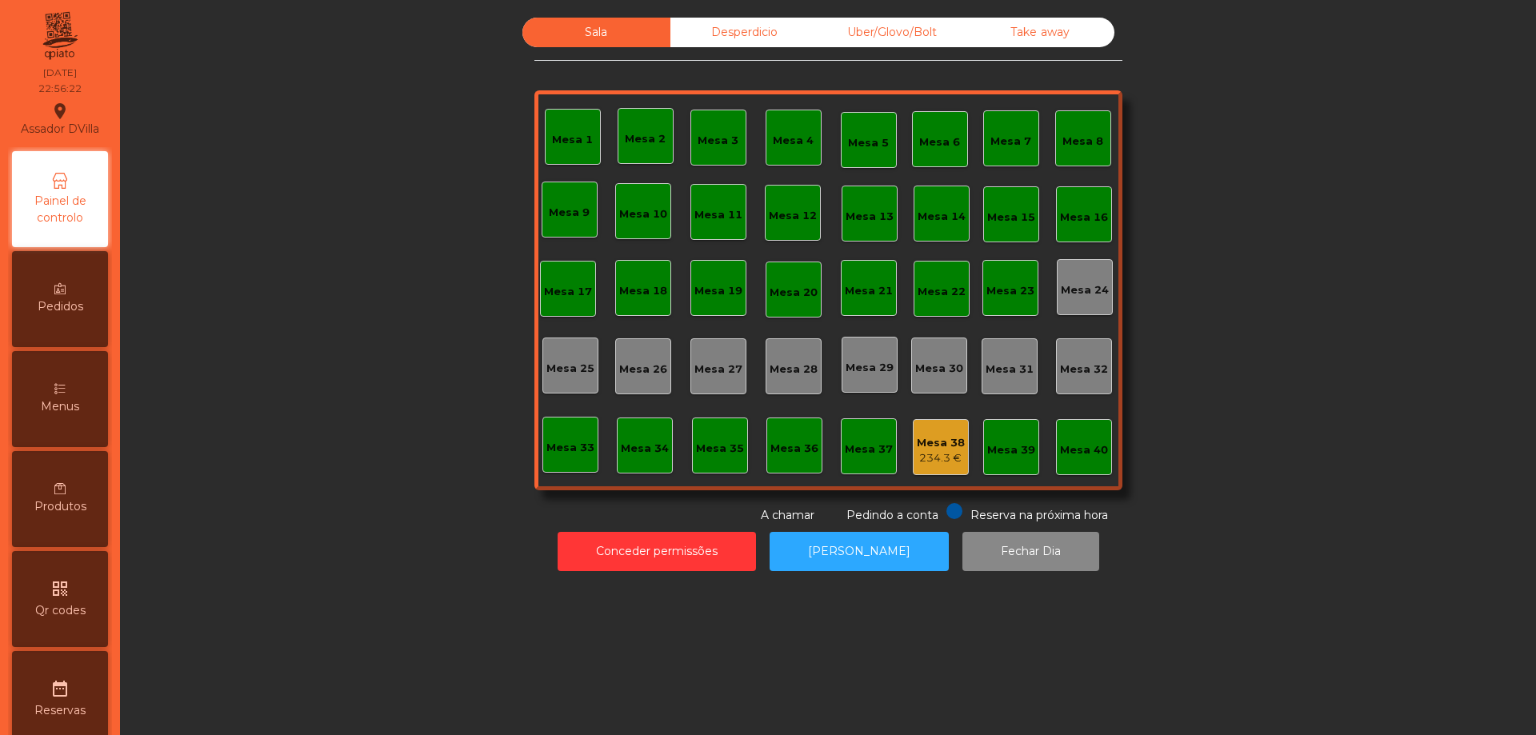
click at [734, 29] on div "Desperdicio" at bounding box center [744, 33] width 148 height 30
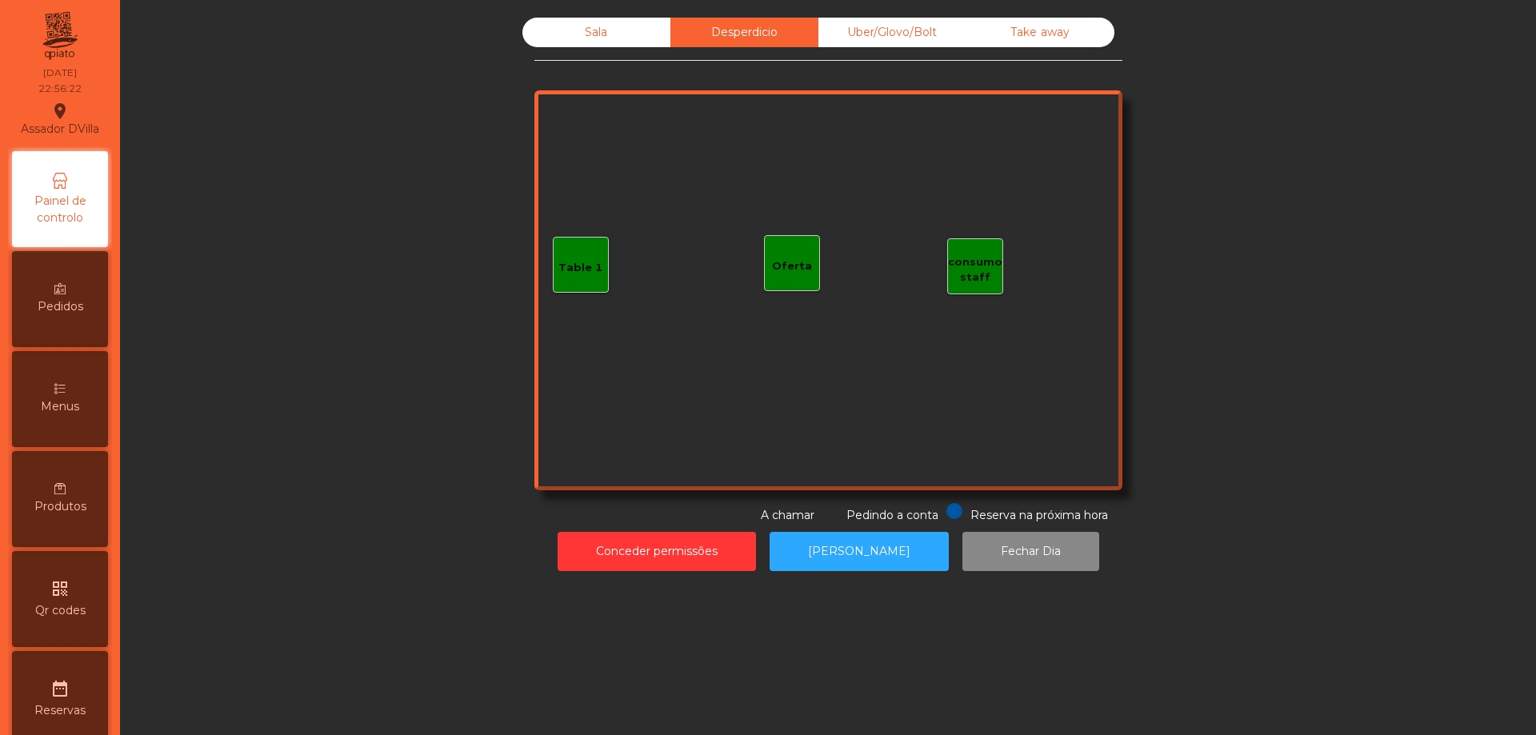
drag, startPoint x: 907, startPoint y: 28, endPoint x: 1008, endPoint y: 30, distance: 100.8
click at [910, 28] on div "Uber/Glovo/Bolt" at bounding box center [892, 33] width 148 height 30
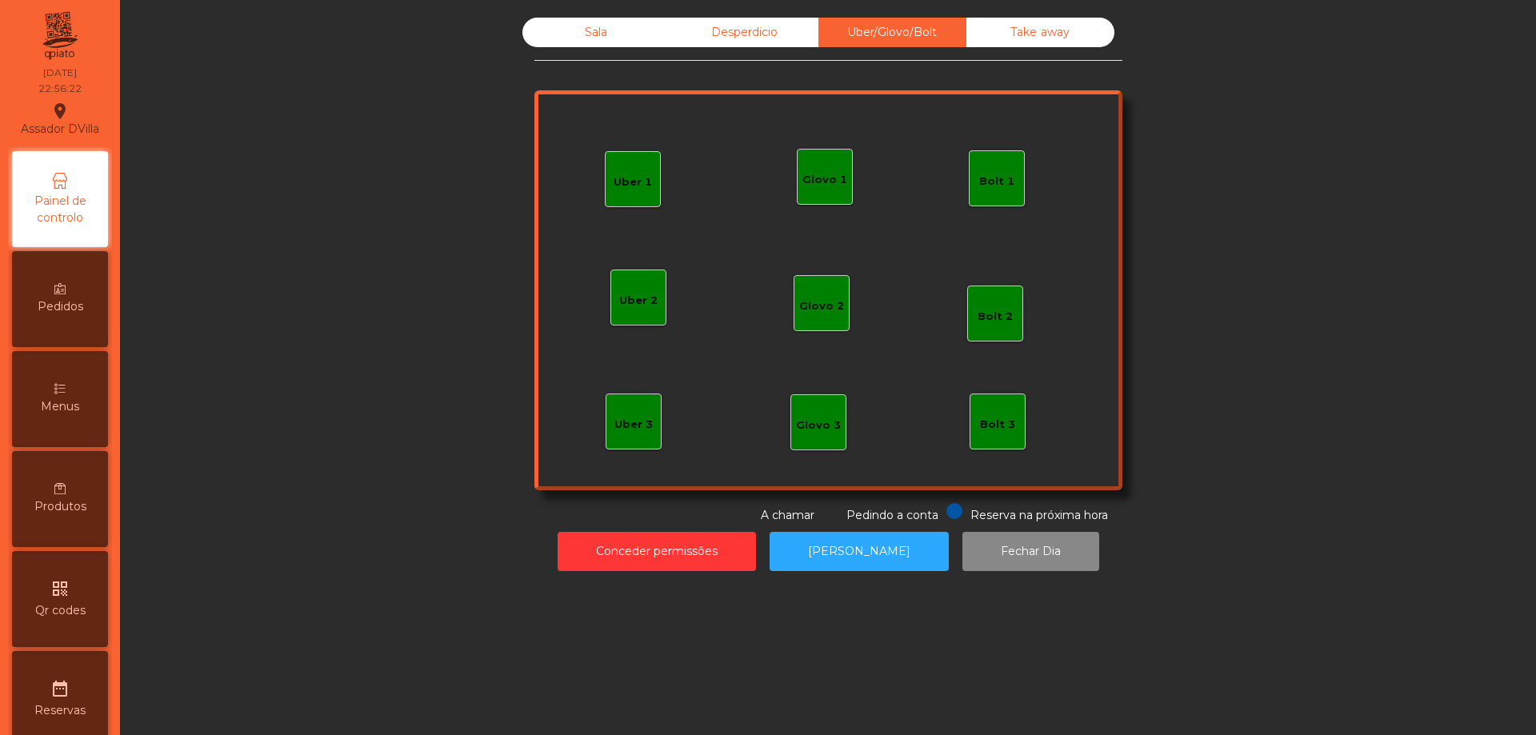
drag, startPoint x: 1034, startPoint y: 30, endPoint x: 830, endPoint y: 50, distance: 204.9
click at [1032, 30] on div "Take away" at bounding box center [1040, 33] width 148 height 30
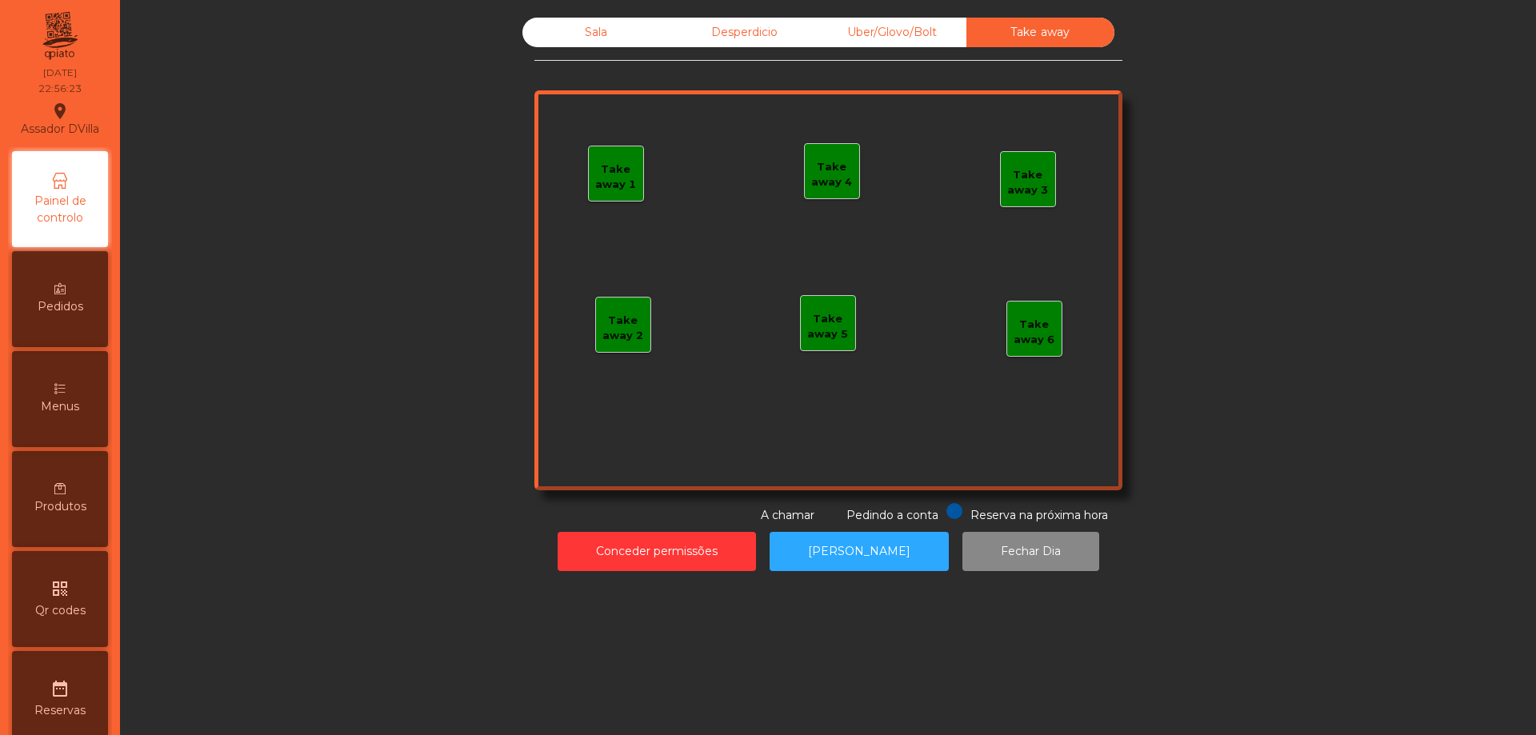
click at [610, 41] on div "Sala" at bounding box center [596, 33] width 148 height 30
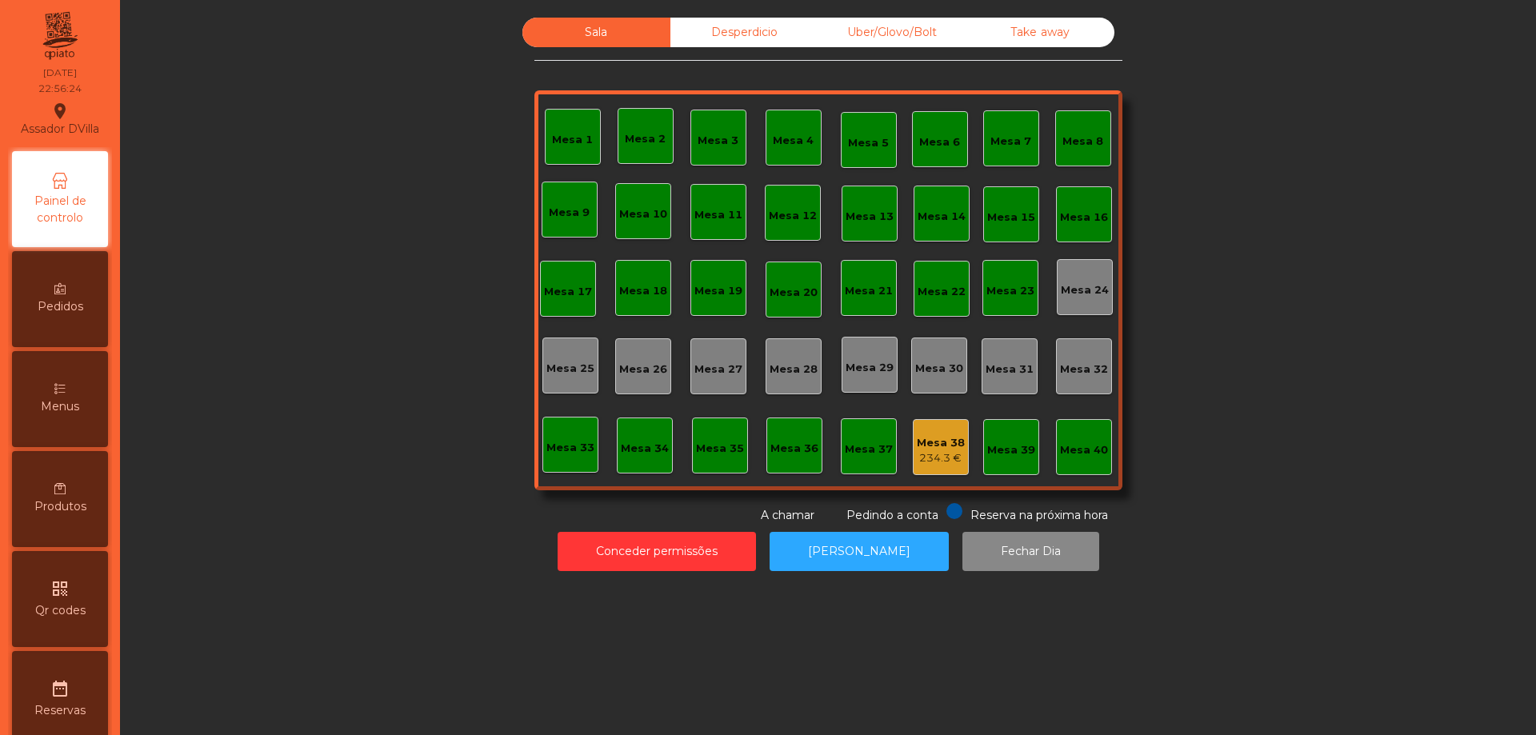
click at [924, 474] on div "Mesa 38 234.3 €" at bounding box center [941, 447] width 56 height 56
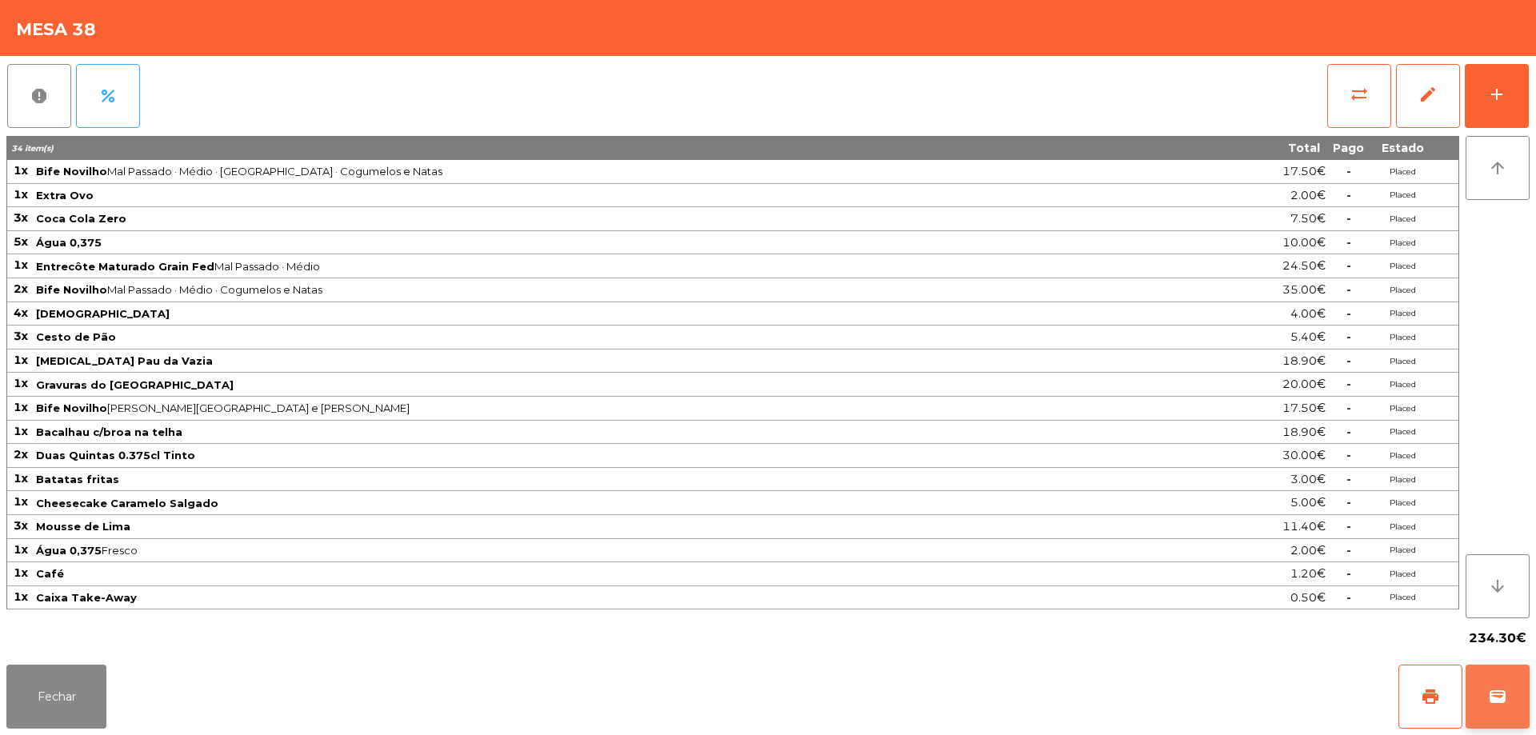
click at [1498, 698] on span "wallet" at bounding box center [1497, 696] width 19 height 19
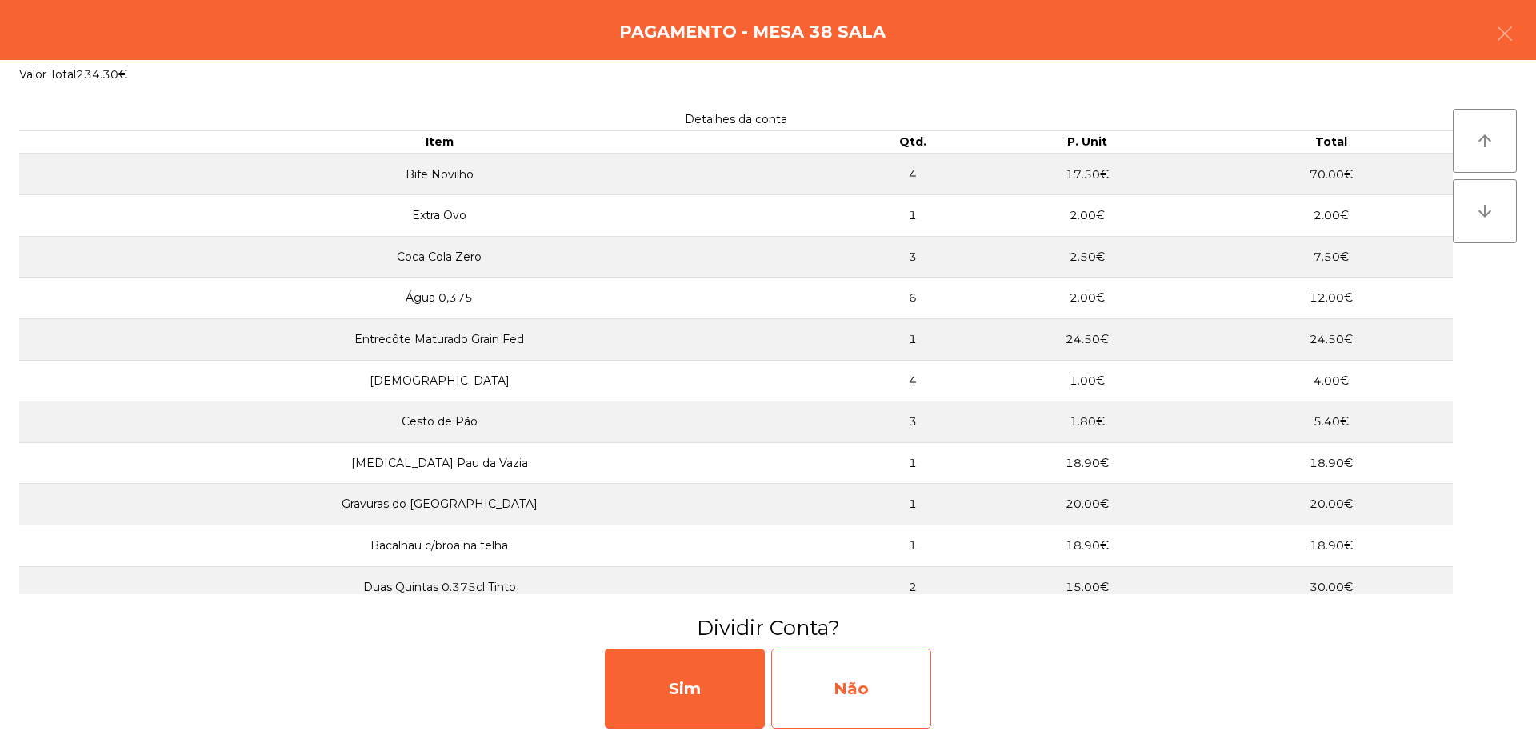
click at [874, 671] on div "Não" at bounding box center [851, 689] width 160 height 80
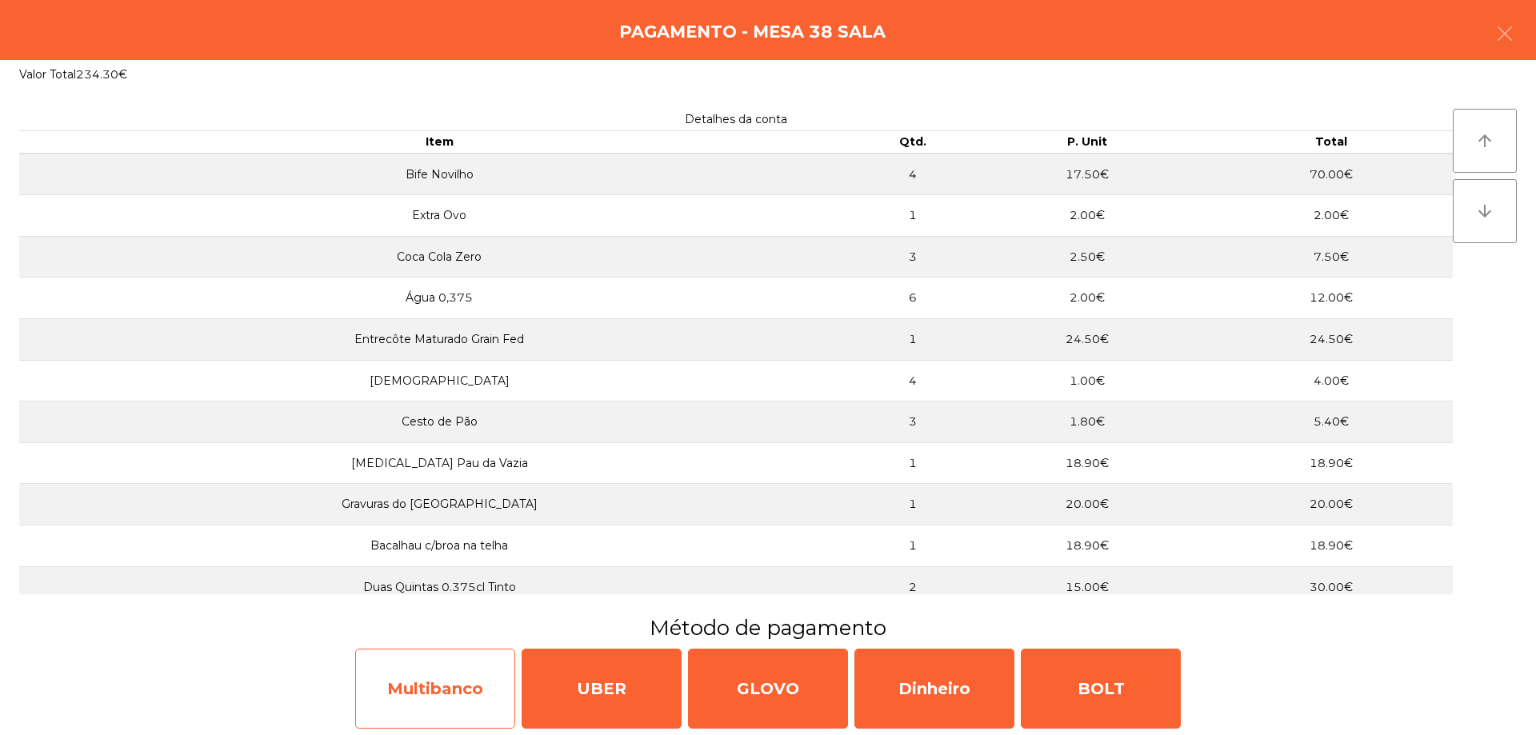
click at [499, 682] on div "Multibanco" at bounding box center [435, 689] width 160 height 80
select select "**"
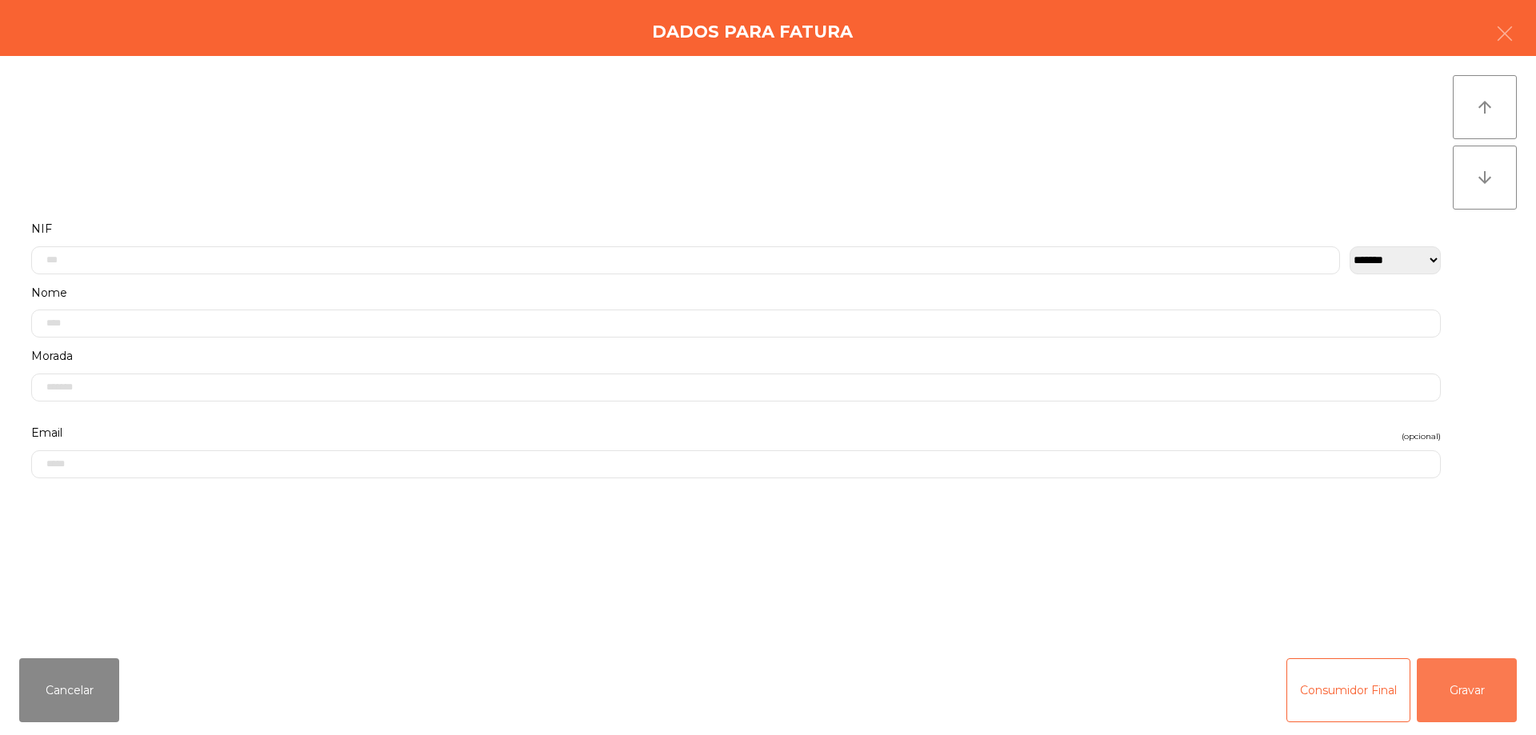
drag, startPoint x: 1449, startPoint y: 677, endPoint x: 1270, endPoint y: 638, distance: 183.3
click at [1447, 677] on button "Gravar" at bounding box center [1467, 690] width 100 height 64
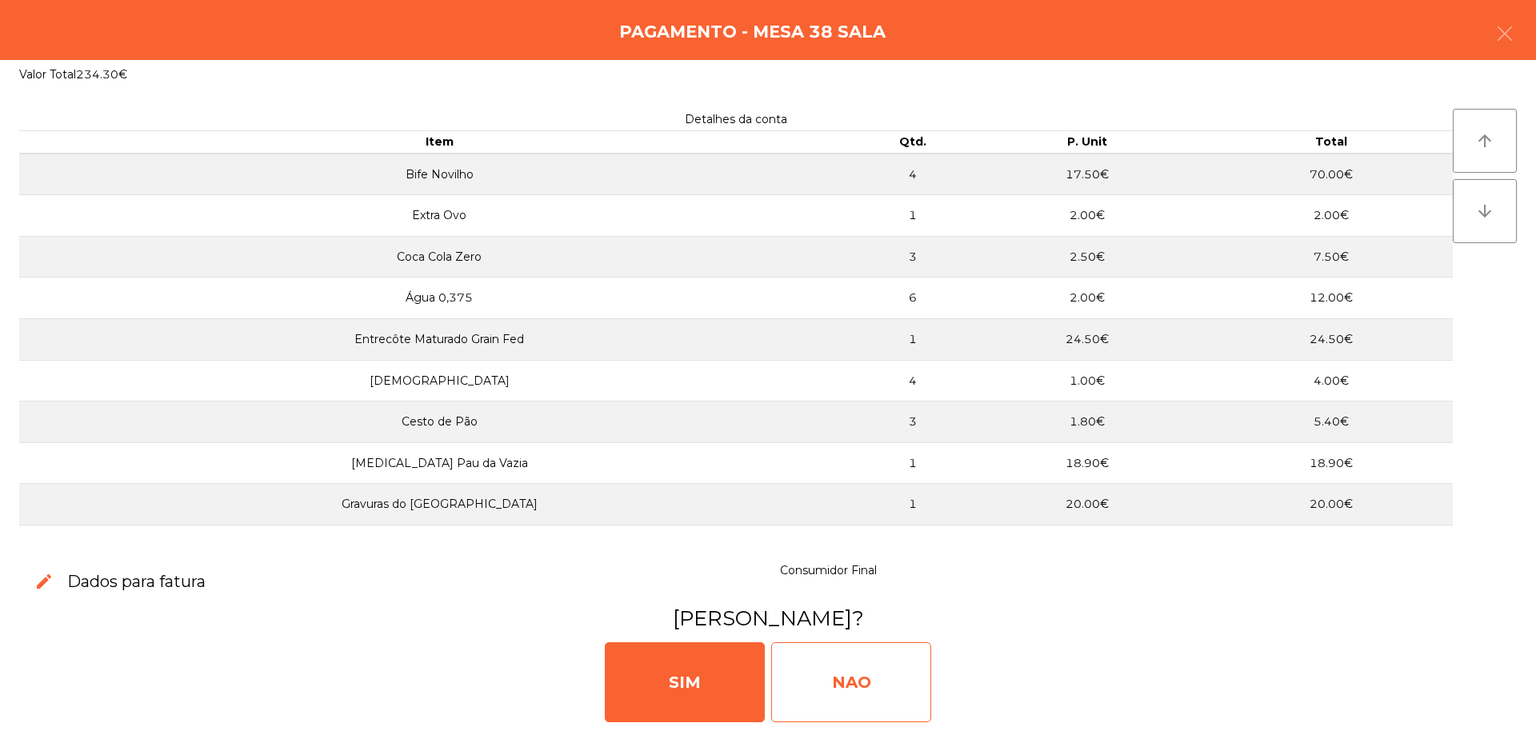
click at [818, 658] on div "NAO" at bounding box center [851, 682] width 160 height 80
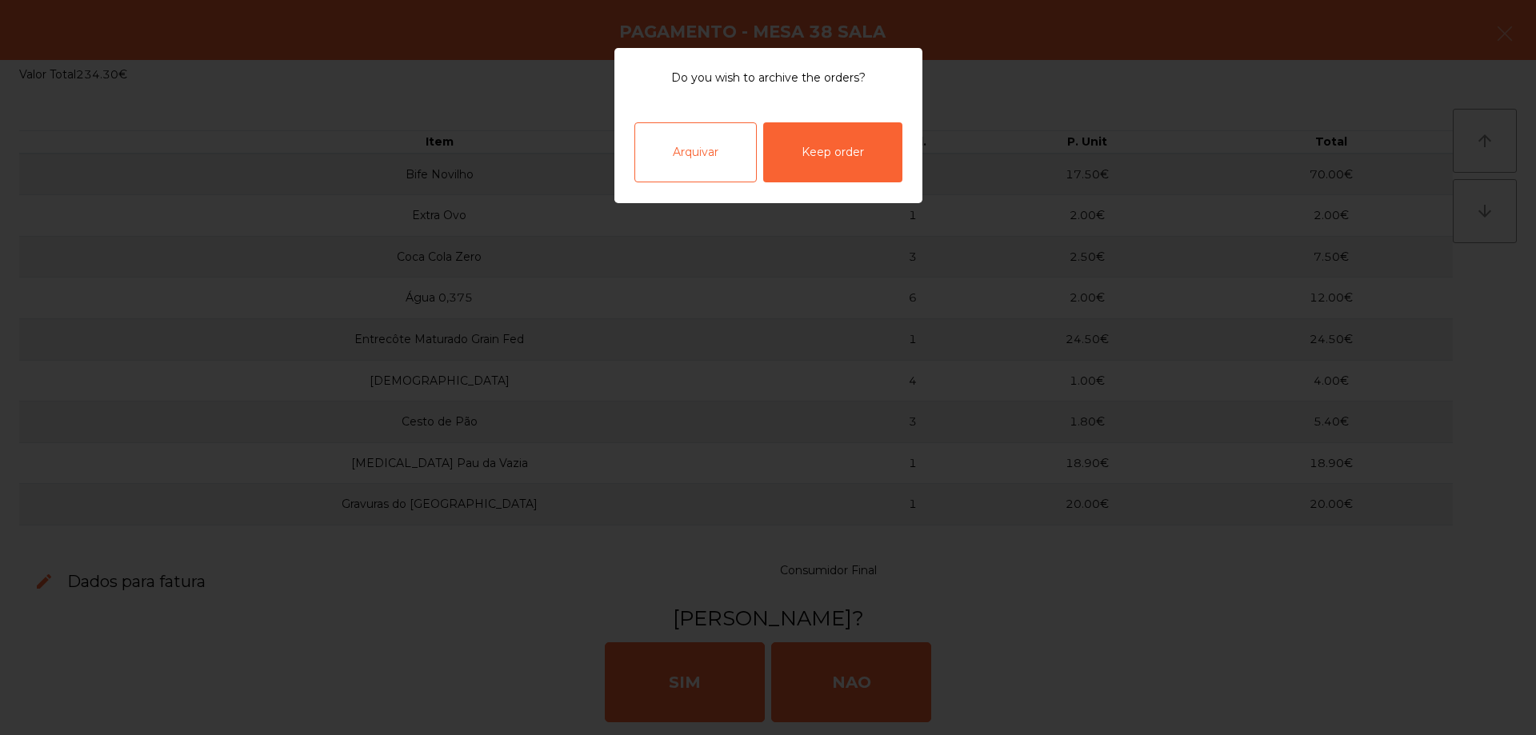
drag, startPoint x: 684, startPoint y: 142, endPoint x: 588, endPoint y: 74, distance: 117.2
click at [685, 141] on div "Arquivar" at bounding box center [695, 152] width 122 height 60
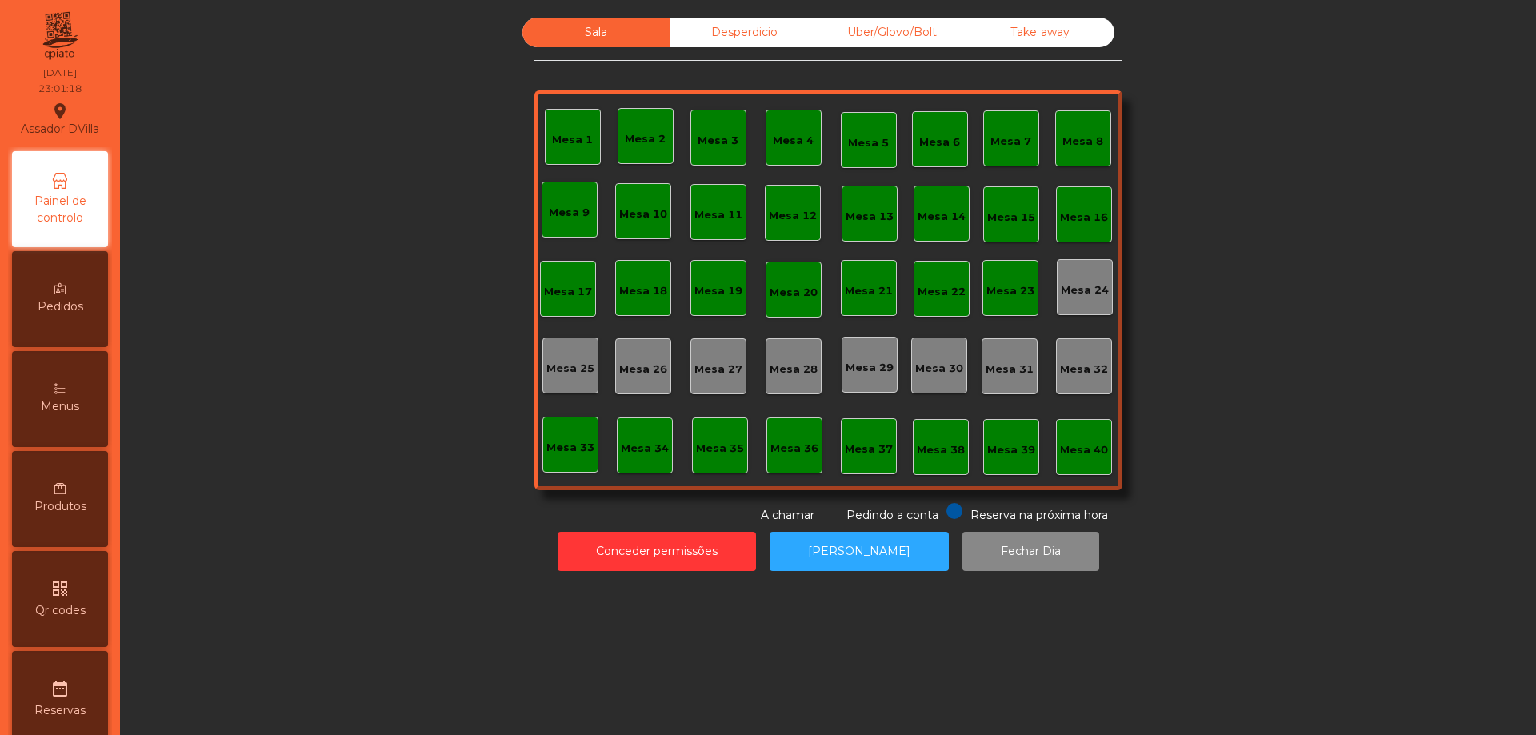
click at [750, 38] on div "Desperdicio" at bounding box center [744, 33] width 148 height 30
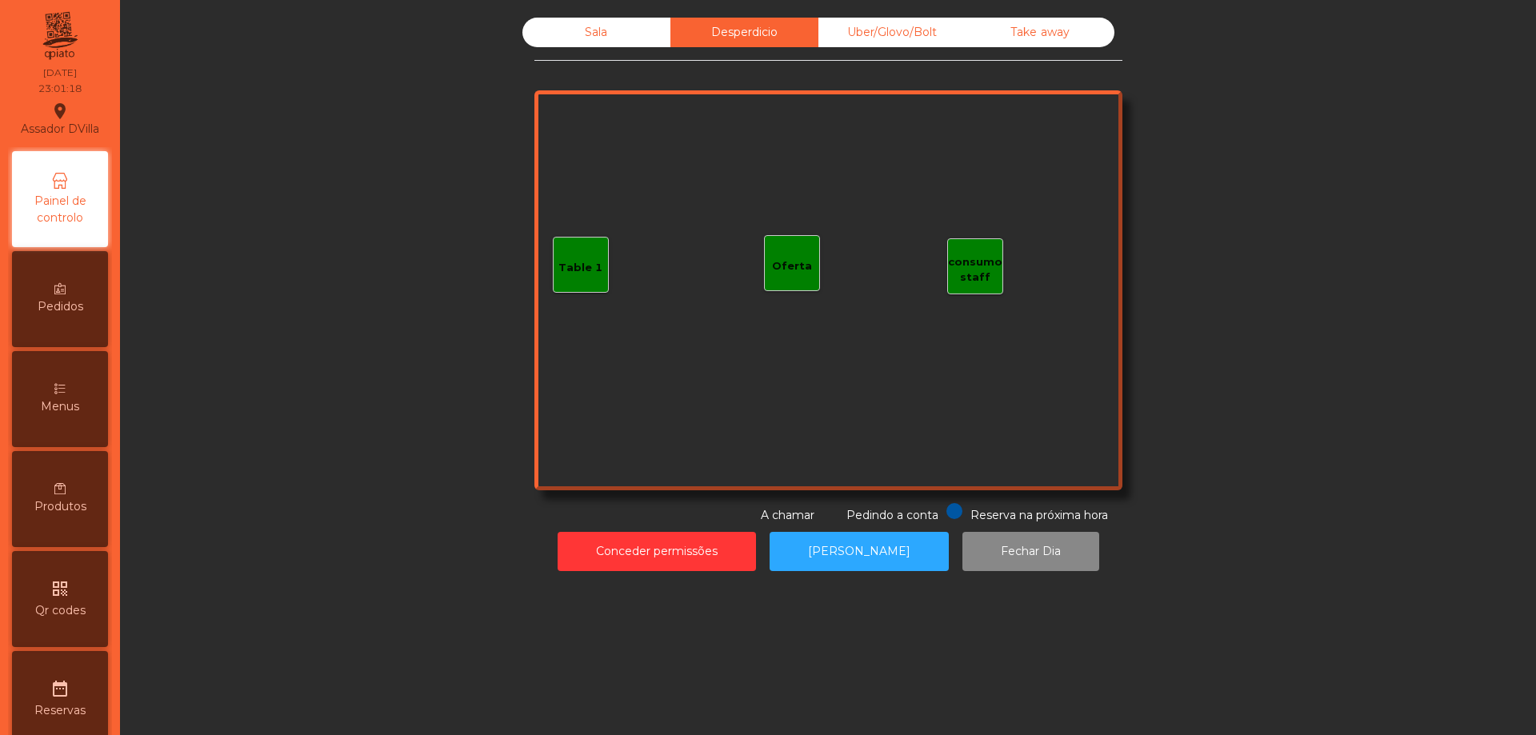
click at [858, 39] on div "Uber/Glovo/Bolt" at bounding box center [892, 33] width 148 height 30
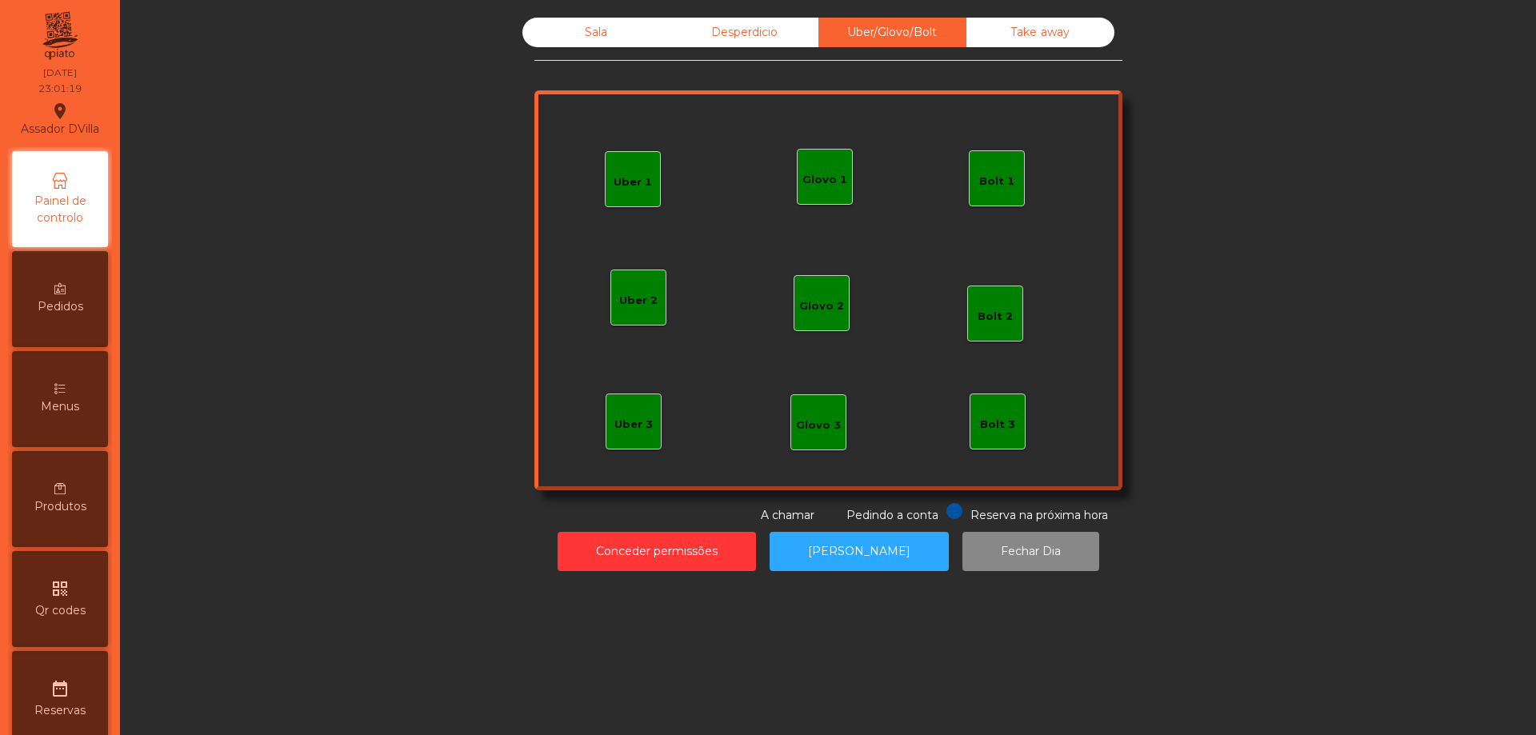
click at [978, 42] on div "Take away" at bounding box center [1040, 33] width 148 height 30
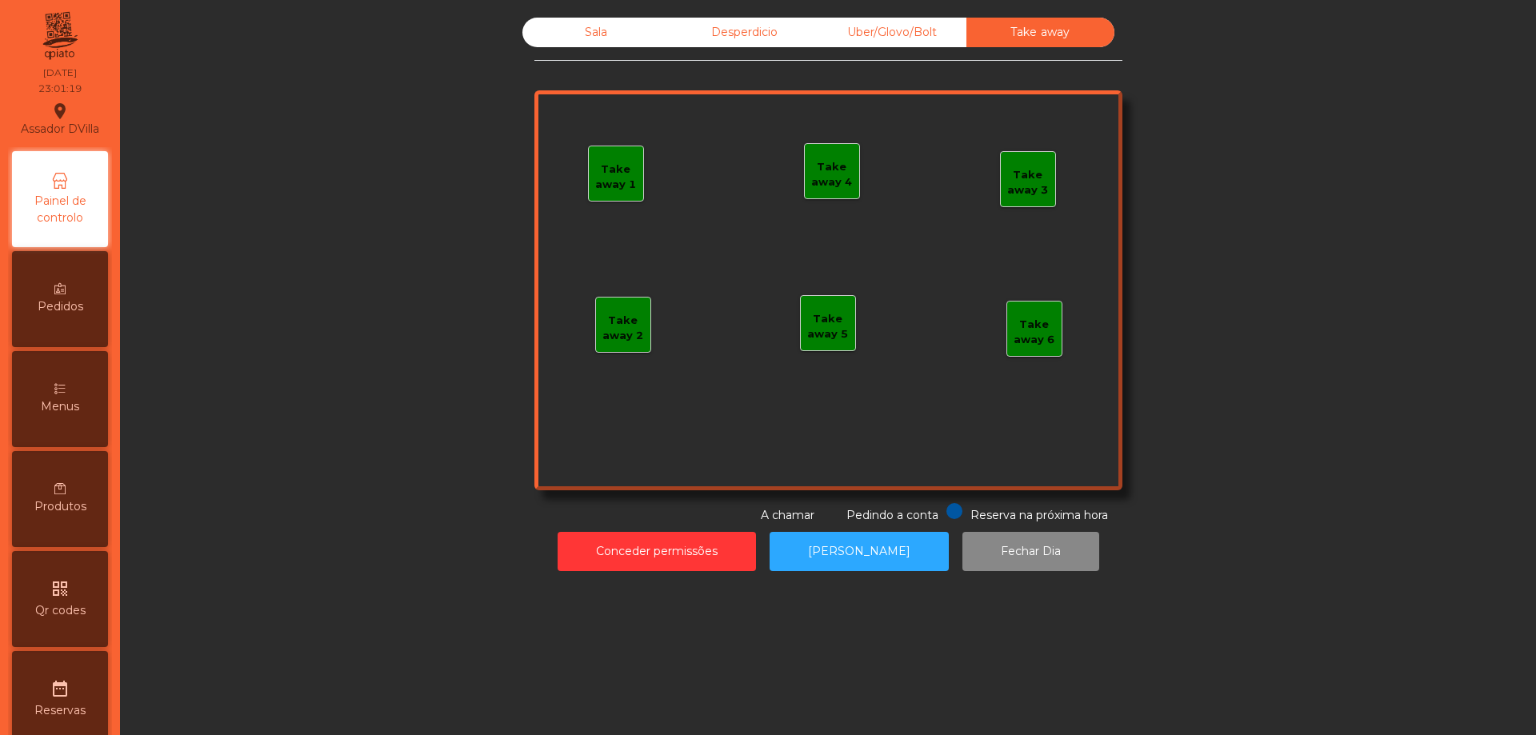
drag, startPoint x: 784, startPoint y: 36, endPoint x: 734, endPoint y: 38, distance: 49.7
click at [782, 36] on div "Desperdicio" at bounding box center [744, 33] width 148 height 30
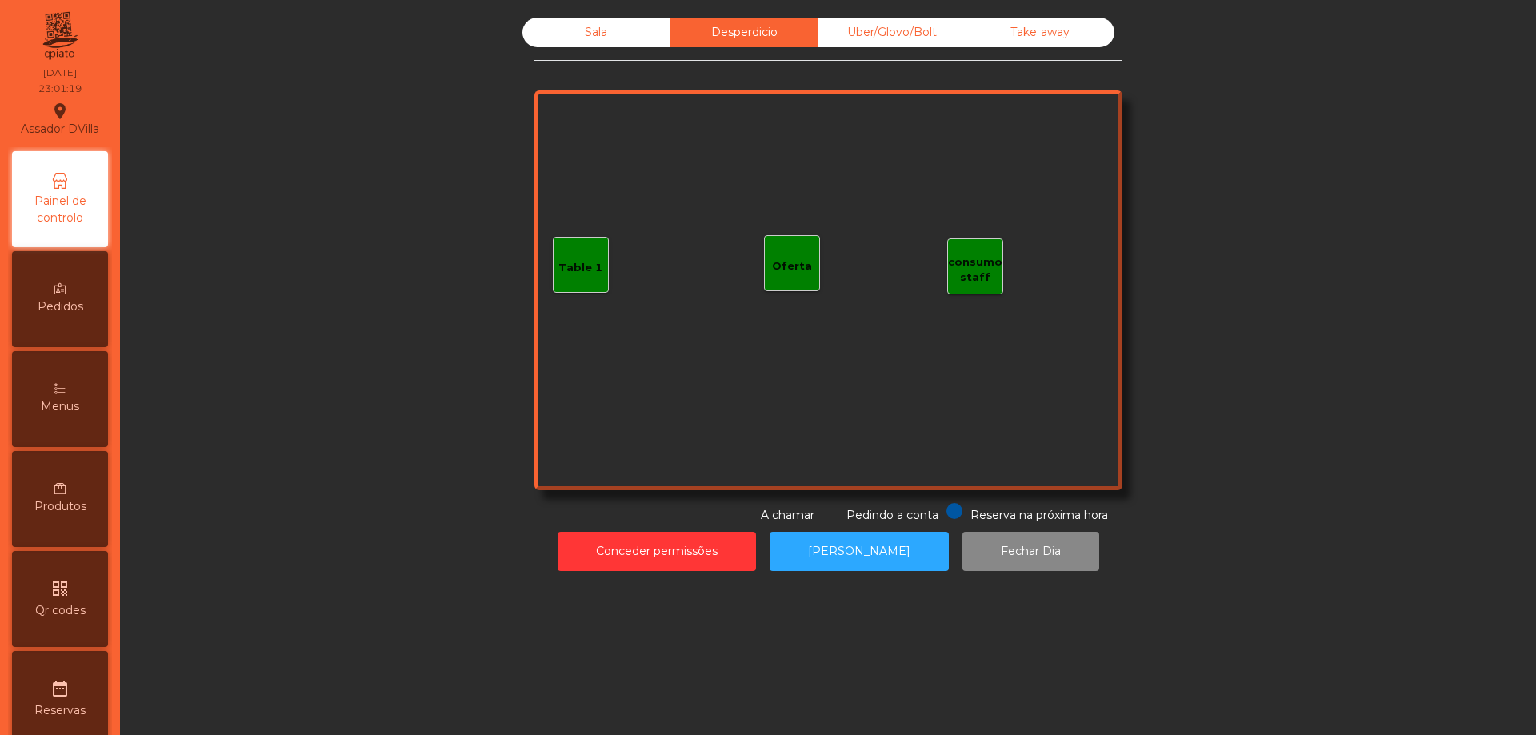
click at [638, 38] on div "Sala" at bounding box center [596, 33] width 148 height 30
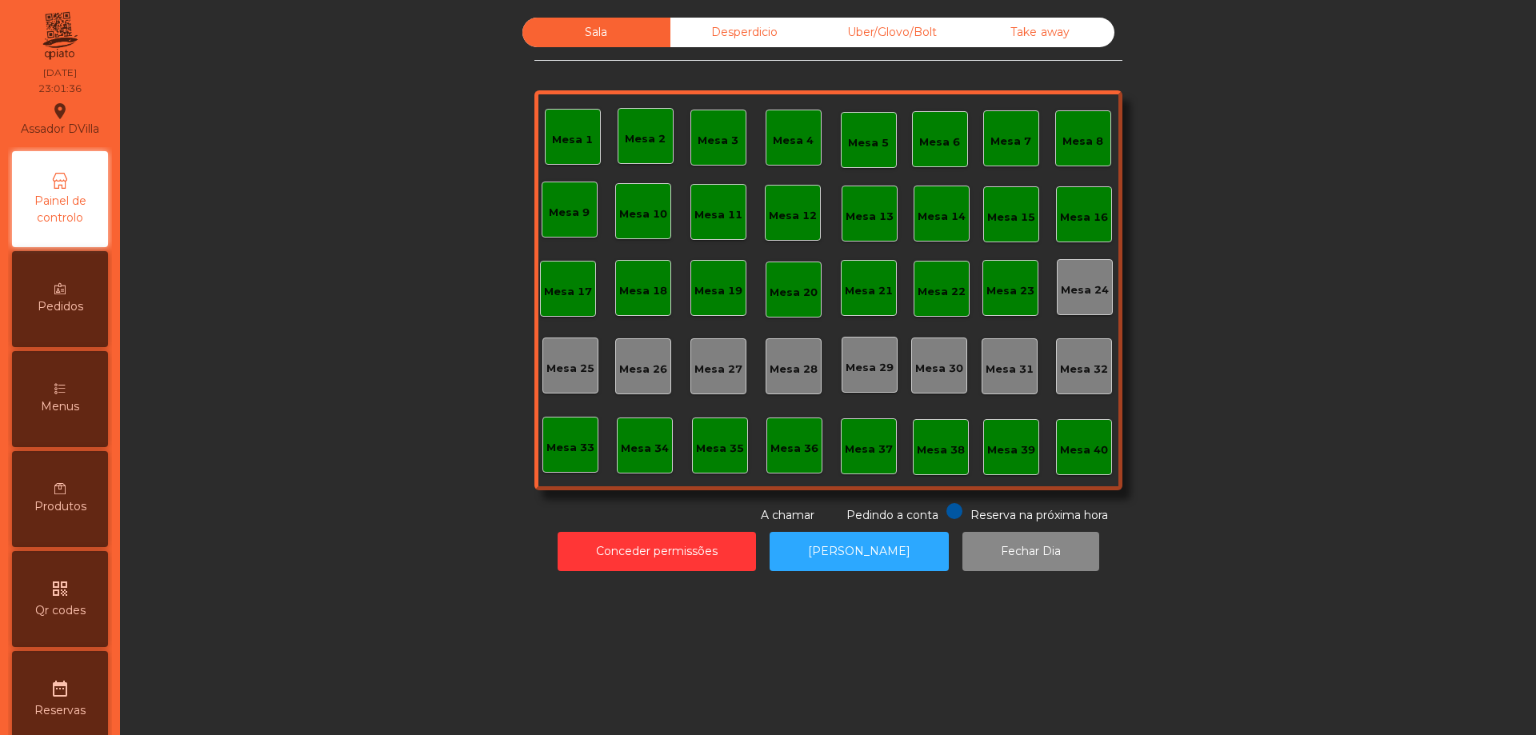
click at [714, 27] on div "Desperdicio" at bounding box center [744, 33] width 148 height 30
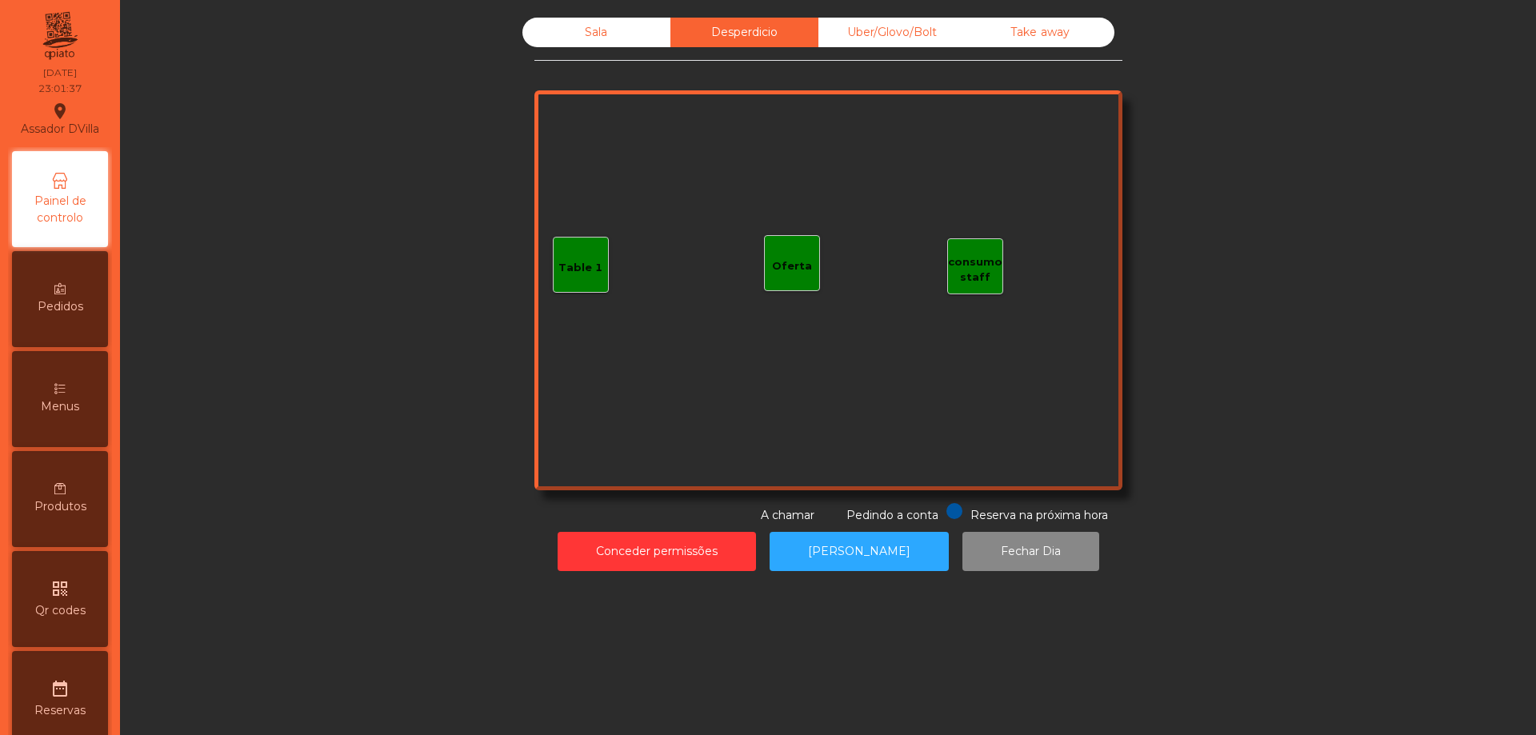
click at [882, 38] on div "Uber/Glovo/Bolt" at bounding box center [892, 33] width 148 height 30
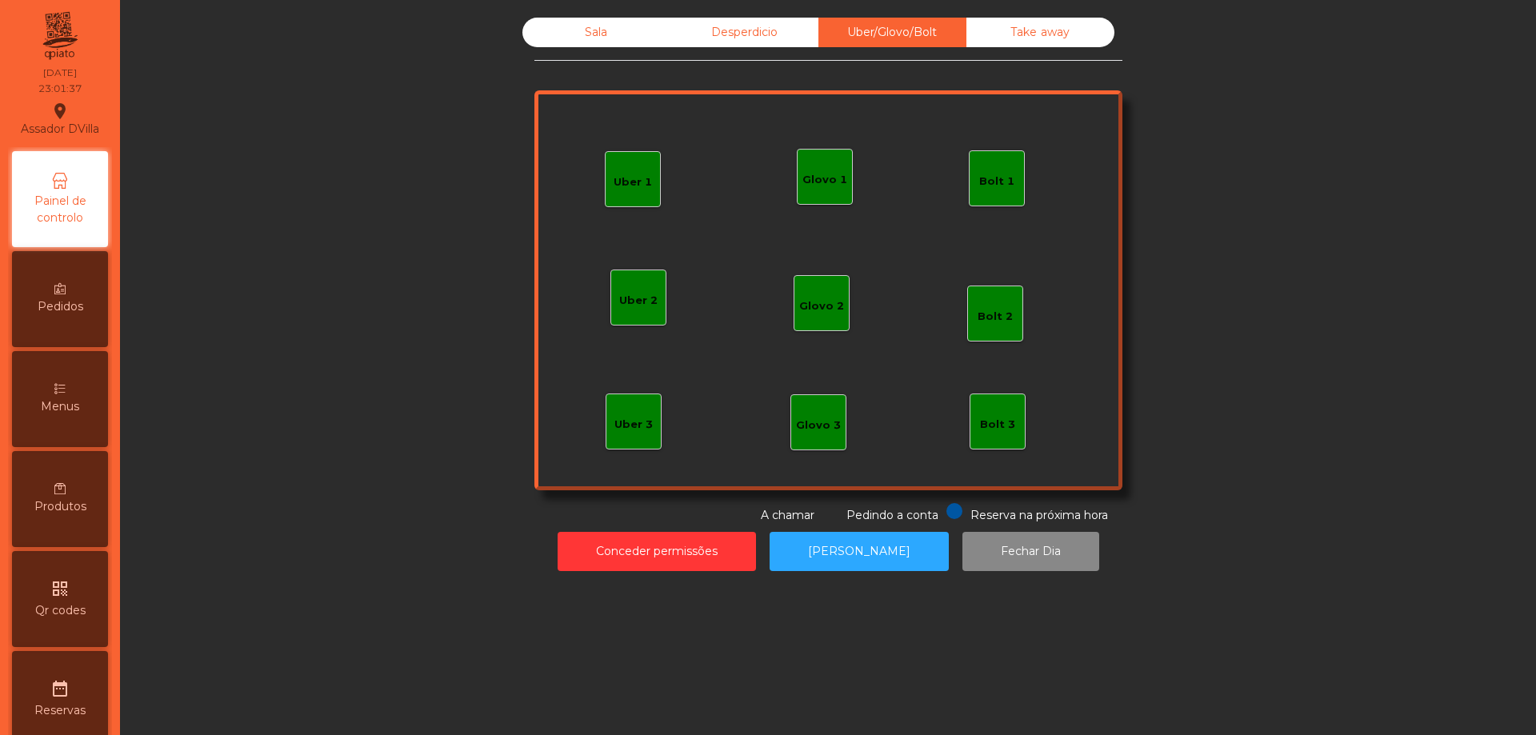
click at [994, 36] on div "Take away" at bounding box center [1040, 33] width 148 height 30
